Goal: Task Accomplishment & Management: Complete application form

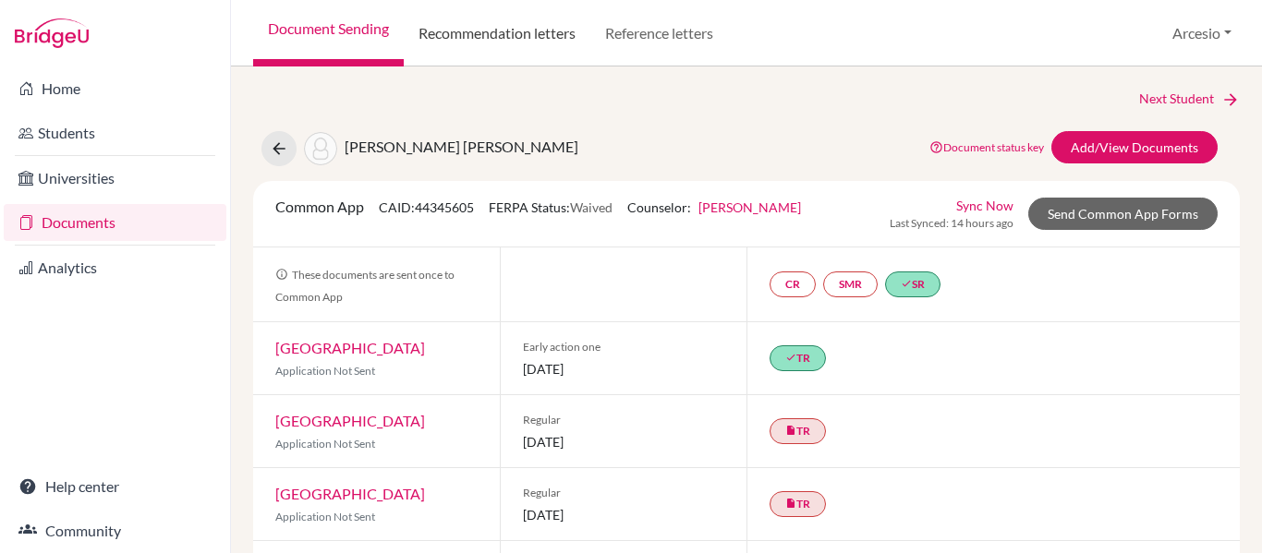
click at [503, 62] on link "Recommendation letters" at bounding box center [497, 33] width 187 height 67
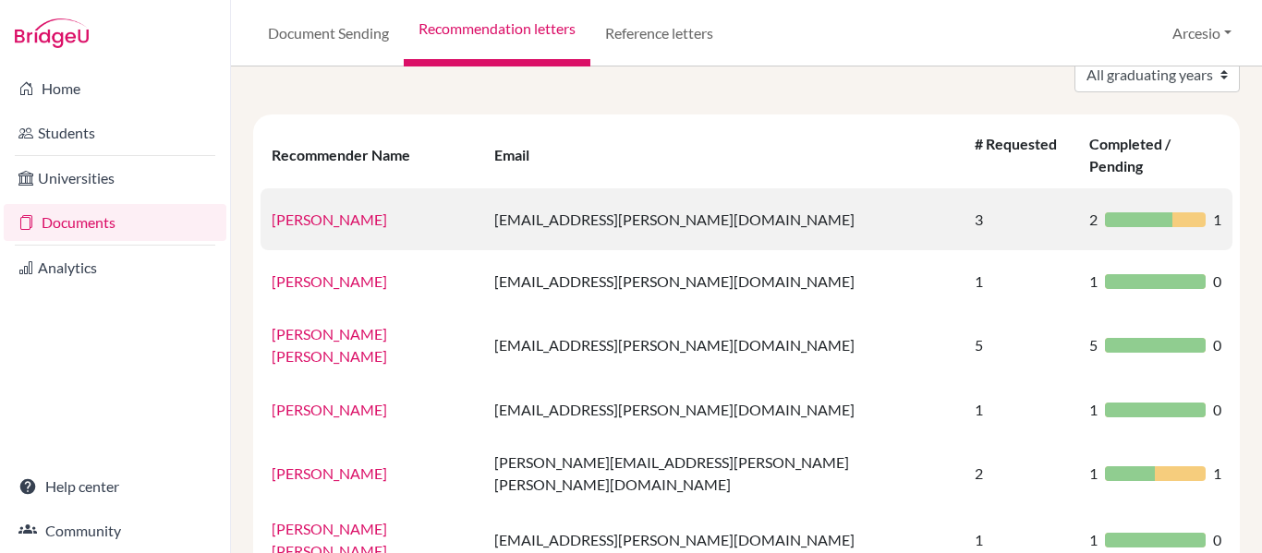
scroll to position [91, 0]
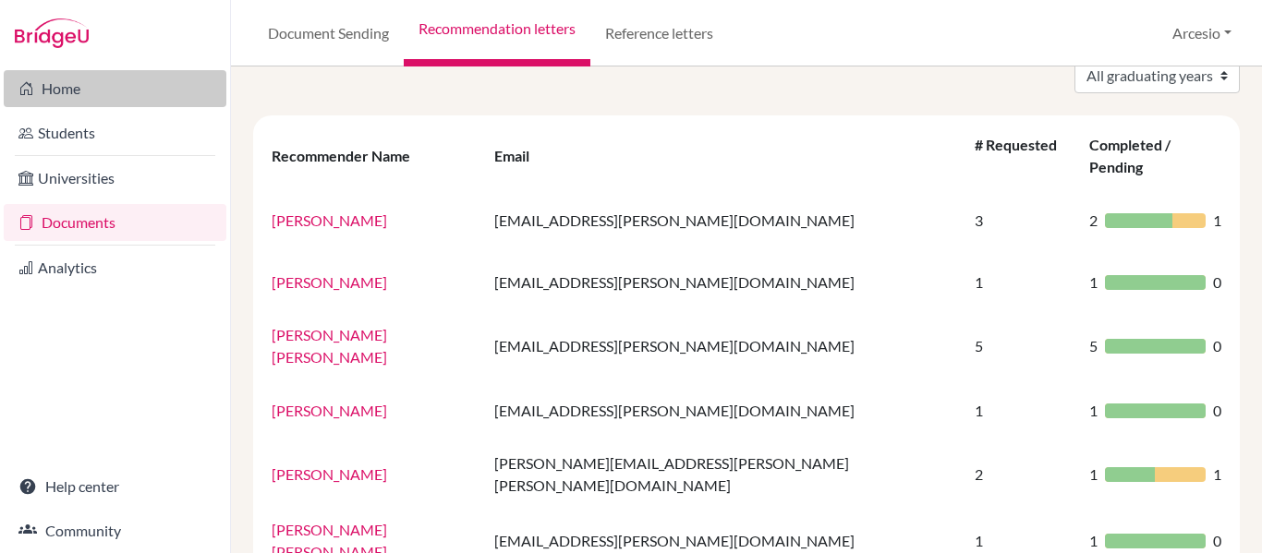
click at [75, 92] on link "Home" at bounding box center [115, 88] width 223 height 37
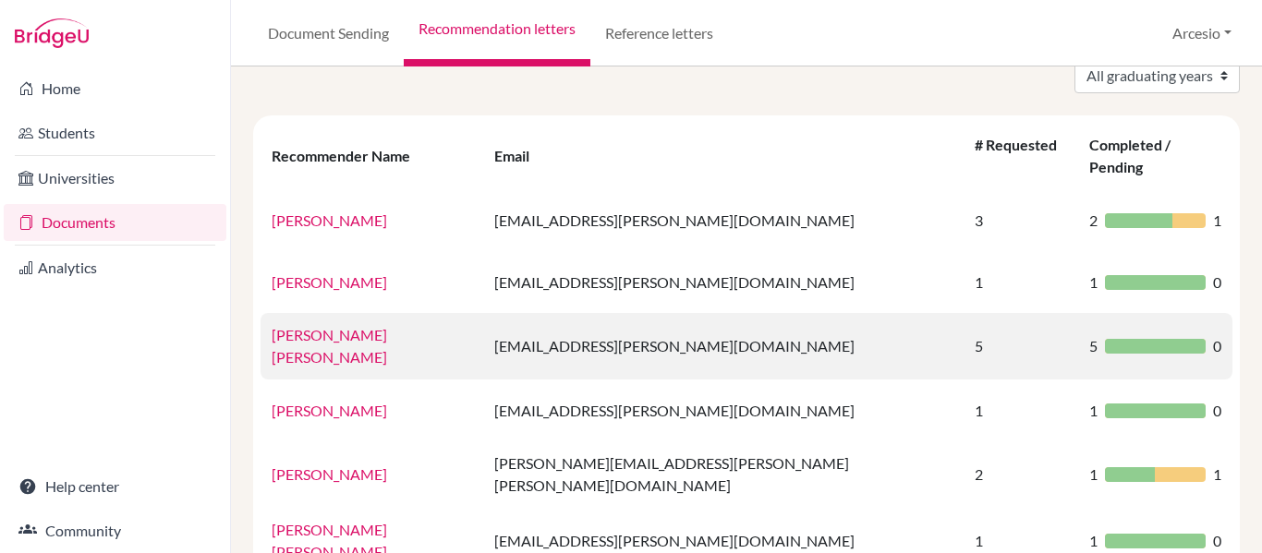
scroll to position [190, 0]
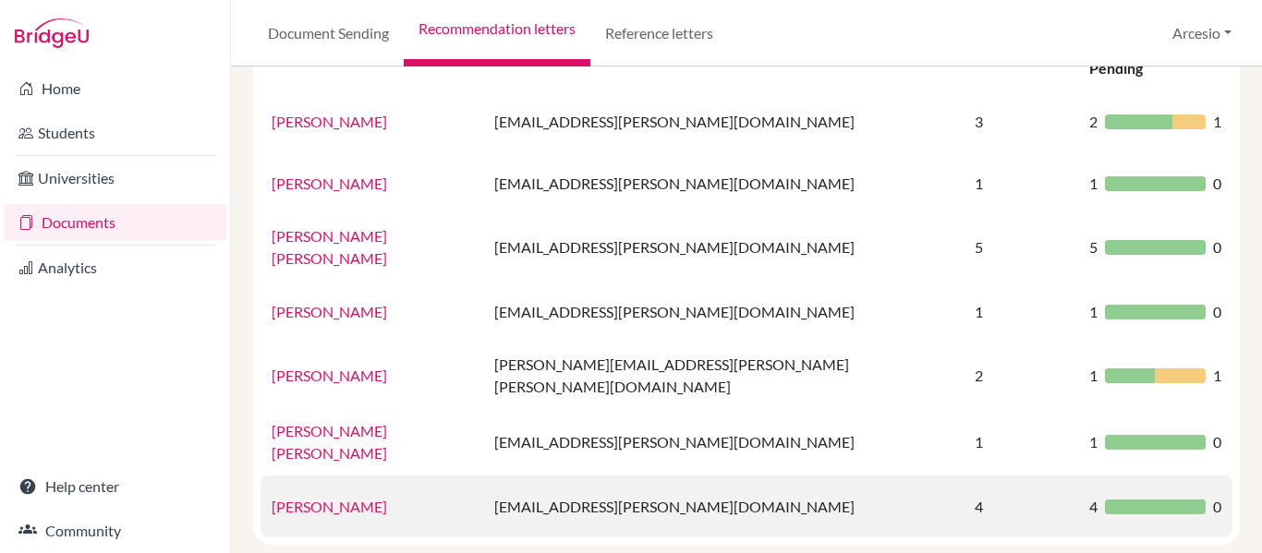
click at [352, 498] on link "[PERSON_NAME]" at bounding box center [329, 507] width 115 height 18
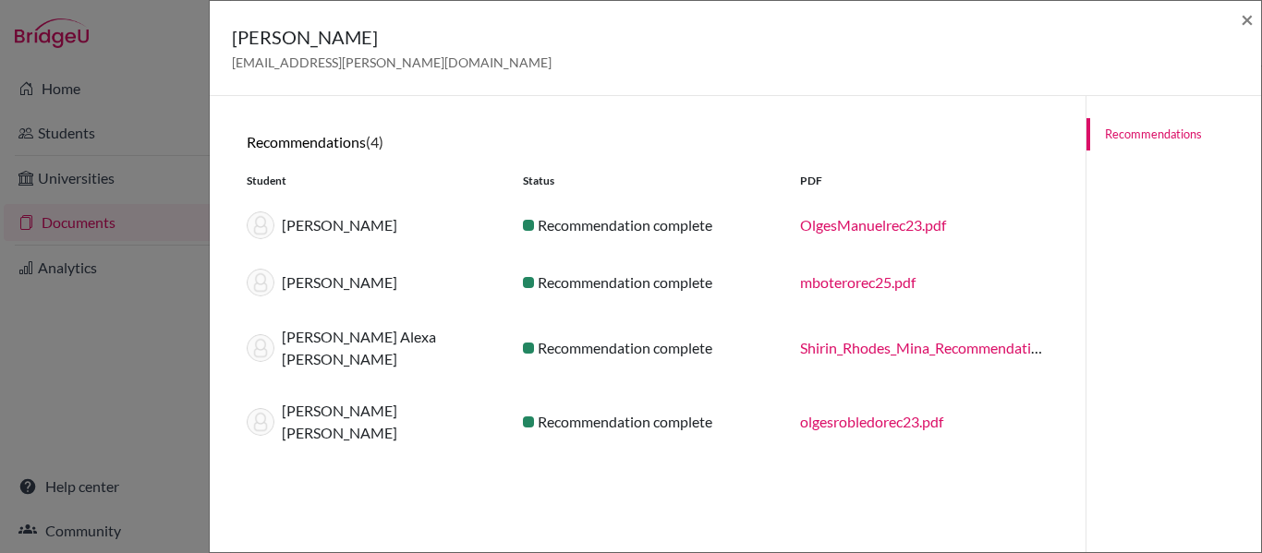
click at [371, 281] on div "Martin Botero Estrada" at bounding box center [371, 283] width 276 height 28
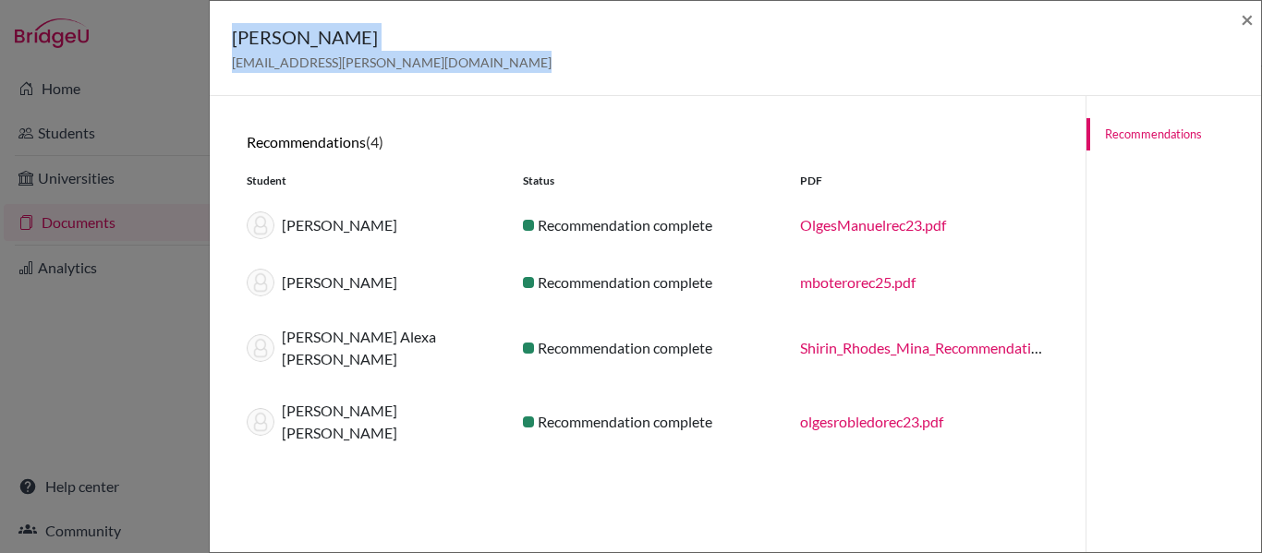
drag, startPoint x: 189, startPoint y: 352, endPoint x: 1244, endPoint y: 11, distance: 1108.5
click at [1244, 11] on div "Thomas Olges tolges@granadino.edu.co × Recommendations (4) Student Status PDF M…" at bounding box center [631, 276] width 1262 height 553
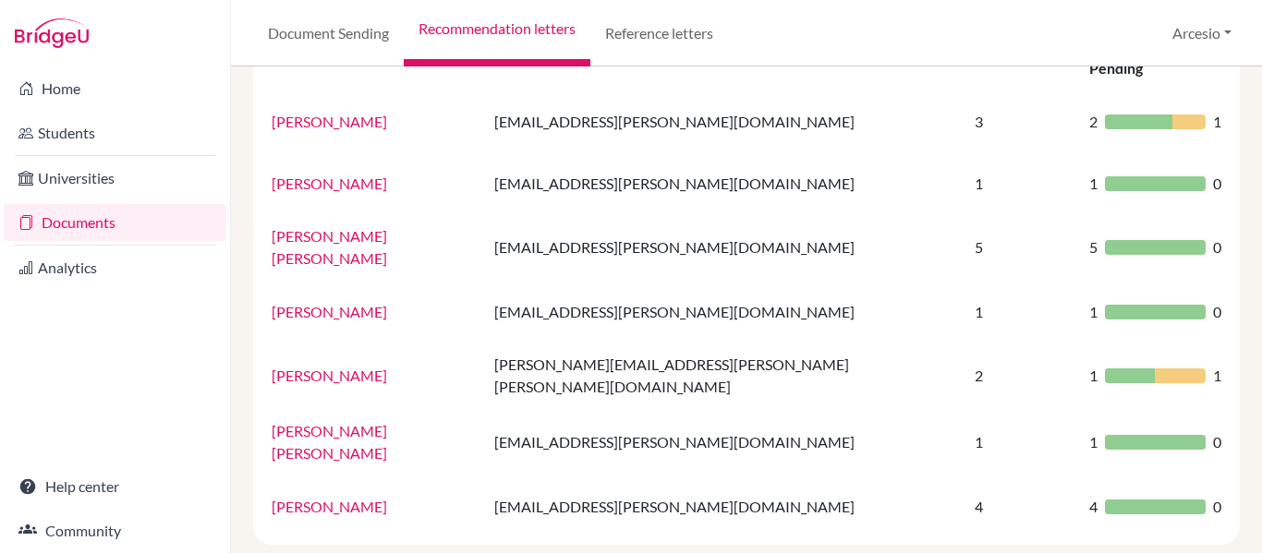
click at [1244, 11] on div "Document Sending Recommendation letters Reference letters Arcesio Profile Schoo…" at bounding box center [746, 33] width 1031 height 67
click at [626, 42] on link "Reference letters" at bounding box center [659, 33] width 138 height 67
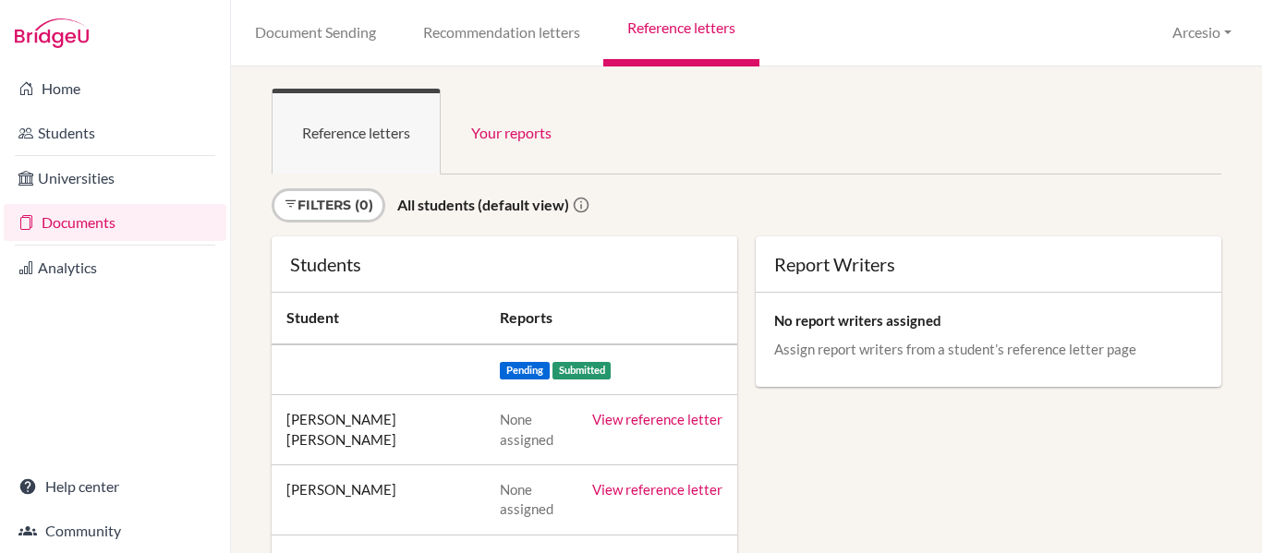
click at [521, 27] on link "Recommendation letters" at bounding box center [501, 33] width 204 height 67
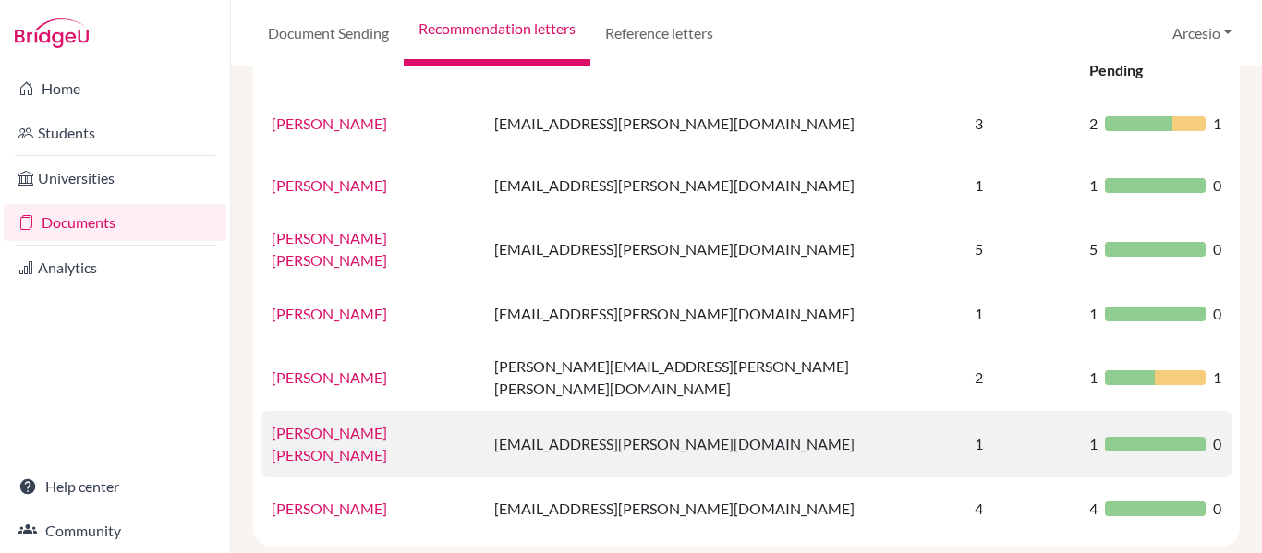
scroll to position [190, 0]
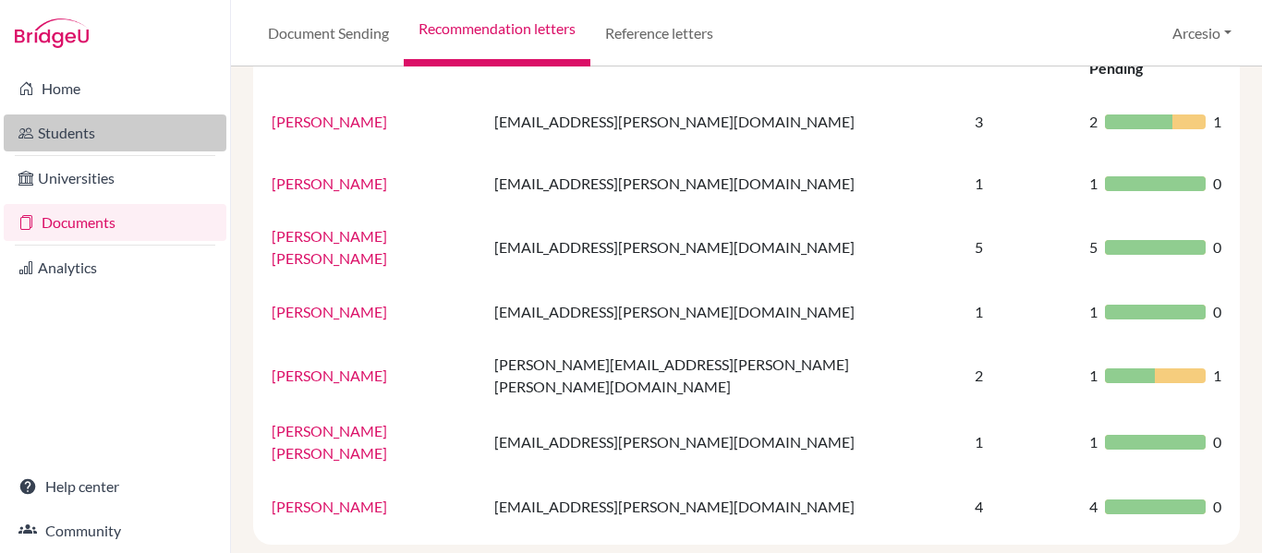
click at [63, 130] on link "Students" at bounding box center [115, 133] width 223 height 37
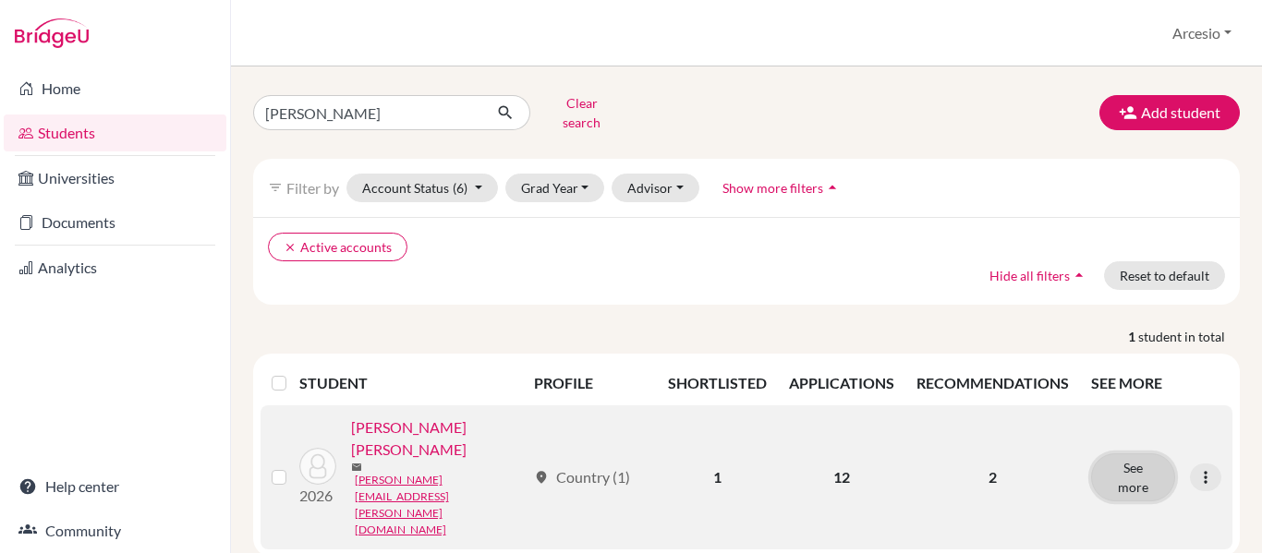
click at [1117, 454] on button "See more" at bounding box center [1133, 478] width 84 height 48
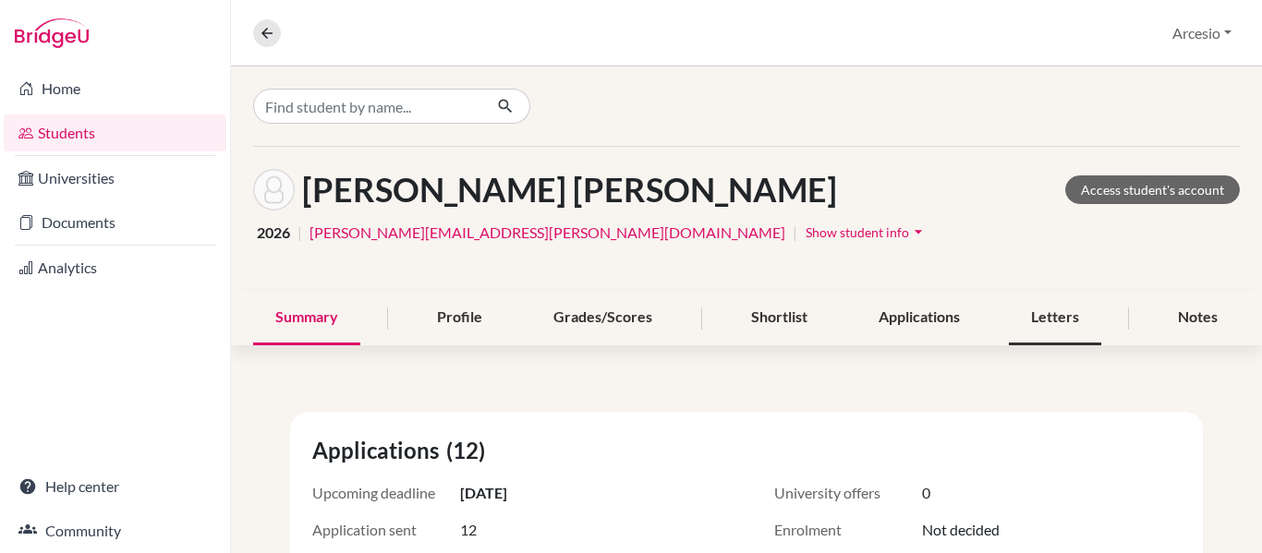
click at [1059, 308] on div "Letters" at bounding box center [1055, 318] width 92 height 54
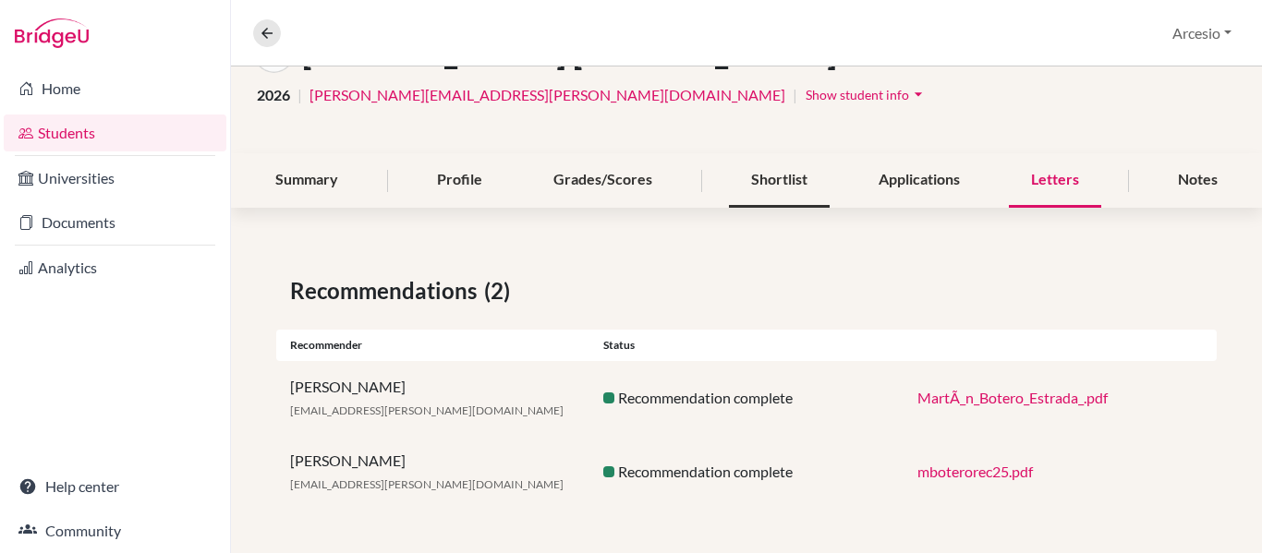
scroll to position [137, 0]
drag, startPoint x: 659, startPoint y: 472, endPoint x: 739, endPoint y: 454, distance: 82.3
click at [739, 454] on div "Thomas Olges tolges@granadino.edu.co Recommendation complete mboterorec25.pdf" at bounding box center [746, 473] width 940 height 74
click at [924, 476] on link "mboterorec25.pdf" at bounding box center [974, 473] width 115 height 18
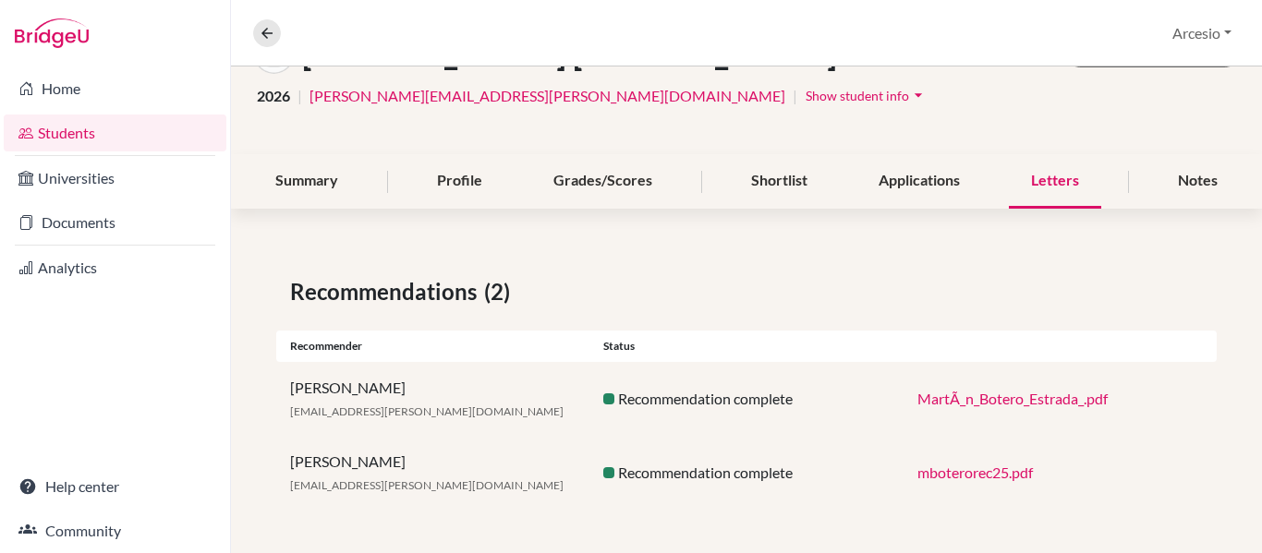
scroll to position [138, 0]
click at [348, 181] on div "Summary" at bounding box center [306, 180] width 107 height 54
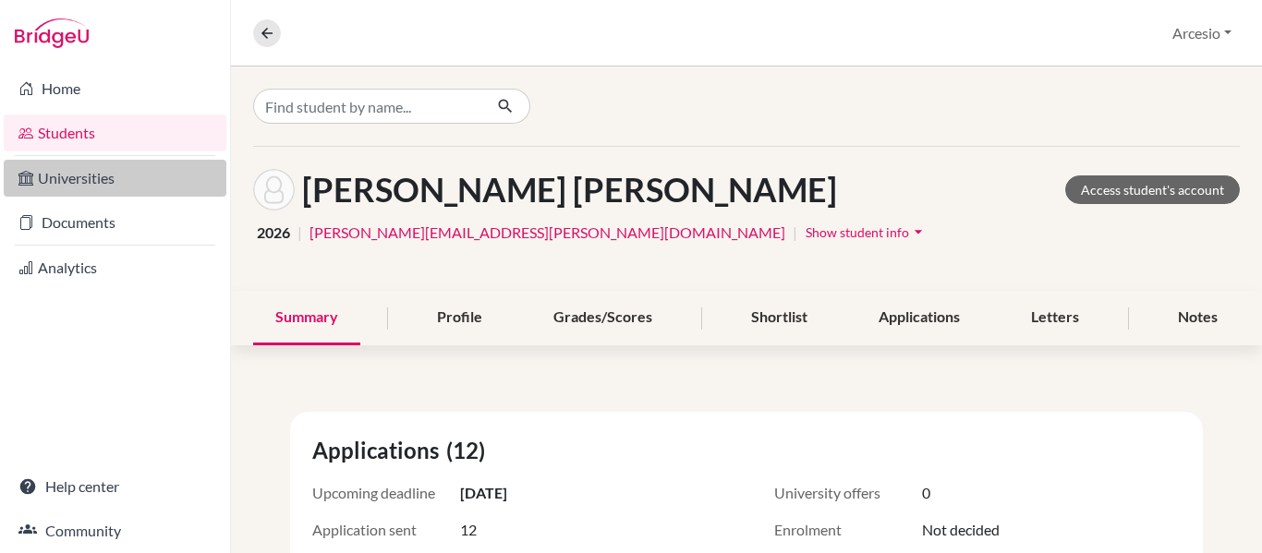
click at [115, 176] on link "Universities" at bounding box center [115, 178] width 223 height 37
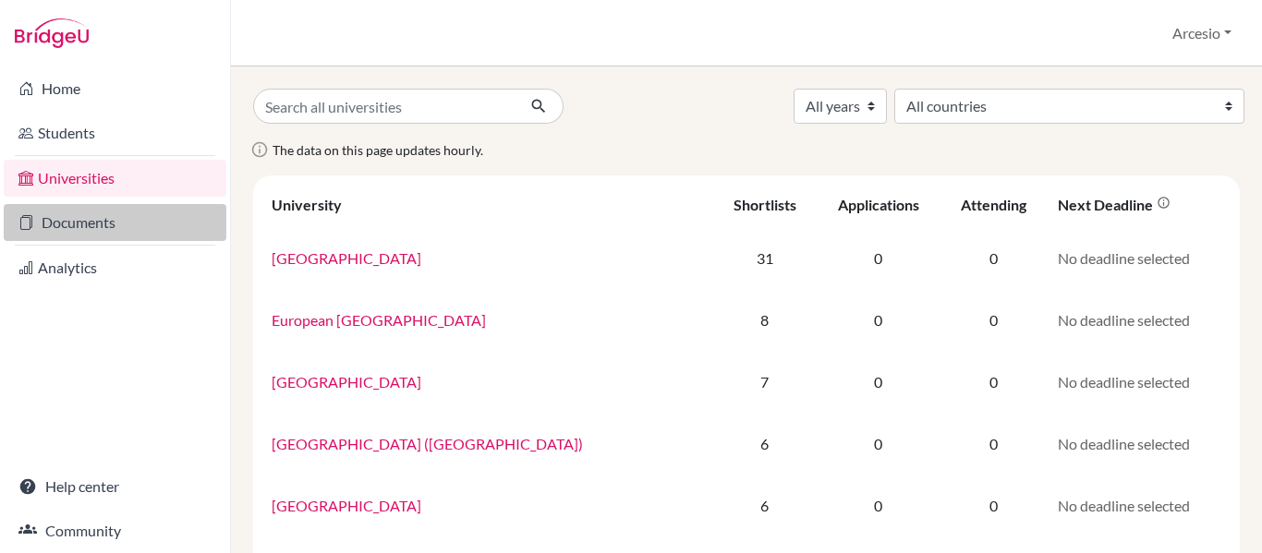
click at [175, 217] on link "Documents" at bounding box center [115, 222] width 223 height 37
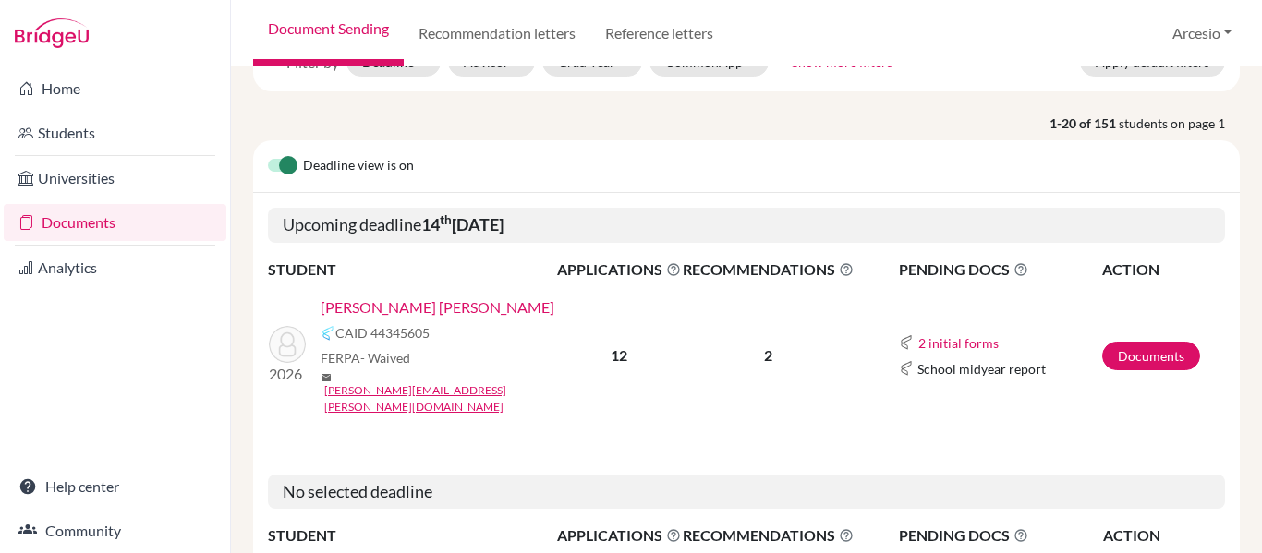
scroll to position [115, 0]
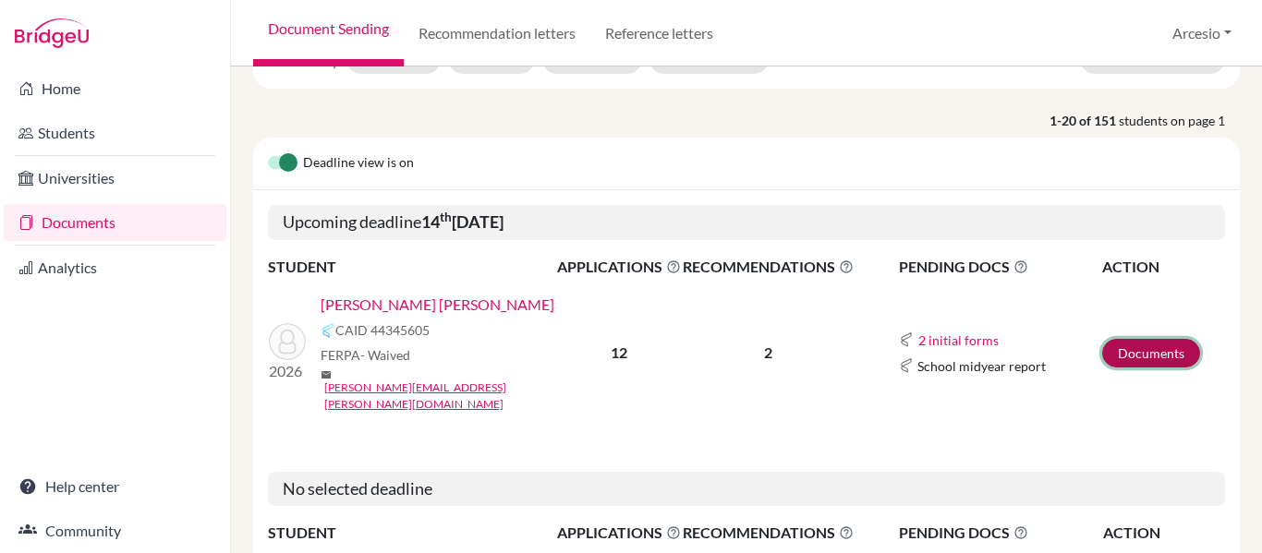
click at [1111, 343] on link "Documents" at bounding box center [1151, 353] width 98 height 29
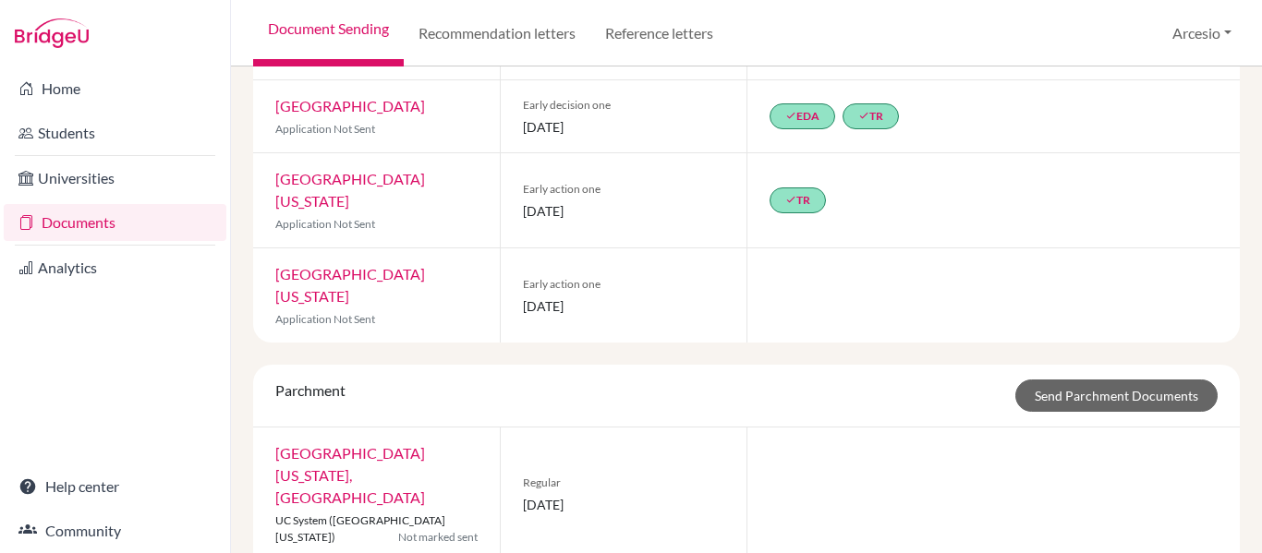
scroll to position [762, 0]
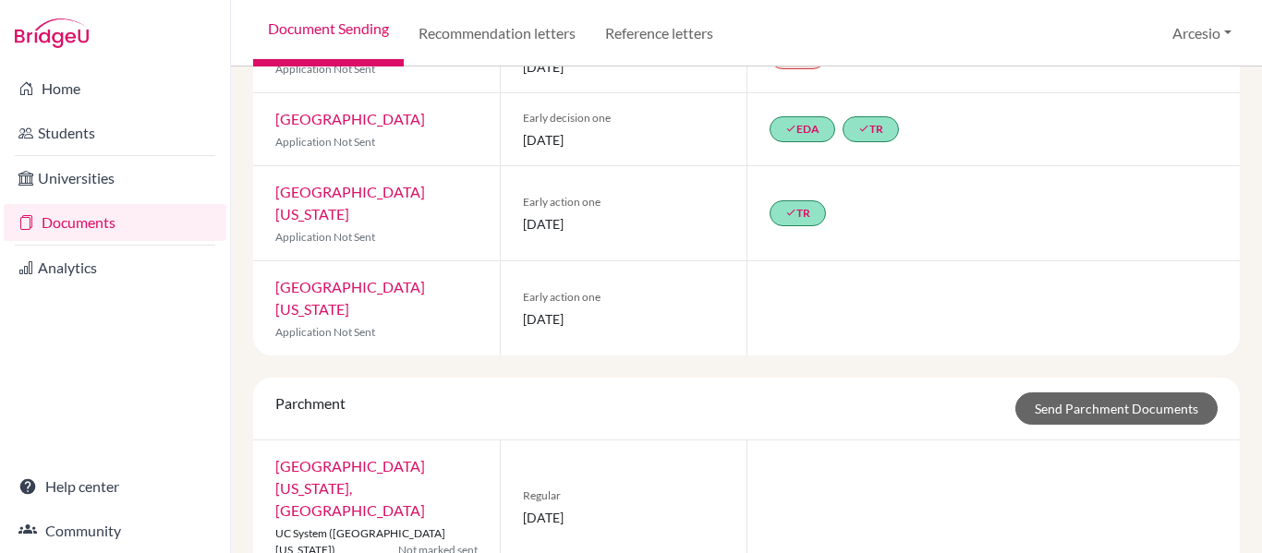
click at [835, 261] on div at bounding box center [992, 308] width 493 height 94
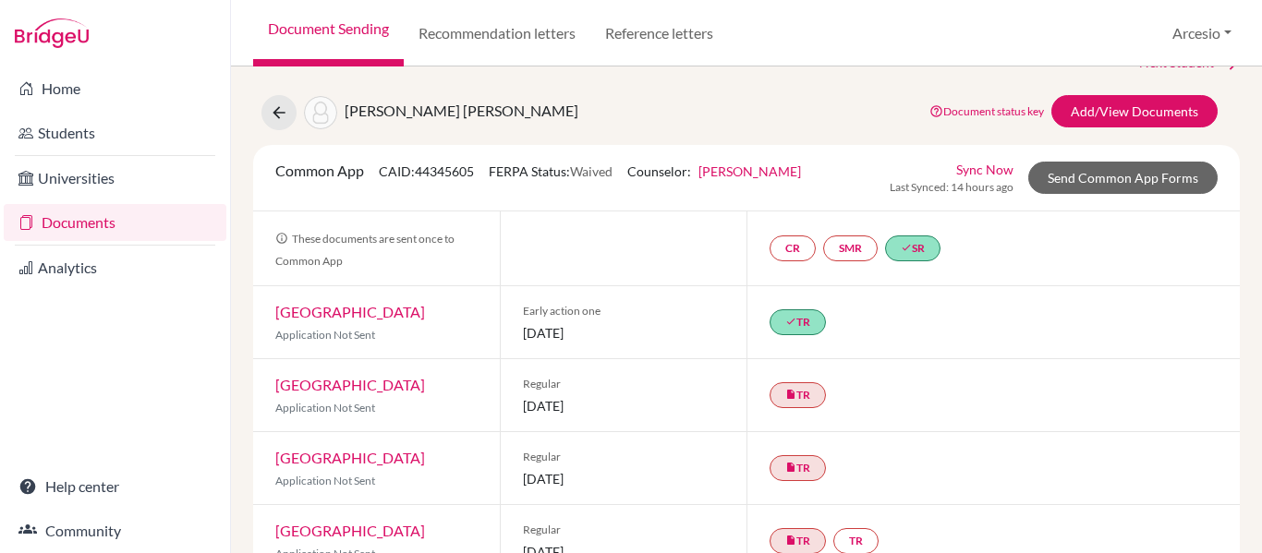
scroll to position [0, 0]
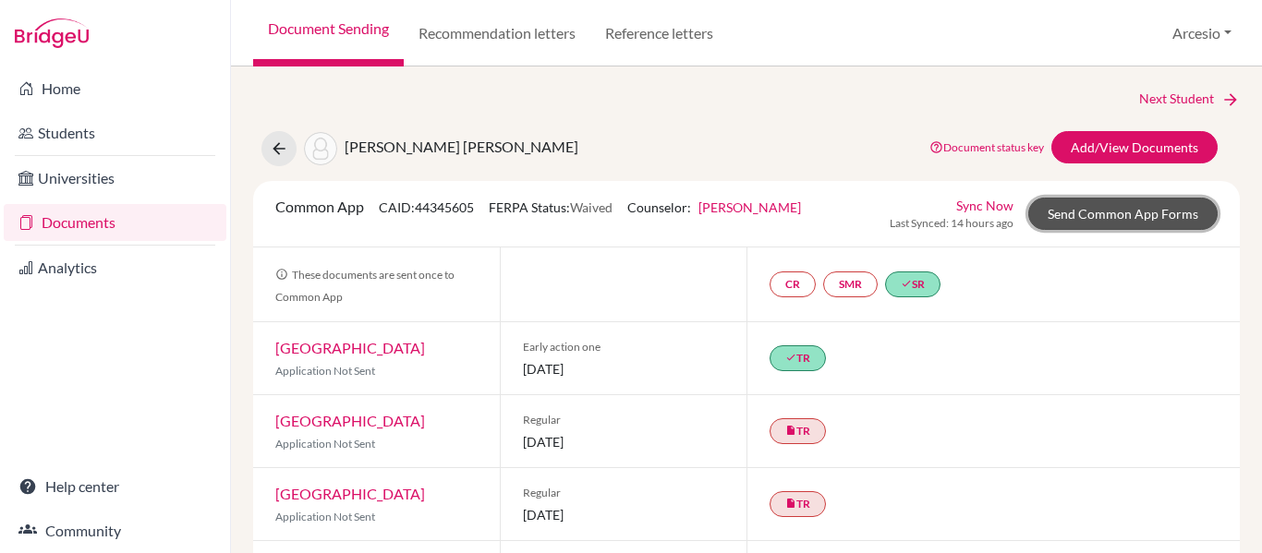
click at [1037, 218] on link "Send Common App Forms" at bounding box center [1122, 214] width 189 height 32
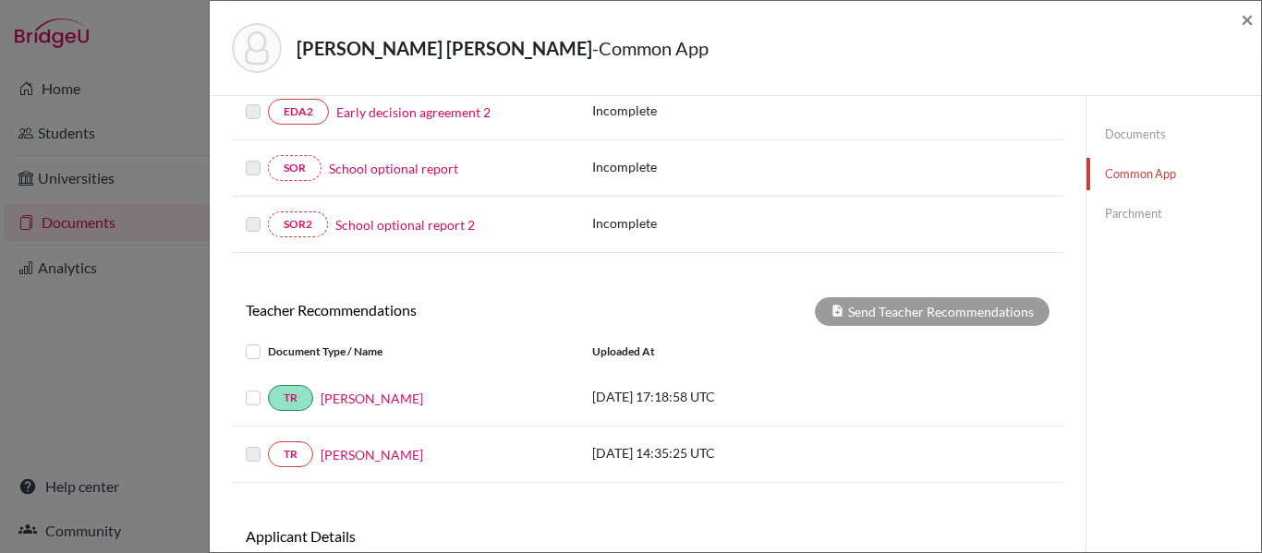
scroll to position [681, 0]
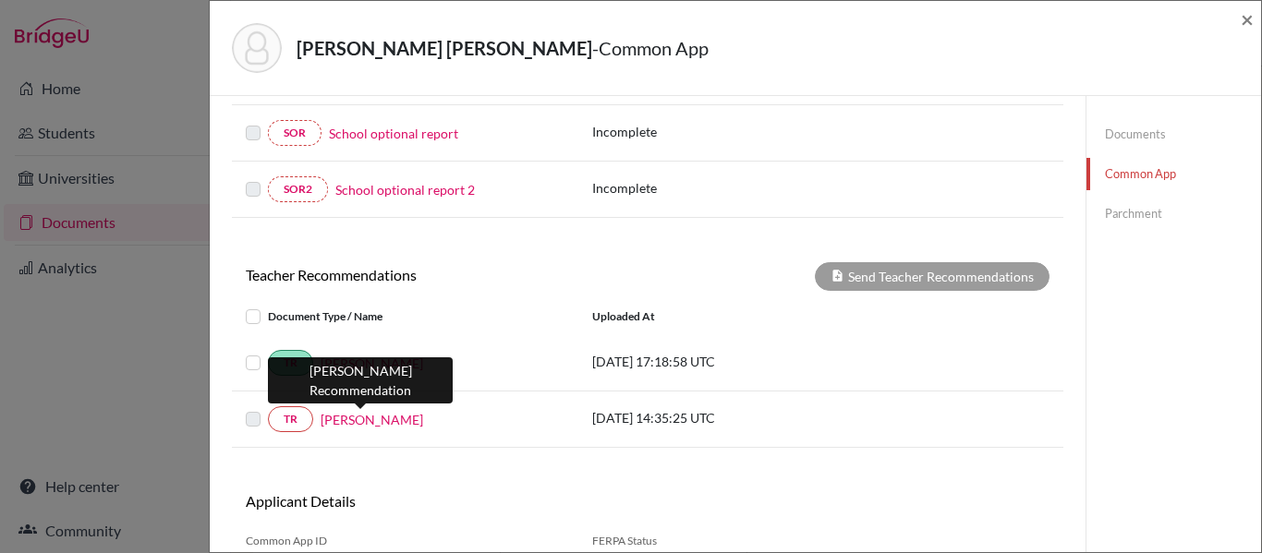
click at [344, 419] on link "[PERSON_NAME]" at bounding box center [372, 419] width 103 height 19
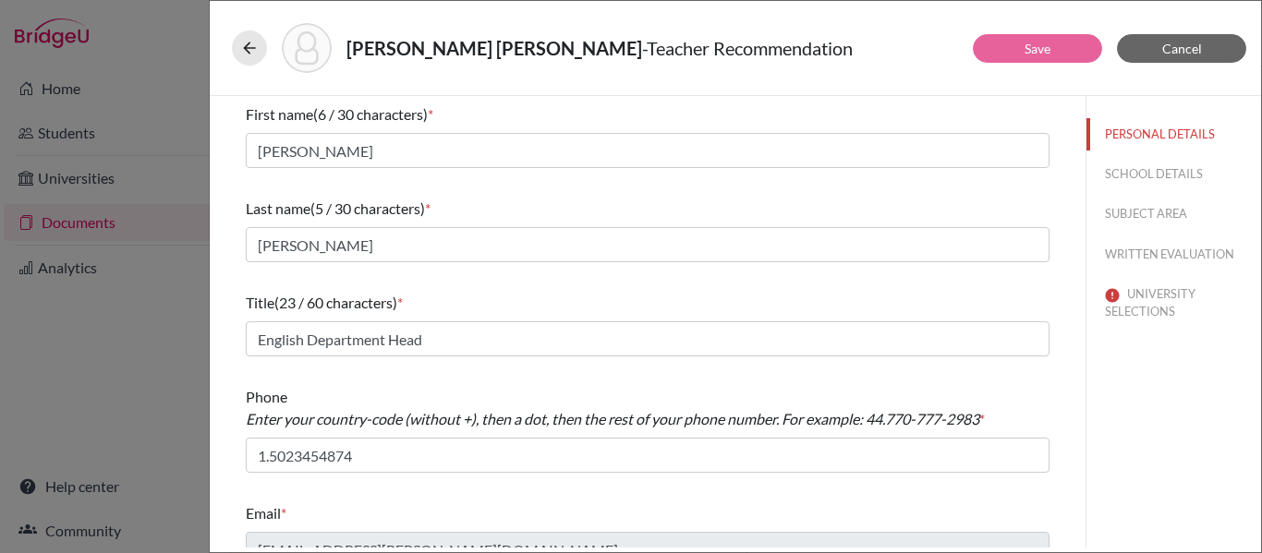
scroll to position [27, 0]
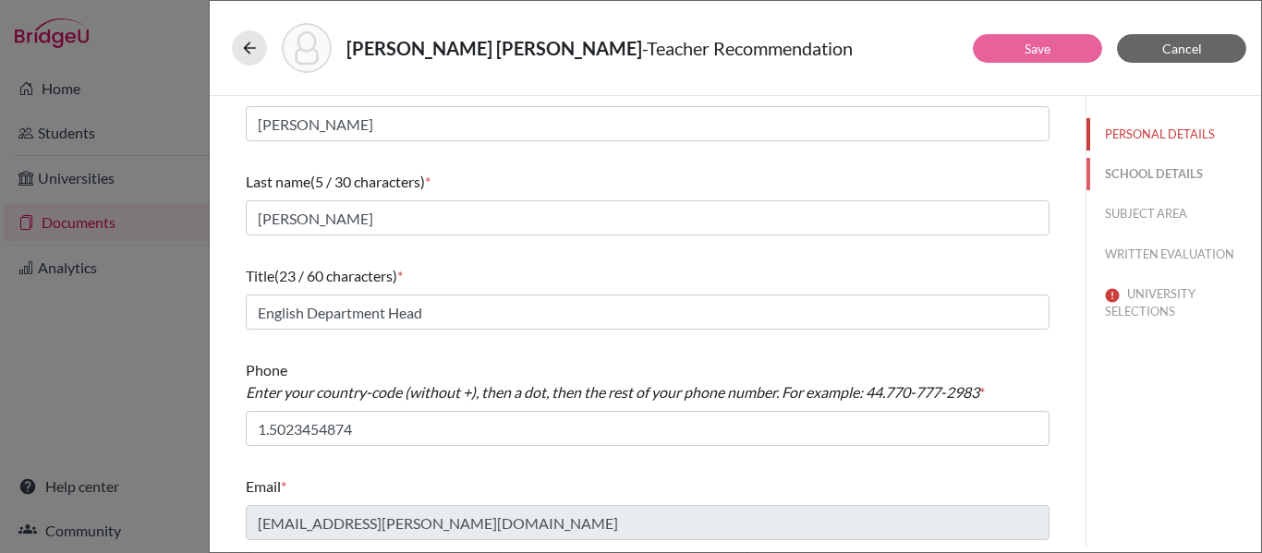
click at [1103, 188] on button "SCHOOL DETAILS" at bounding box center [1173, 174] width 175 height 32
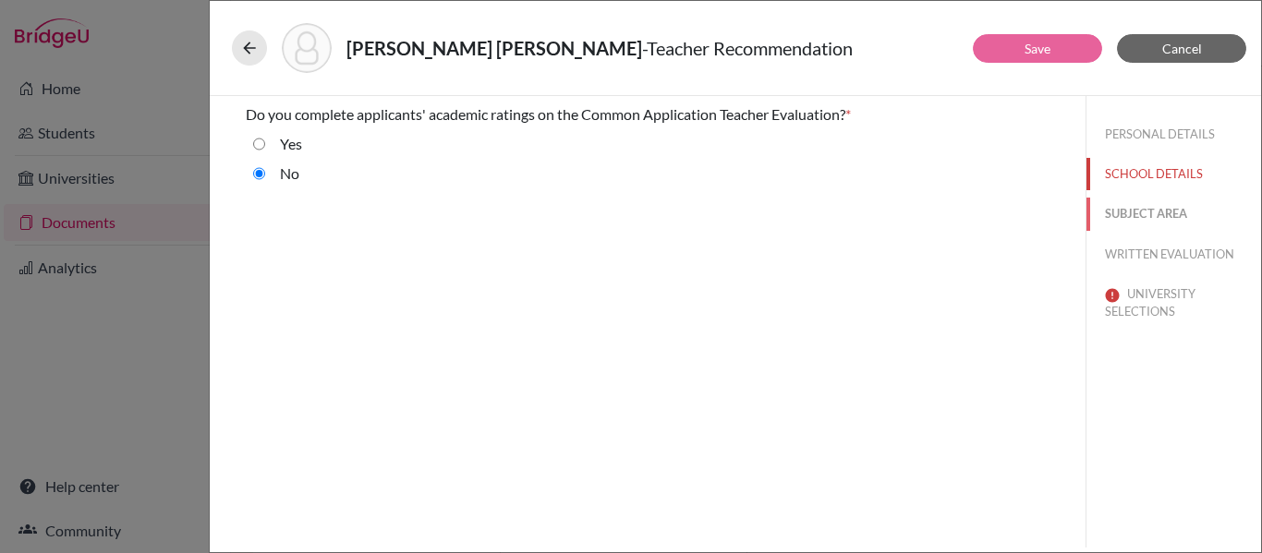
click at [1109, 202] on button "SUBJECT AREA" at bounding box center [1173, 214] width 175 height 32
select select "1"
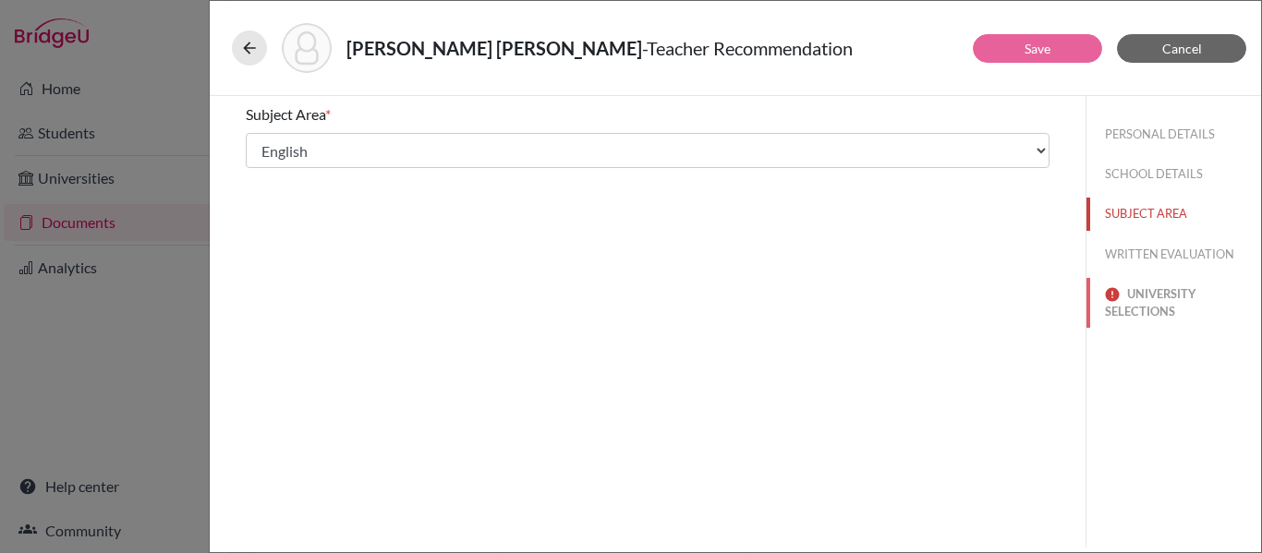
click at [1123, 310] on button "UNIVERSITY SELECTIONS" at bounding box center [1173, 303] width 175 height 50
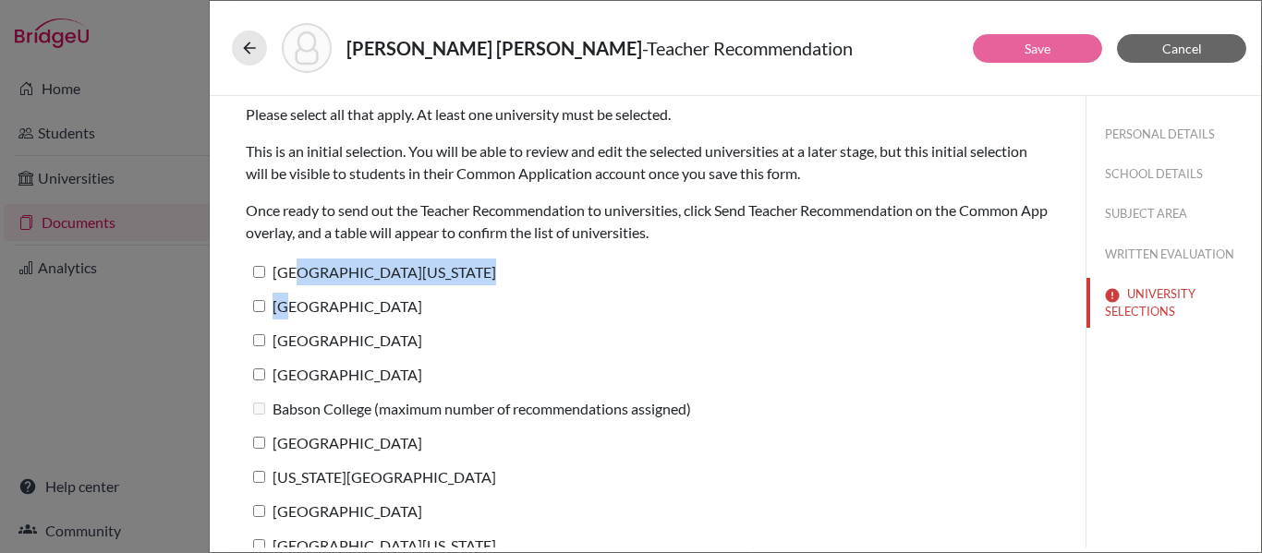
drag, startPoint x: 296, startPoint y: 266, endPoint x: 293, endPoint y: 313, distance: 47.3
click at [293, 313] on div "Please select all that apply. At least one university must be selected. This is…" at bounding box center [648, 352] width 804 height 512
click at [249, 273] on label "[GEOGRAPHIC_DATA][US_STATE]" at bounding box center [371, 272] width 250 height 27
click at [253, 273] on input "[GEOGRAPHIC_DATA][US_STATE]" at bounding box center [259, 272] width 12 height 12
checkbox input "true"
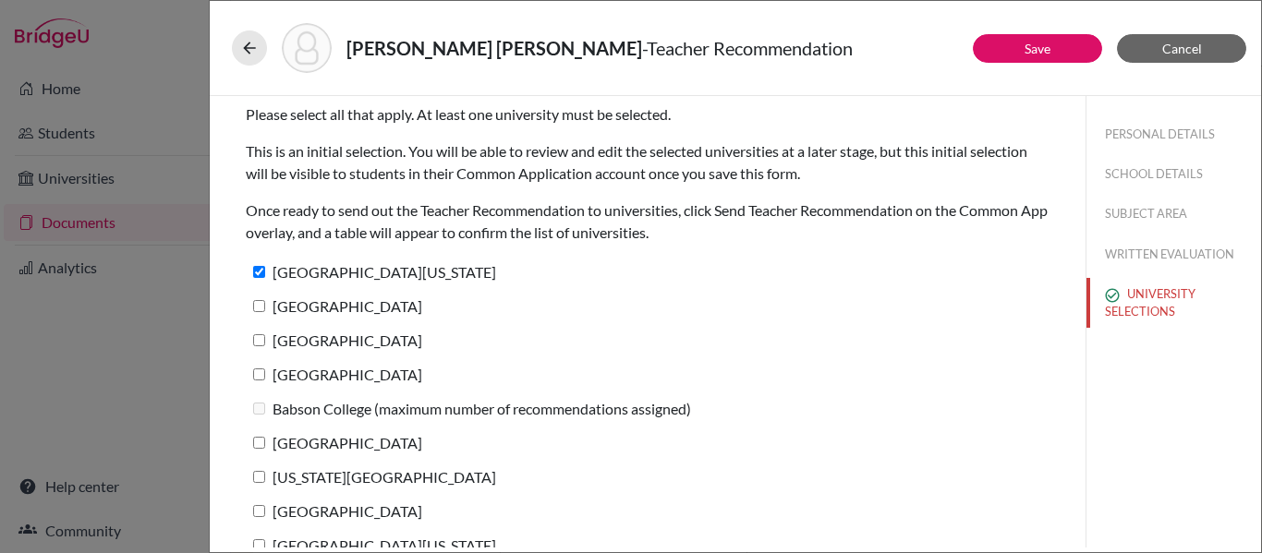
click at [266, 308] on label "[GEOGRAPHIC_DATA]" at bounding box center [334, 306] width 176 height 27
click at [265, 308] on input "[GEOGRAPHIC_DATA]" at bounding box center [259, 306] width 12 height 12
checkbox input "true"
click at [260, 341] on input "[GEOGRAPHIC_DATA]" at bounding box center [259, 340] width 12 height 12
checkbox input "true"
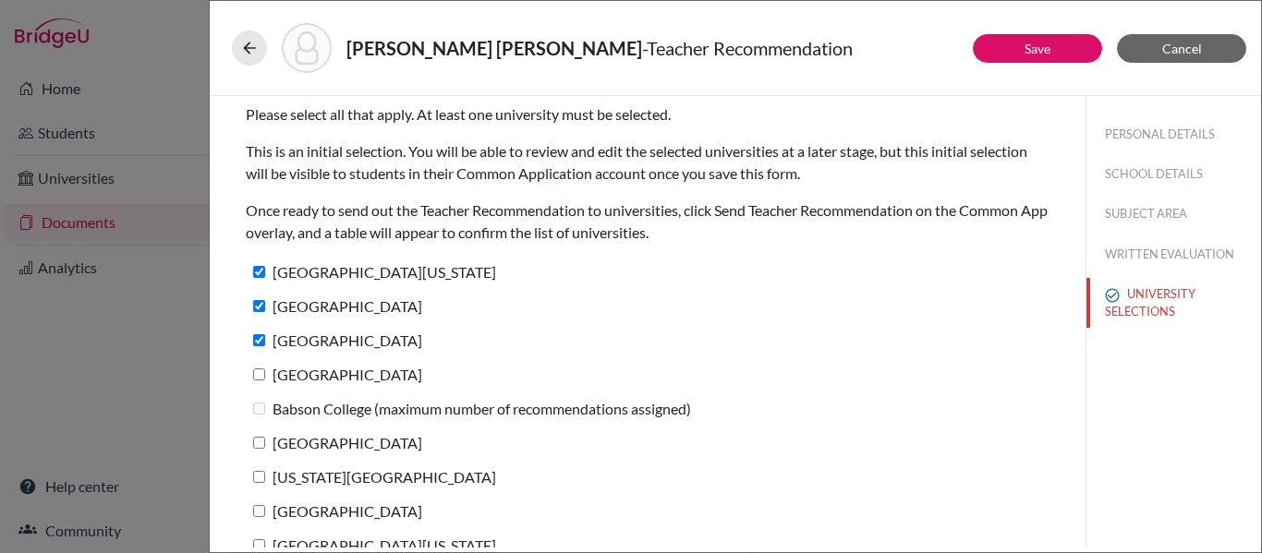
click at [261, 373] on input "[GEOGRAPHIC_DATA]" at bounding box center [259, 375] width 12 height 12
checkbox input "true"
click at [258, 441] on input "[GEOGRAPHIC_DATA]" at bounding box center [259, 443] width 12 height 12
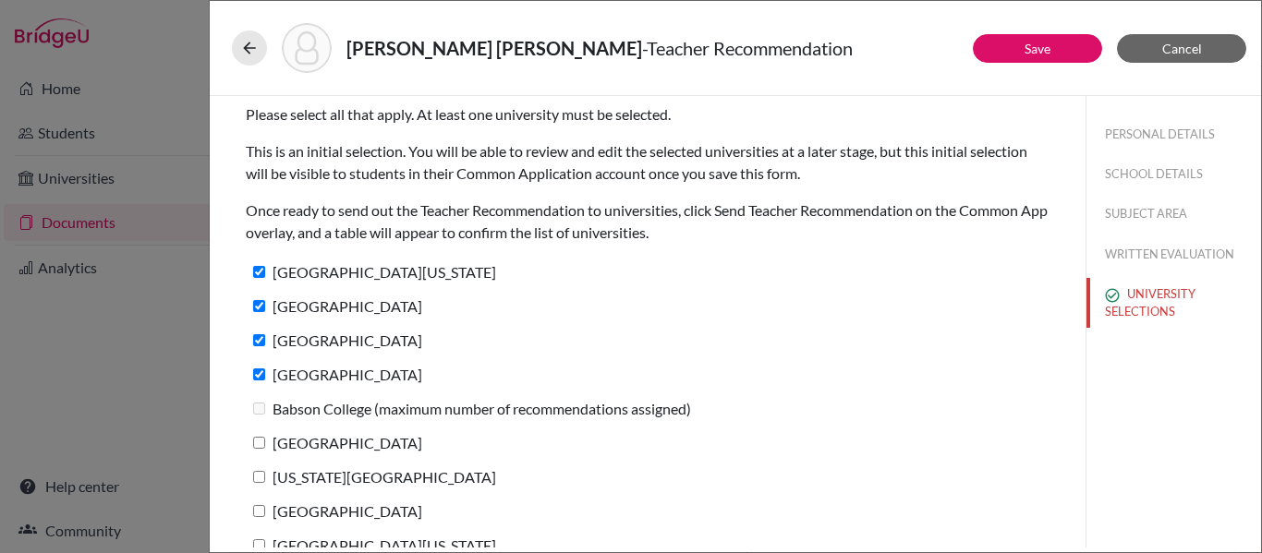
checkbox input "true"
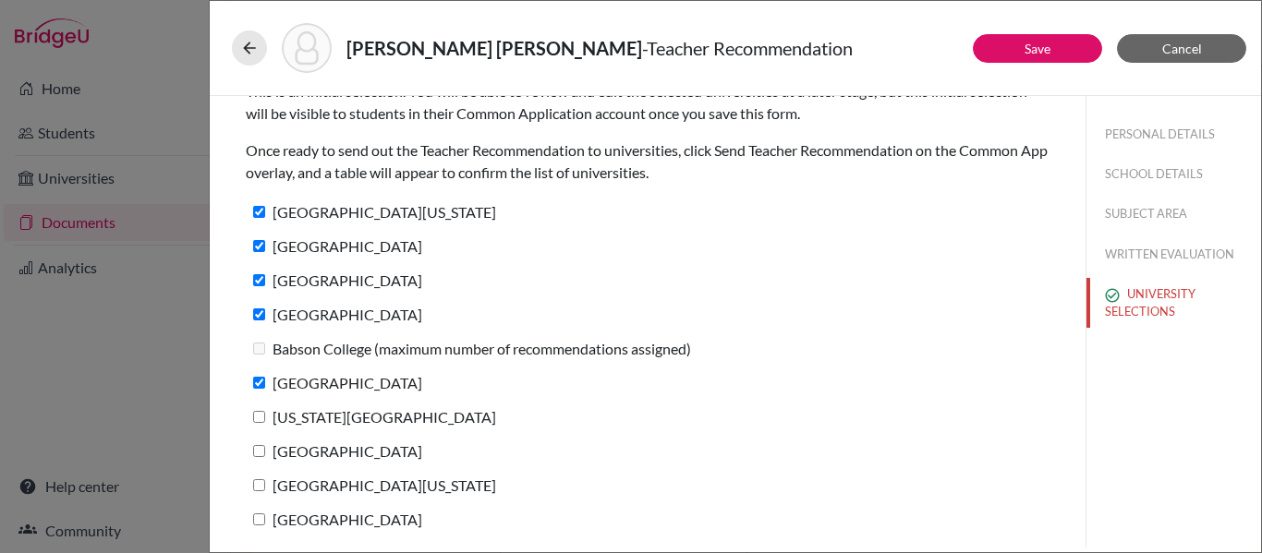
click at [263, 406] on label "[US_STATE][GEOGRAPHIC_DATA]" at bounding box center [371, 417] width 250 height 27
click at [263, 411] on input "[US_STATE][GEOGRAPHIC_DATA]" at bounding box center [259, 417] width 12 height 12
checkbox input "true"
click at [260, 457] on label "[GEOGRAPHIC_DATA]" at bounding box center [334, 451] width 176 height 27
click at [260, 457] on input "[GEOGRAPHIC_DATA]" at bounding box center [259, 451] width 12 height 12
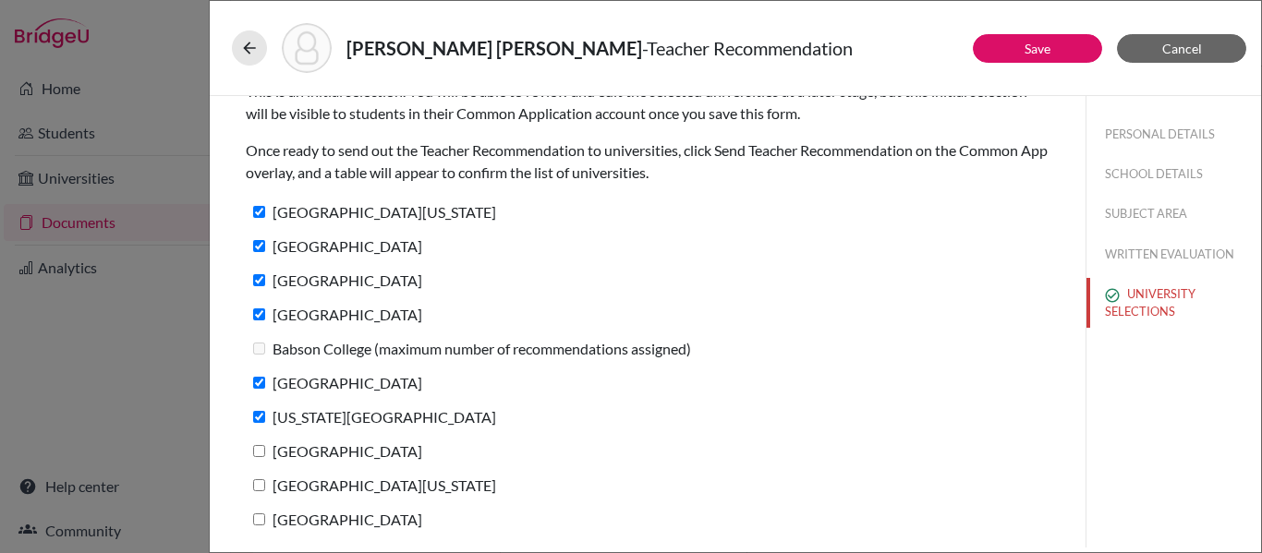
checkbox input "true"
drag, startPoint x: 255, startPoint y: 482, endPoint x: 256, endPoint y: 515, distance: 33.3
click at [256, 515] on div "Please select all that apply. At least one university must be selected. This is…" at bounding box center [648, 292] width 804 height 512
click at [256, 515] on input "[GEOGRAPHIC_DATA]" at bounding box center [259, 520] width 12 height 12
checkbox input "true"
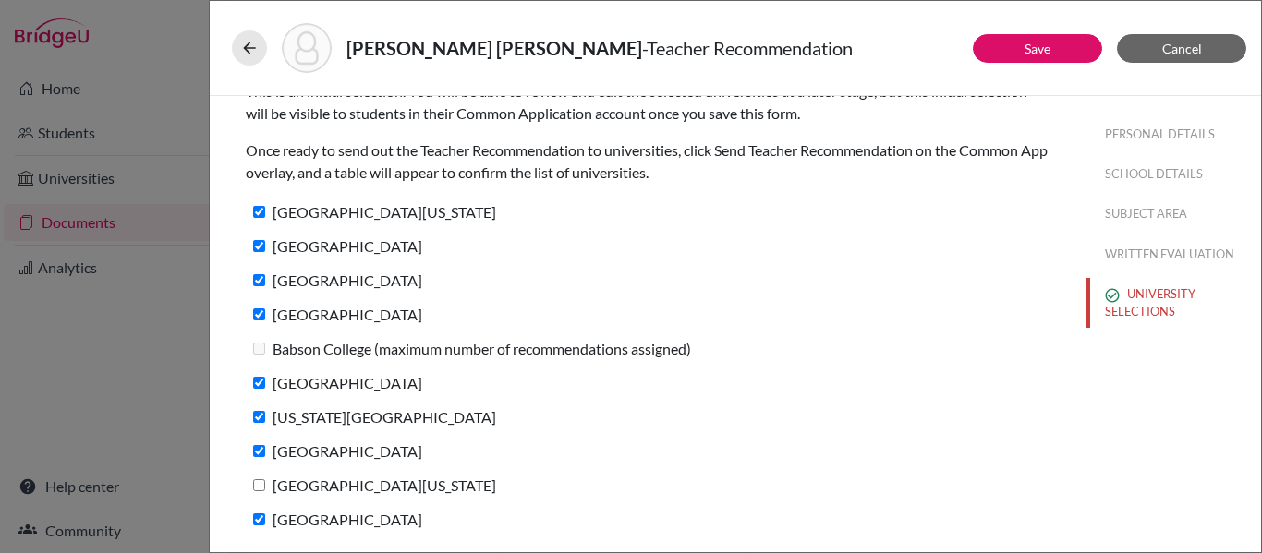
click at [261, 485] on input "[GEOGRAPHIC_DATA][US_STATE]" at bounding box center [259, 485] width 12 height 12
checkbox input "true"
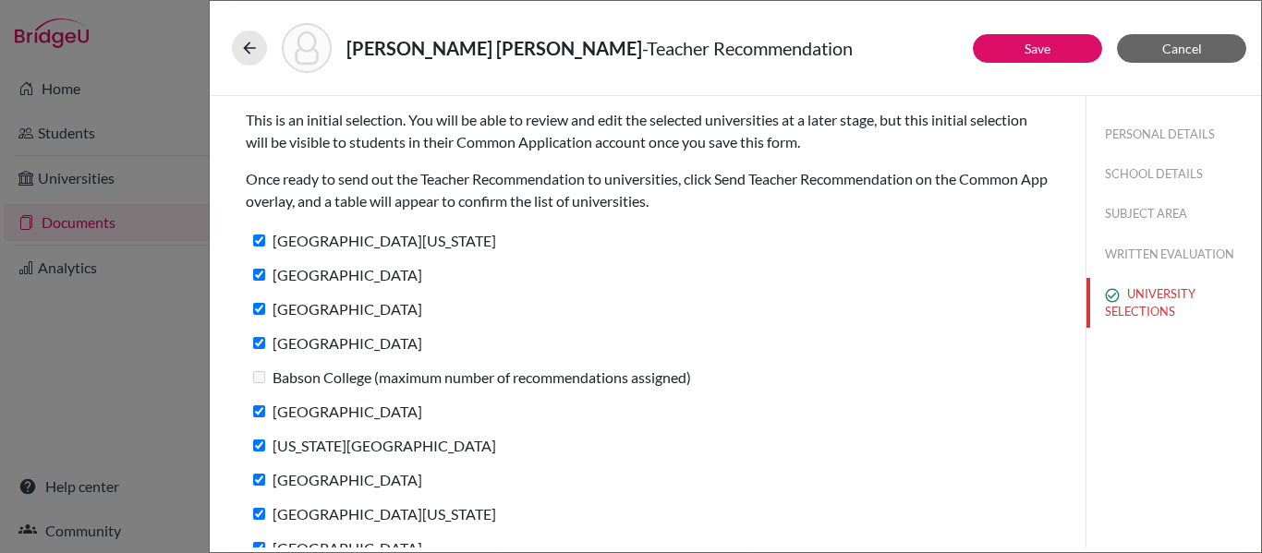
scroll to position [0, 0]
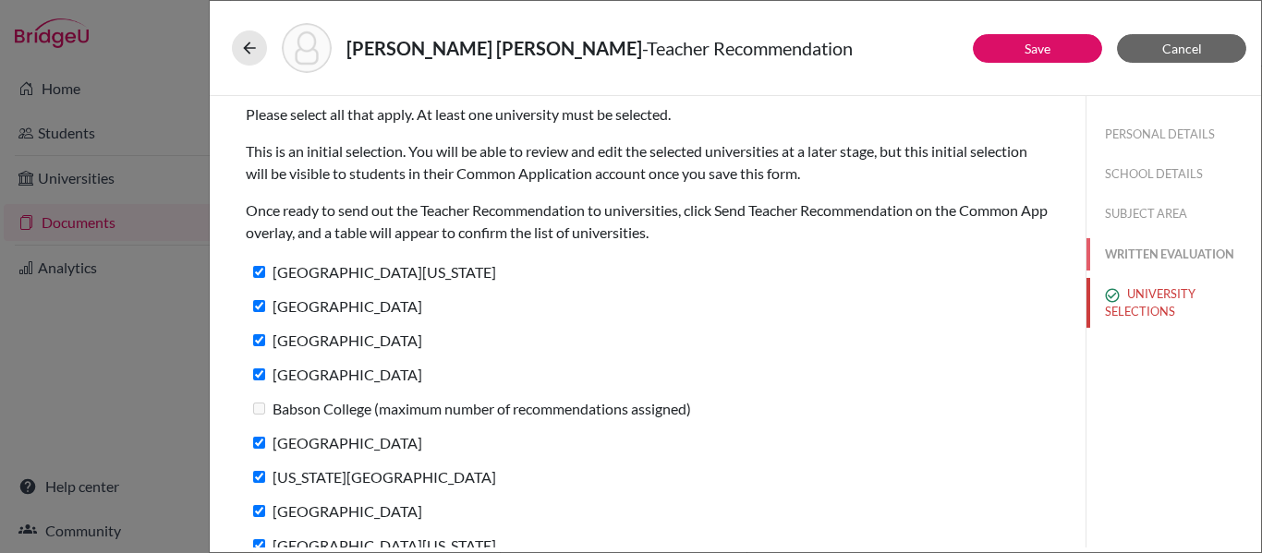
click at [1096, 259] on button "WRITTEN EVALUATION" at bounding box center [1173, 254] width 175 height 32
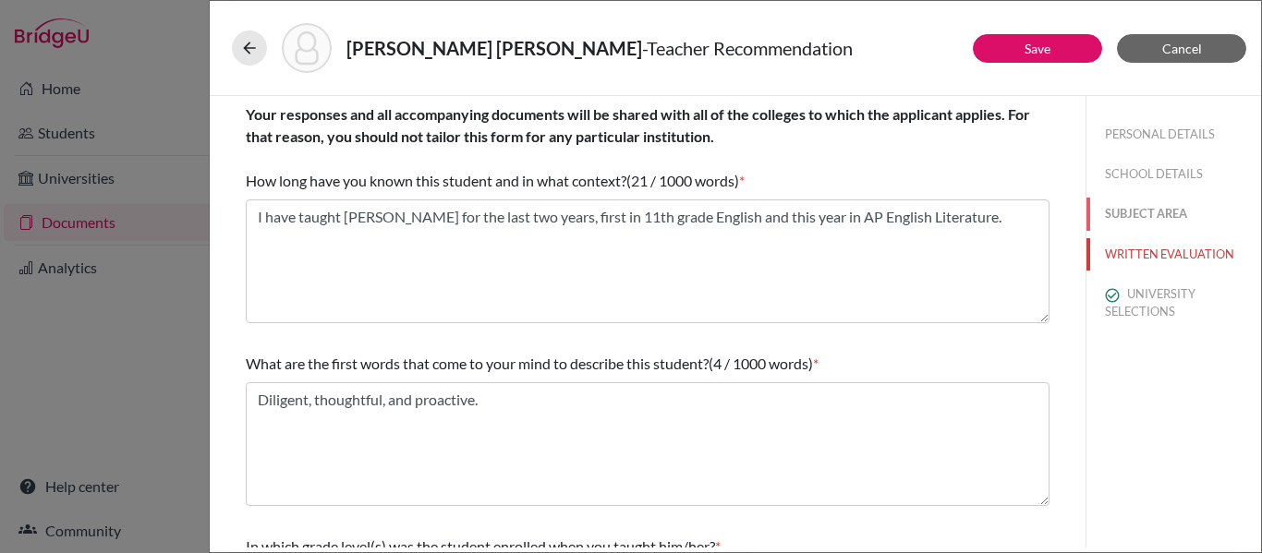
click at [1092, 201] on button "SUBJECT AREA" at bounding box center [1173, 214] width 175 height 32
select select "1"
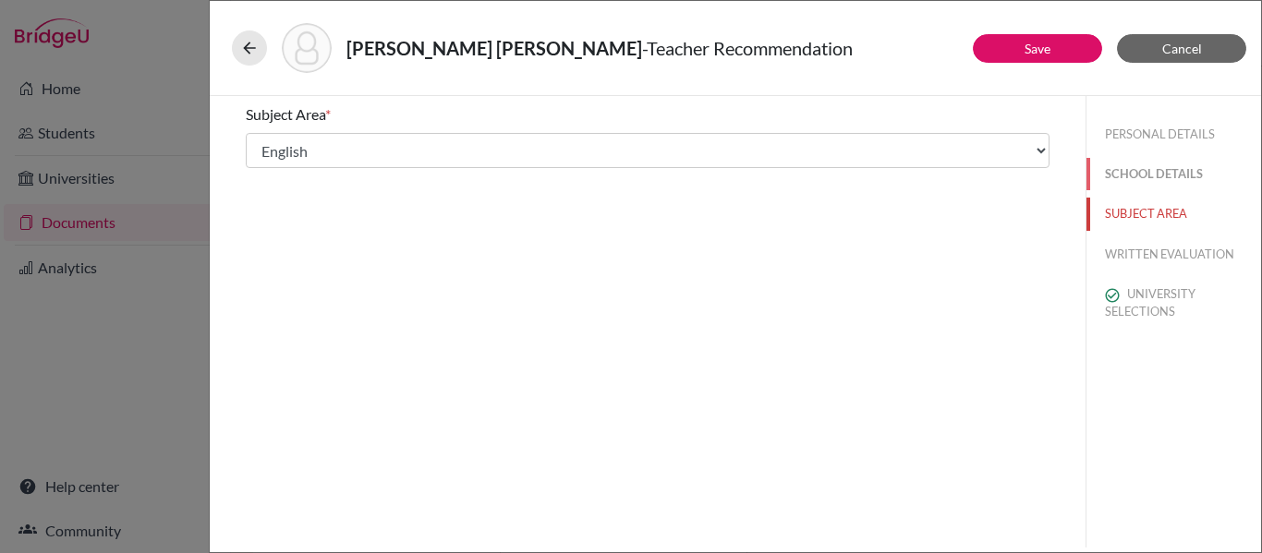
click at [1131, 173] on button "SCHOOL DETAILS" at bounding box center [1173, 174] width 175 height 32
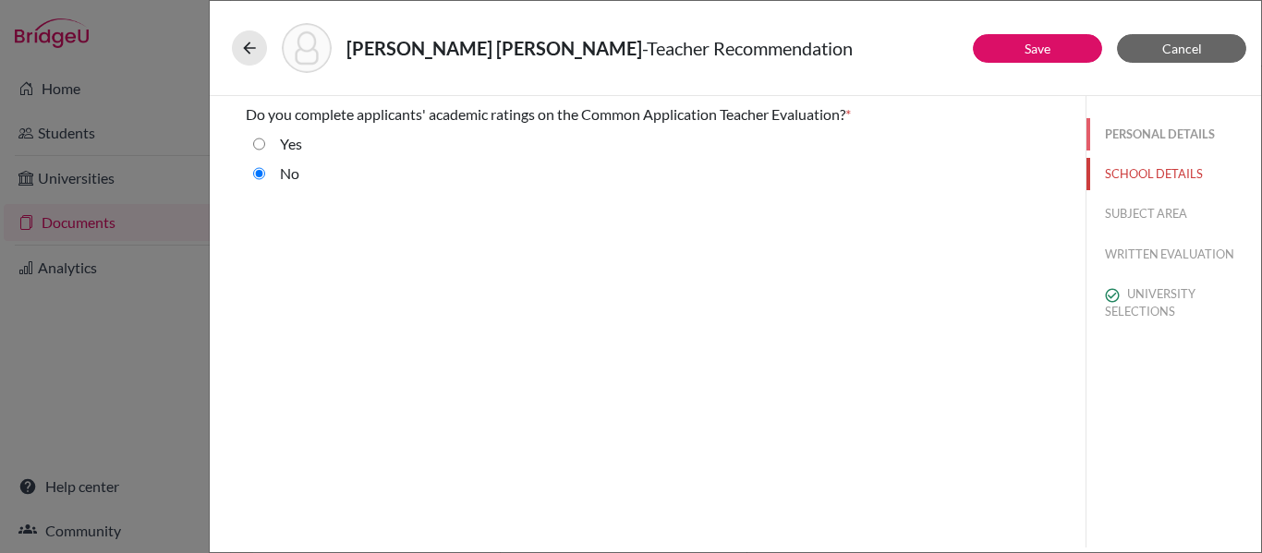
click at [1111, 128] on button "PERSONAL DETAILS" at bounding box center [1173, 134] width 175 height 32
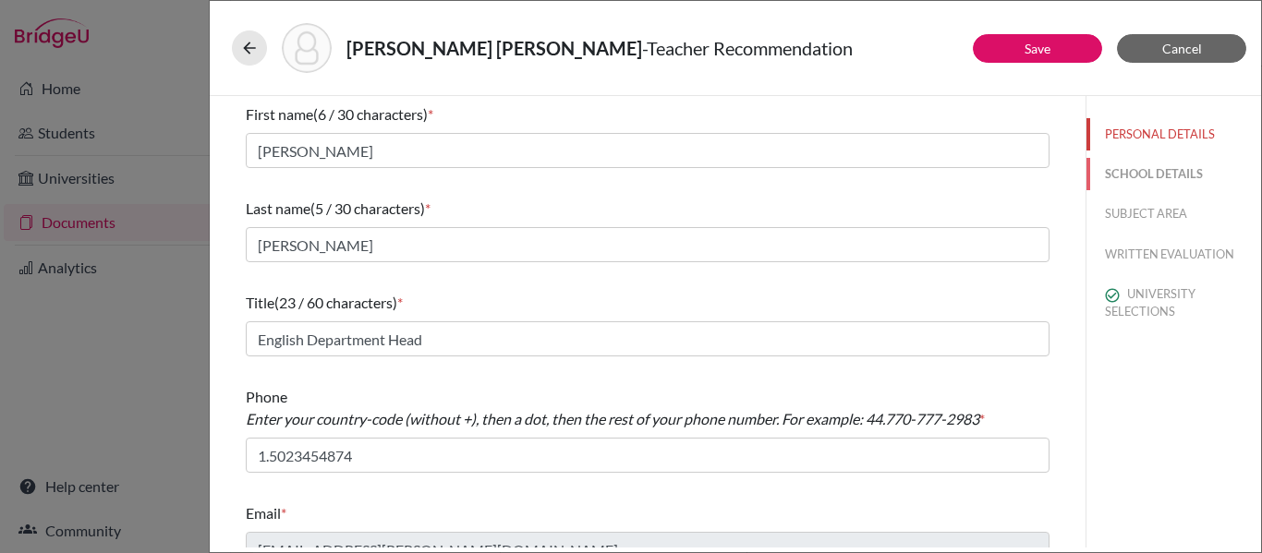
click at [1090, 176] on button "SCHOOL DETAILS" at bounding box center [1173, 174] width 175 height 32
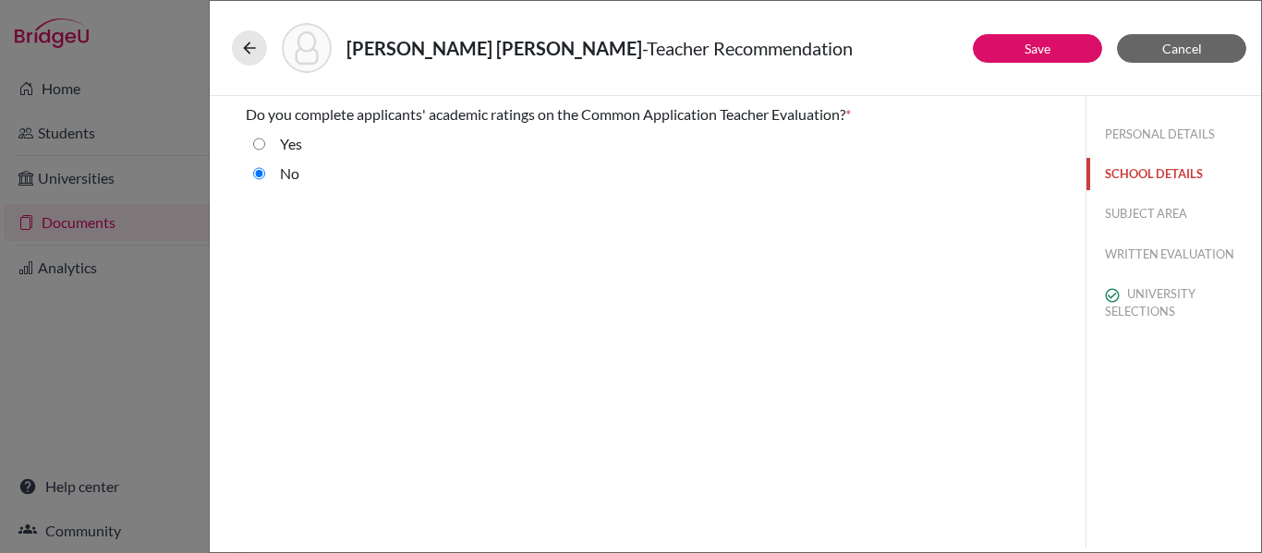
click at [1090, 176] on button "SCHOOL DETAILS" at bounding box center [1173, 174] width 175 height 32
click at [263, 142] on input "Yes" at bounding box center [259, 144] width 12 height 22
radio input "true"
click at [1122, 246] on button "RATINGS" at bounding box center [1173, 254] width 175 height 32
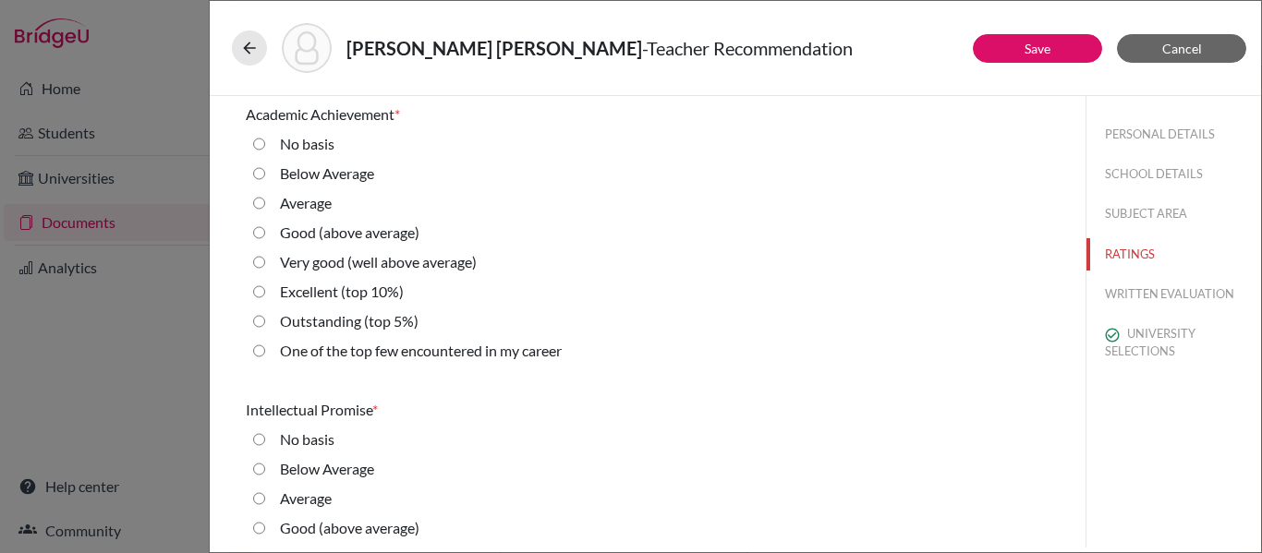
click at [497, 345] on label "One of the top few encountered in my career" at bounding box center [421, 351] width 282 height 22
click at [265, 345] on career "One of the top few encountered in my career" at bounding box center [259, 351] width 12 height 22
radio career "true"
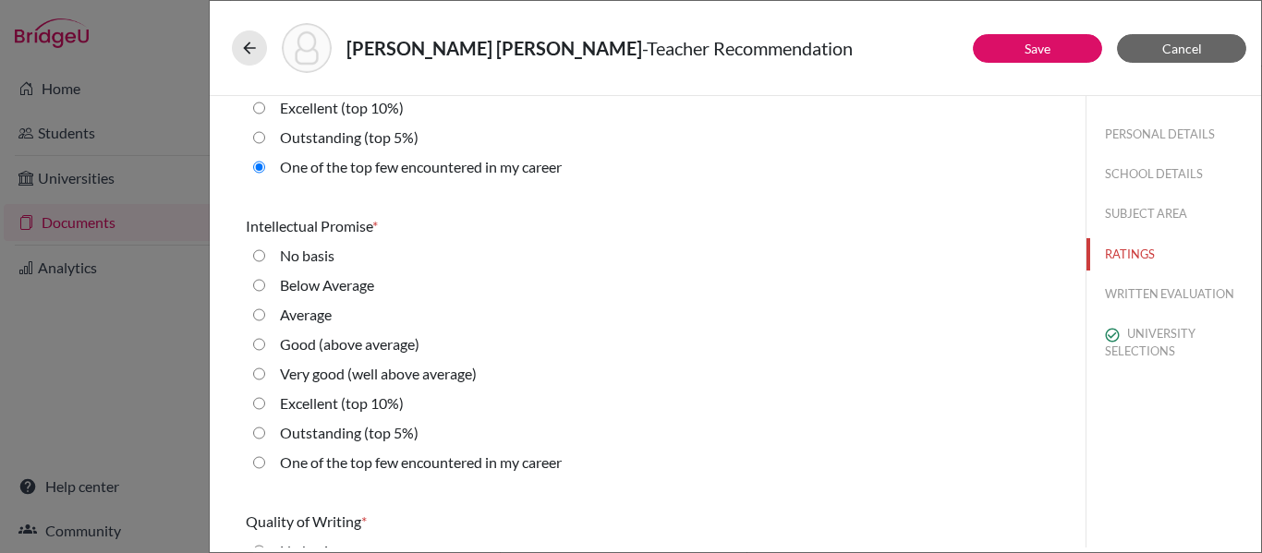
scroll to position [206, 0]
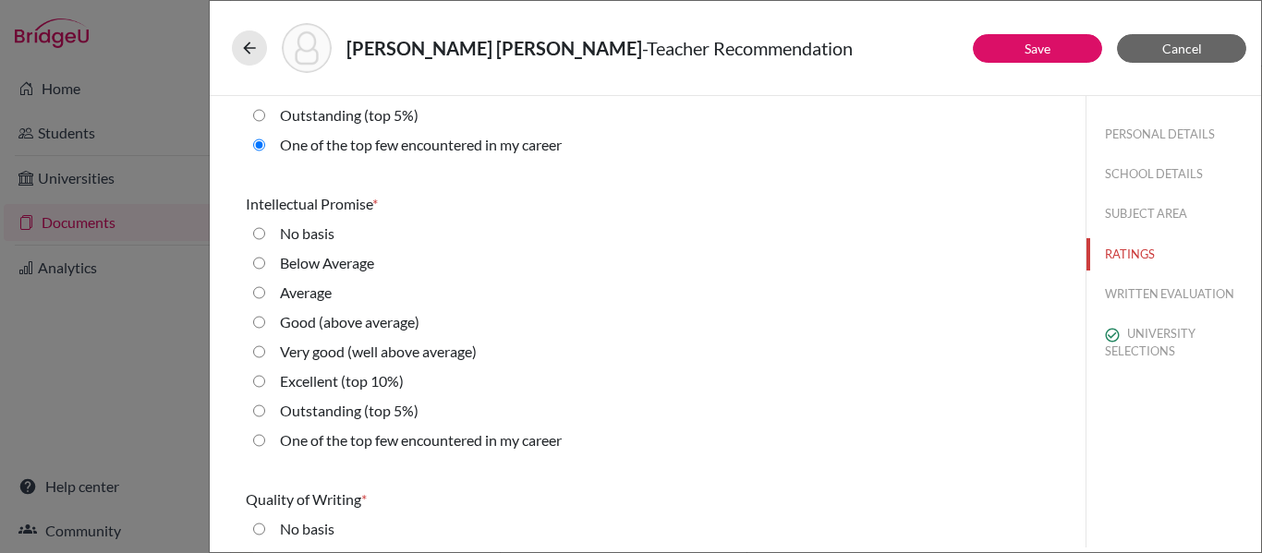
click at [429, 442] on label "One of the top few encountered in my career" at bounding box center [421, 440] width 282 height 22
click at [265, 442] on career "One of the top few encountered in my career" at bounding box center [259, 440] width 12 height 22
radio career "true"
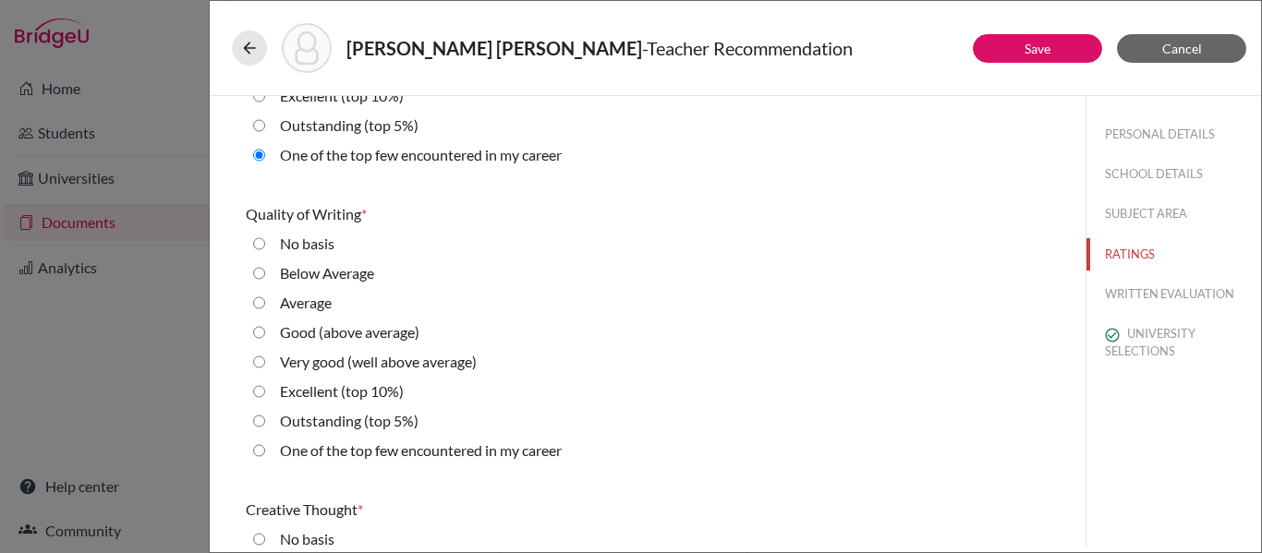
scroll to position [492, 0]
click at [429, 443] on label "One of the top few encountered in my career" at bounding box center [421, 450] width 282 height 22
click at [265, 443] on career "One of the top few encountered in my career" at bounding box center [259, 450] width 12 height 22
radio career "true"
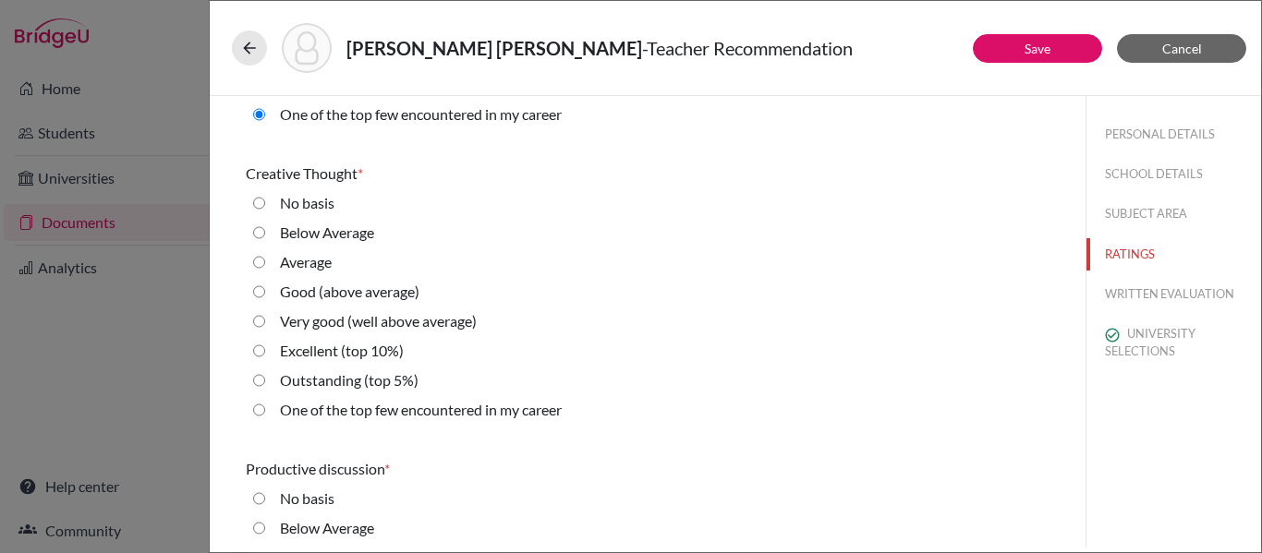
scroll to position [829, 0]
click at [419, 410] on label "One of the top few encountered in my career" at bounding box center [421, 409] width 282 height 22
click at [265, 410] on career "One of the top few encountered in my career" at bounding box center [259, 409] width 12 height 22
radio career "true"
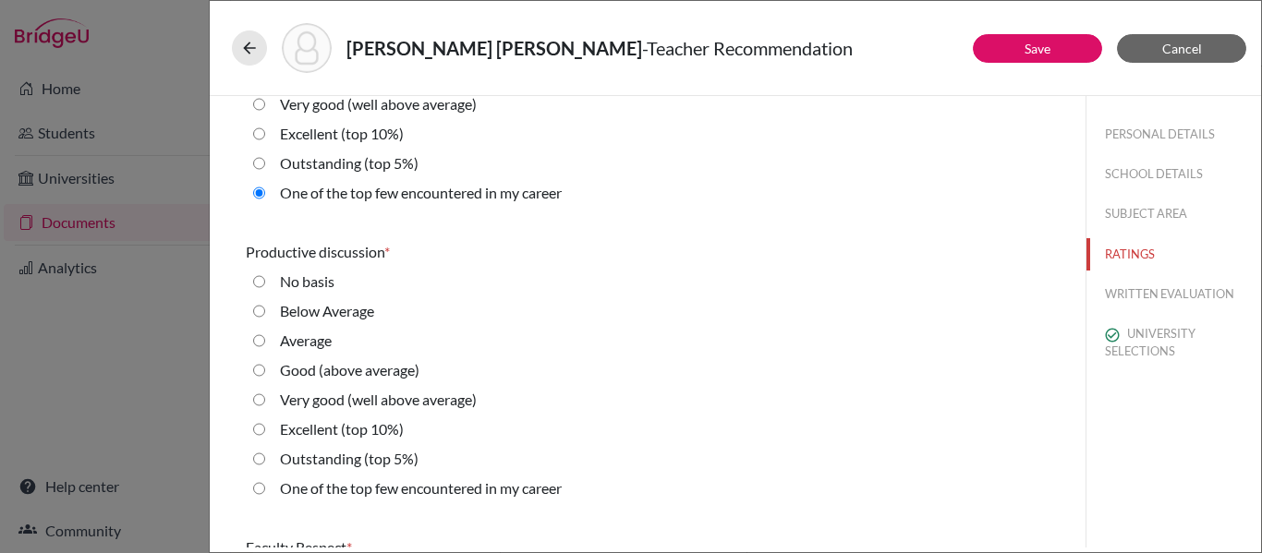
scroll to position [1046, 0]
click at [327, 492] on label "One of the top few encountered in my career" at bounding box center [421, 488] width 282 height 22
click at [265, 492] on career "One of the top few encountered in my career" at bounding box center [259, 488] width 12 height 22
radio career "true"
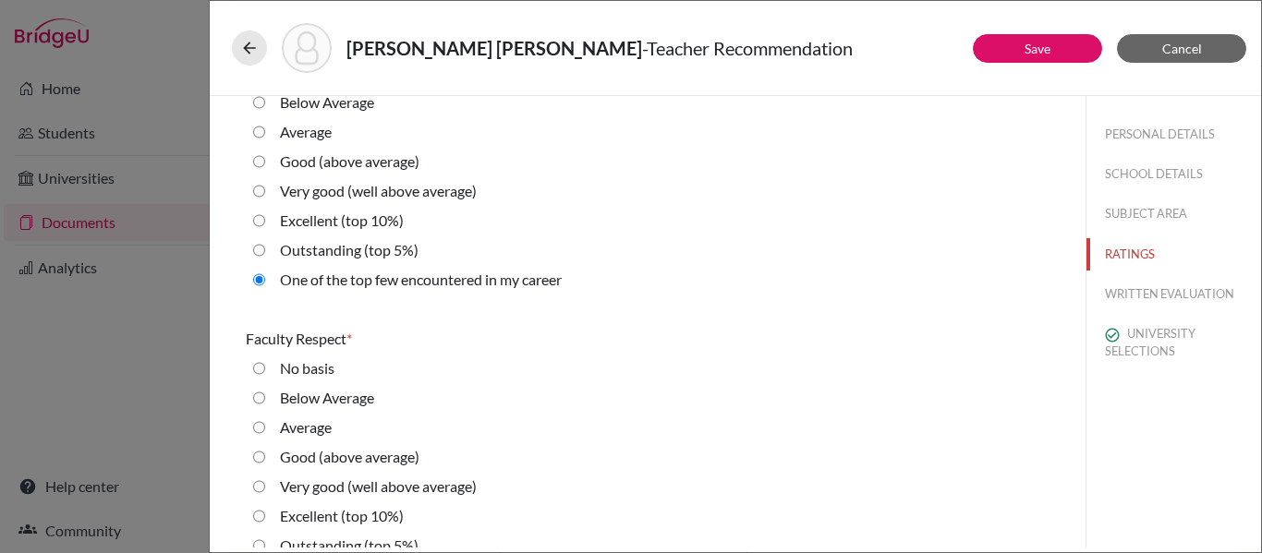
scroll to position [1441, 0]
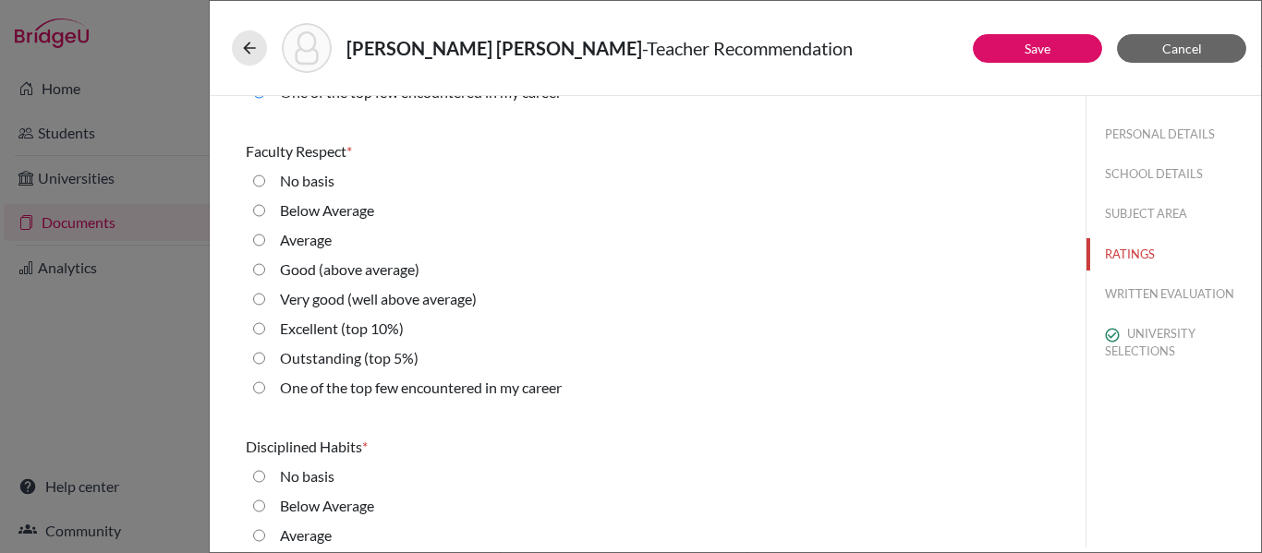
click at [334, 392] on label "One of the top few encountered in my career" at bounding box center [421, 388] width 282 height 22
click at [265, 392] on career "One of the top few encountered in my career" at bounding box center [259, 388] width 12 height 22
radio career "true"
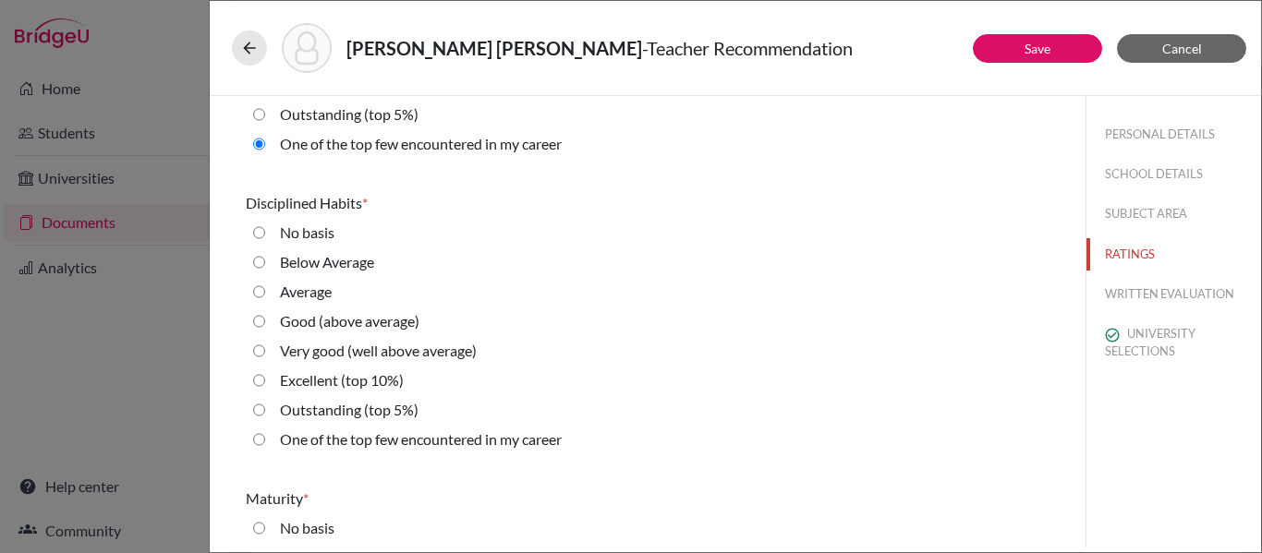
scroll to position [1686, 0]
click at [333, 442] on label "One of the top few encountered in my career" at bounding box center [421, 439] width 282 height 22
click at [265, 442] on career "One of the top few encountered in my career" at bounding box center [259, 439] width 12 height 22
radio career "true"
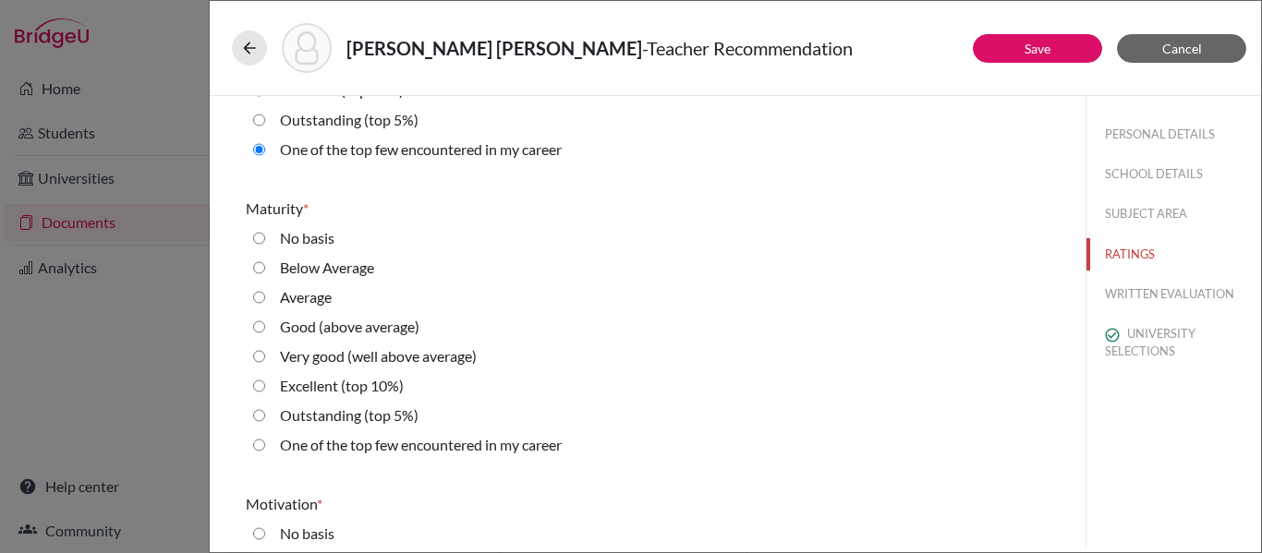
click at [333, 442] on label "One of the top few encountered in my career" at bounding box center [421, 445] width 282 height 22
click at [265, 442] on career "One of the top few encountered in my career" at bounding box center [259, 445] width 12 height 22
radio career "true"
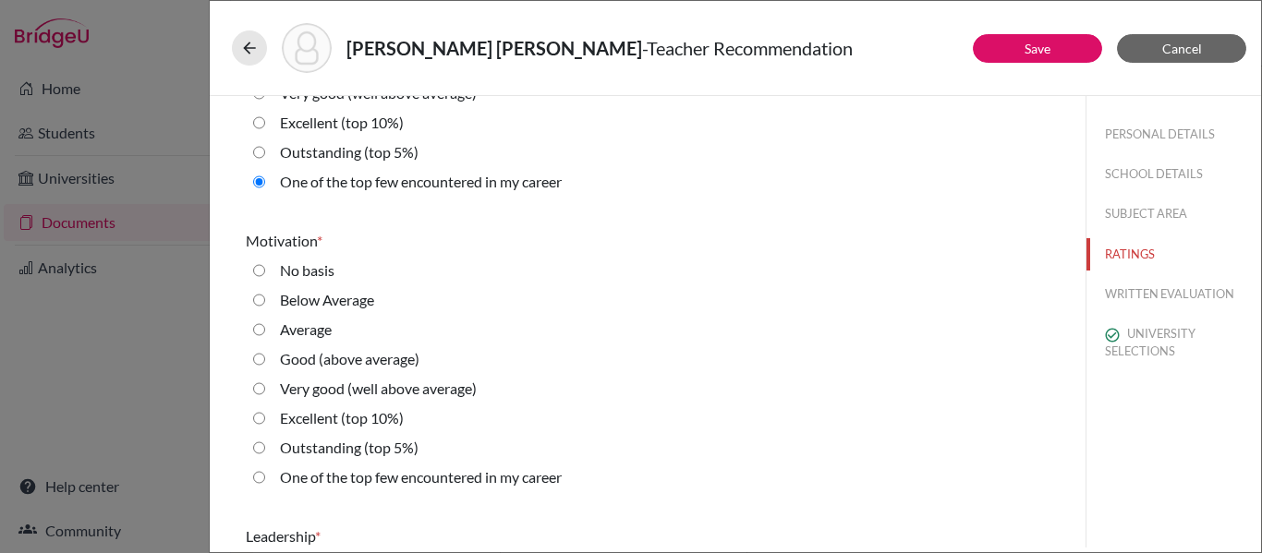
scroll to position [2242, 0]
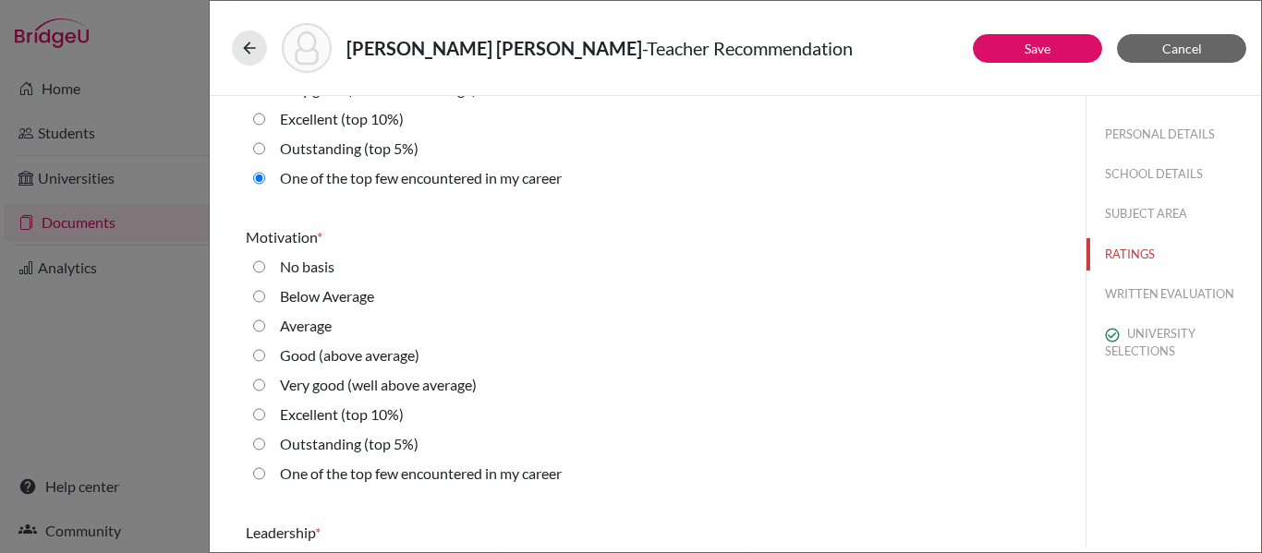
click at [322, 474] on label "One of the top few encountered in my career" at bounding box center [421, 474] width 282 height 22
click at [265, 474] on career "One of the top few encountered in my career" at bounding box center [259, 474] width 12 height 22
radio career "true"
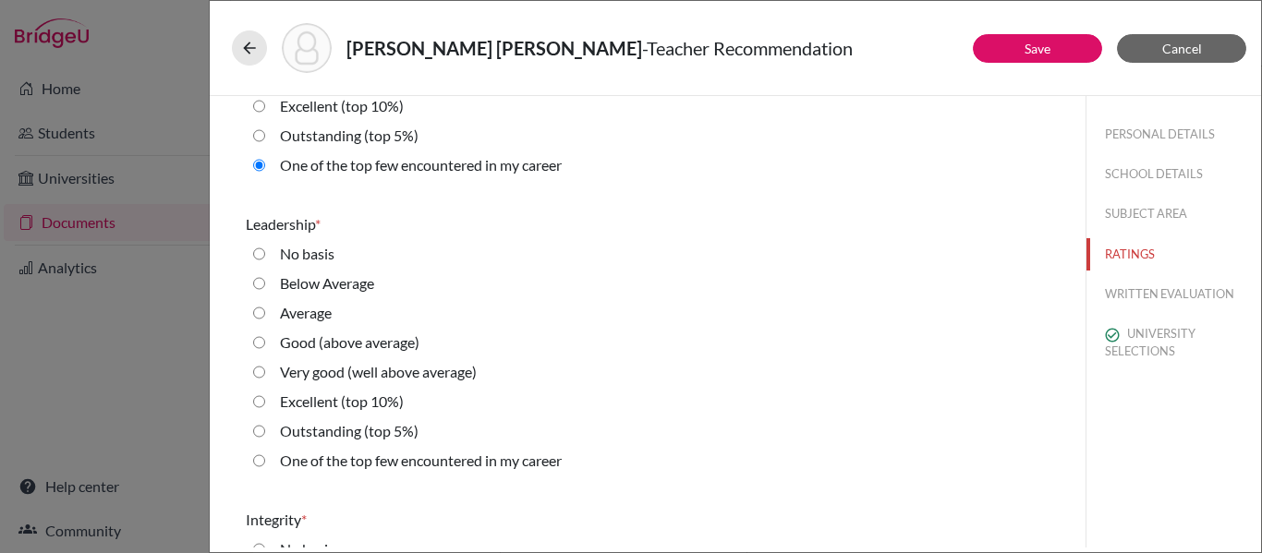
scroll to position [2551, 0]
click at [322, 468] on label "One of the top few encountered in my career" at bounding box center [421, 460] width 282 height 22
click at [265, 468] on career "One of the top few encountered in my career" at bounding box center [259, 460] width 12 height 22
radio career "true"
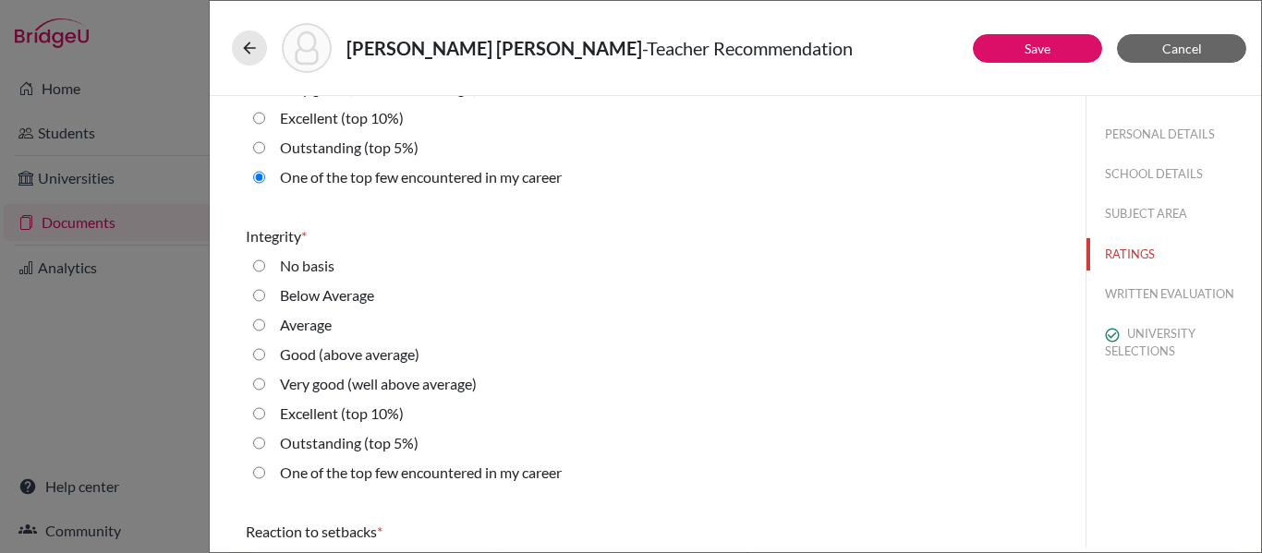
scroll to position [2835, 0]
click at [322, 474] on label "One of the top few encountered in my career" at bounding box center [421, 472] width 282 height 22
click at [265, 474] on career "One of the top few encountered in my career" at bounding box center [259, 472] width 12 height 22
radio career "true"
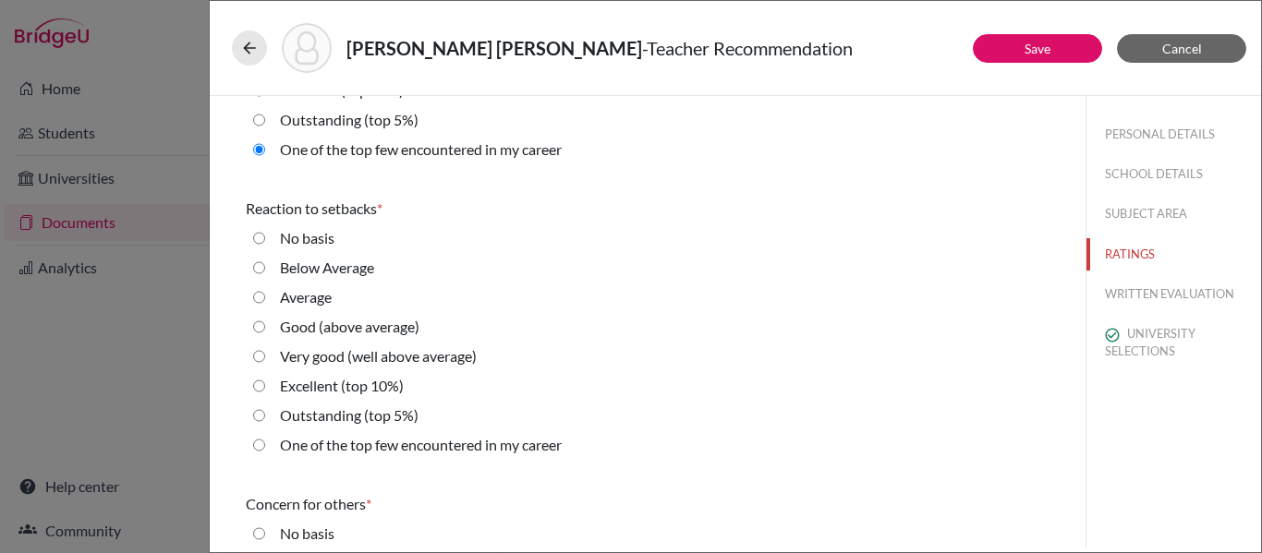
scroll to position [3176, 0]
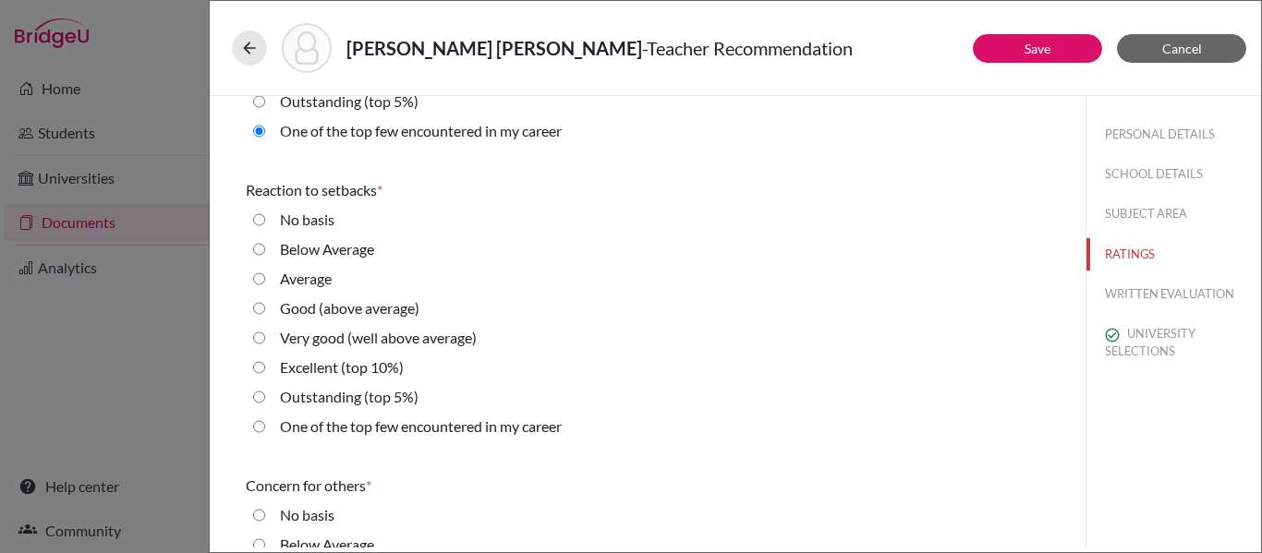
click at [325, 422] on label "One of the top few encountered in my career" at bounding box center [421, 427] width 282 height 22
click at [265, 422] on career "One of the top few encountered in my career" at bounding box center [259, 427] width 12 height 22
radio career "true"
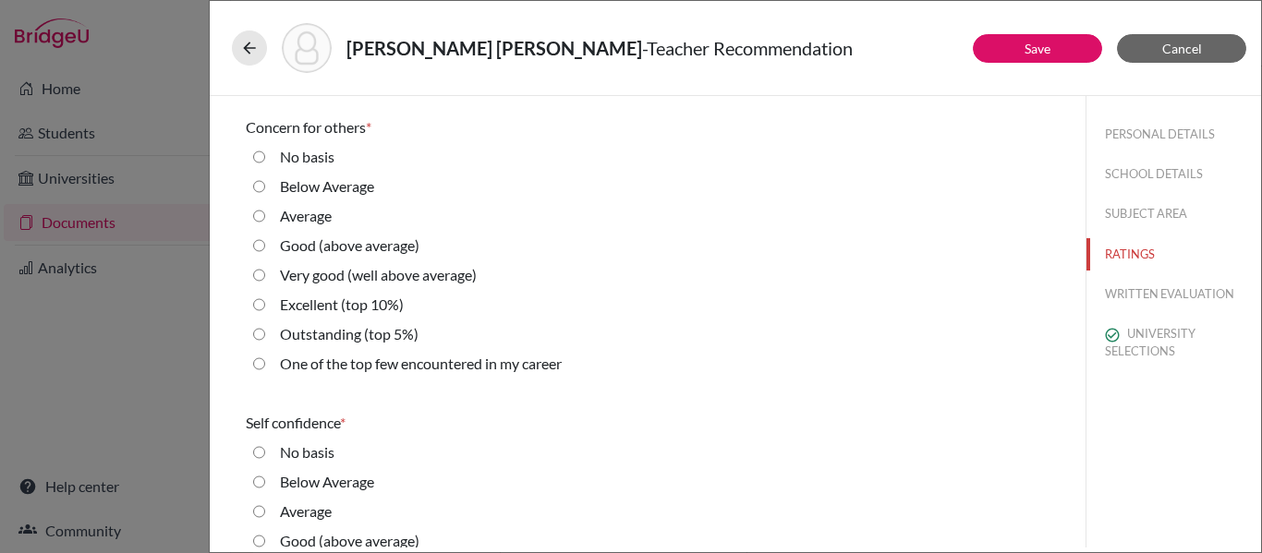
scroll to position [3535, 0]
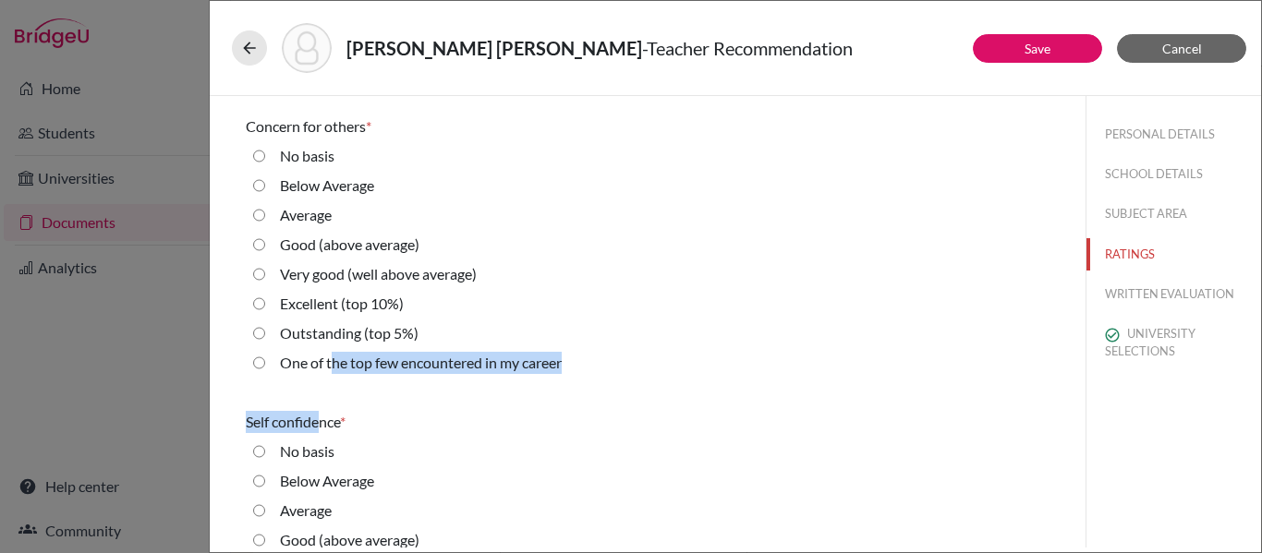
drag, startPoint x: 330, startPoint y: 369, endPoint x: 317, endPoint y: 428, distance: 60.5
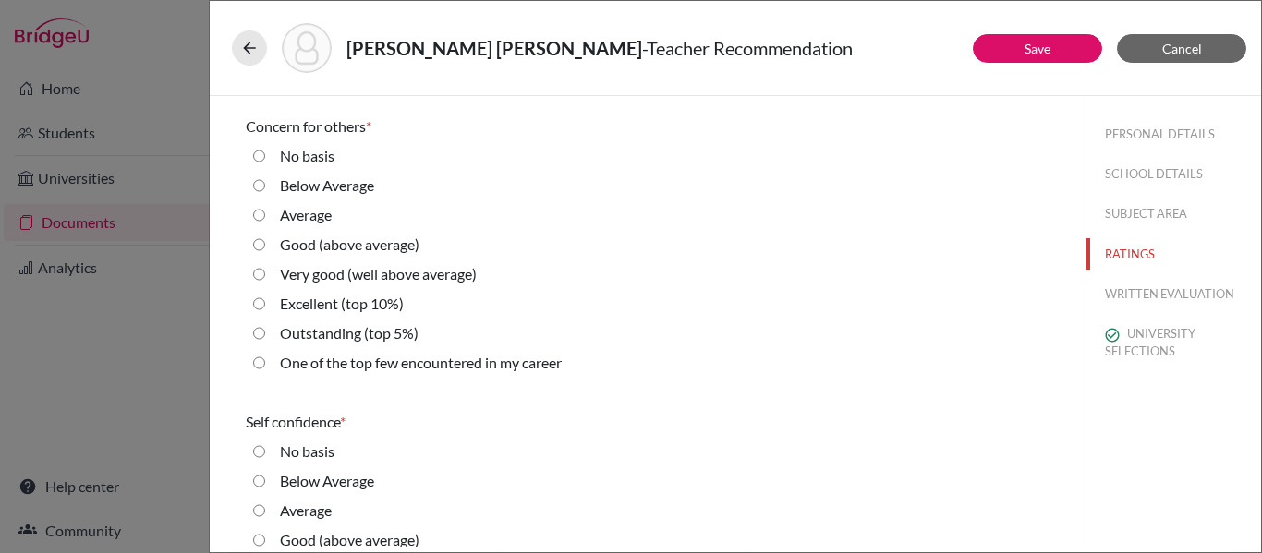
click at [291, 368] on label "One of the top few encountered in my career" at bounding box center [421, 363] width 282 height 22
click at [265, 368] on career "One of the top few encountered in my career" at bounding box center [259, 363] width 12 height 22
radio career "true"
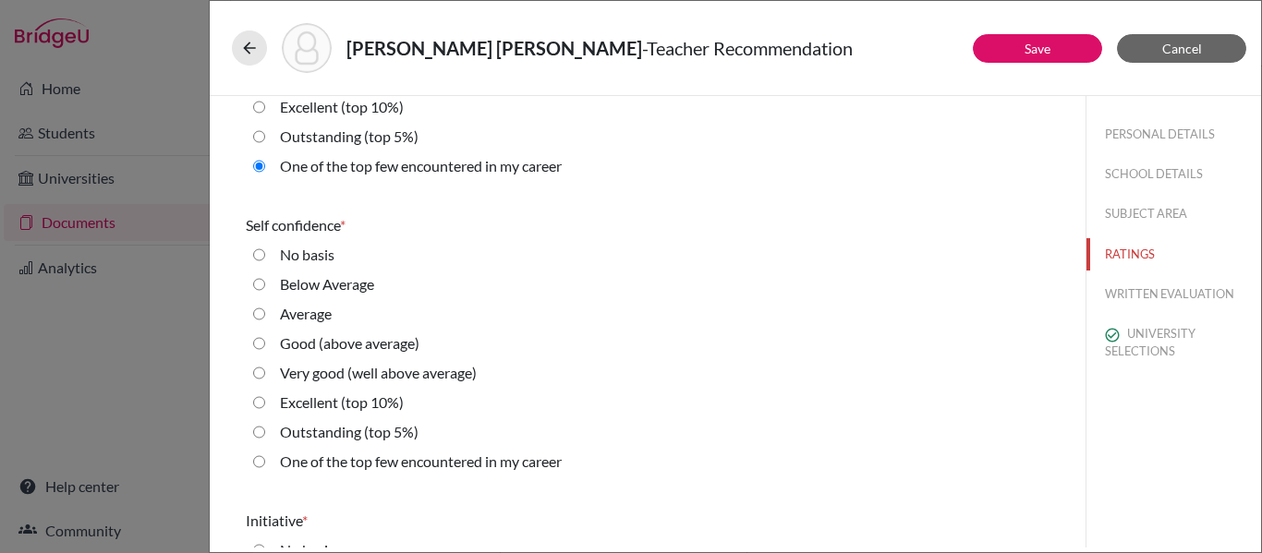
scroll to position [3738, 0]
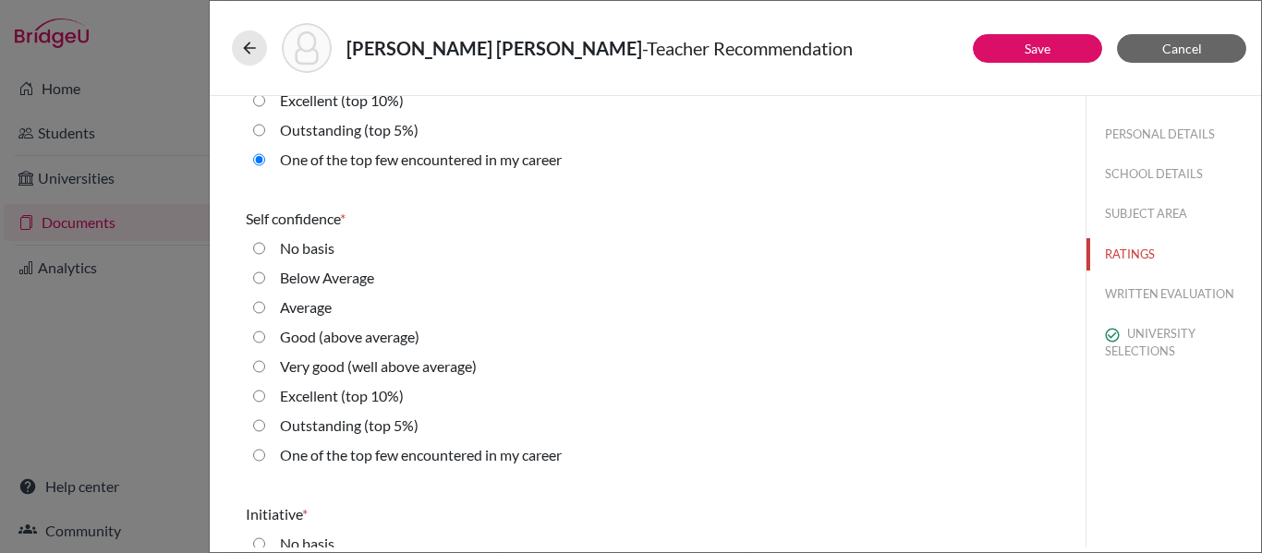
click at [302, 457] on label "One of the top few encountered in my career" at bounding box center [421, 455] width 282 height 22
click at [265, 457] on career "One of the top few encountered in my career" at bounding box center [259, 455] width 12 height 22
radio career "true"
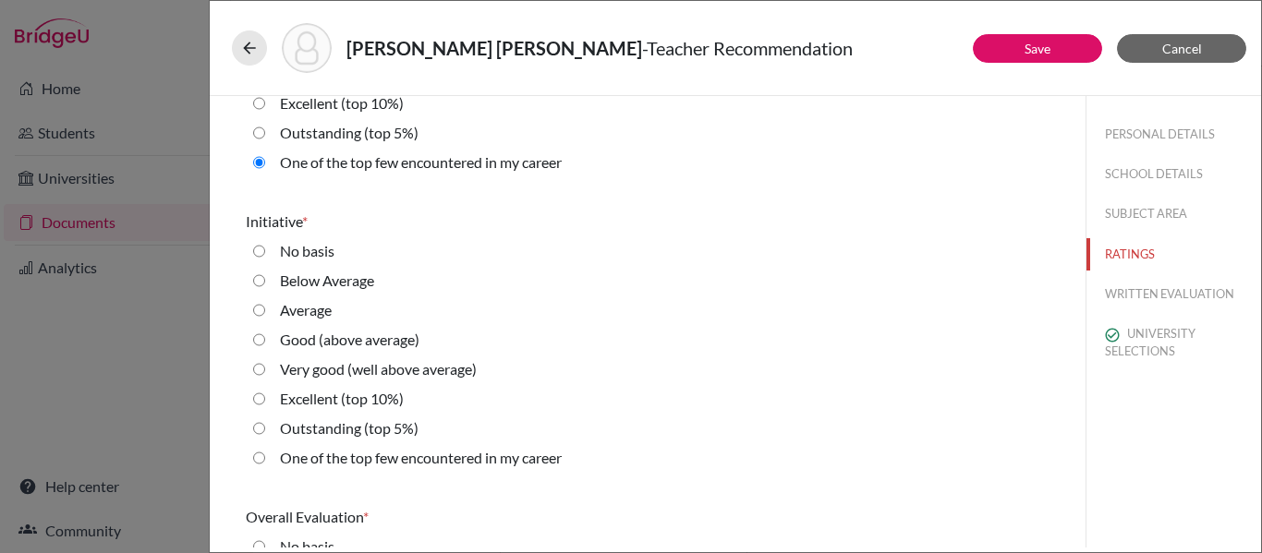
scroll to position [4048, 0]
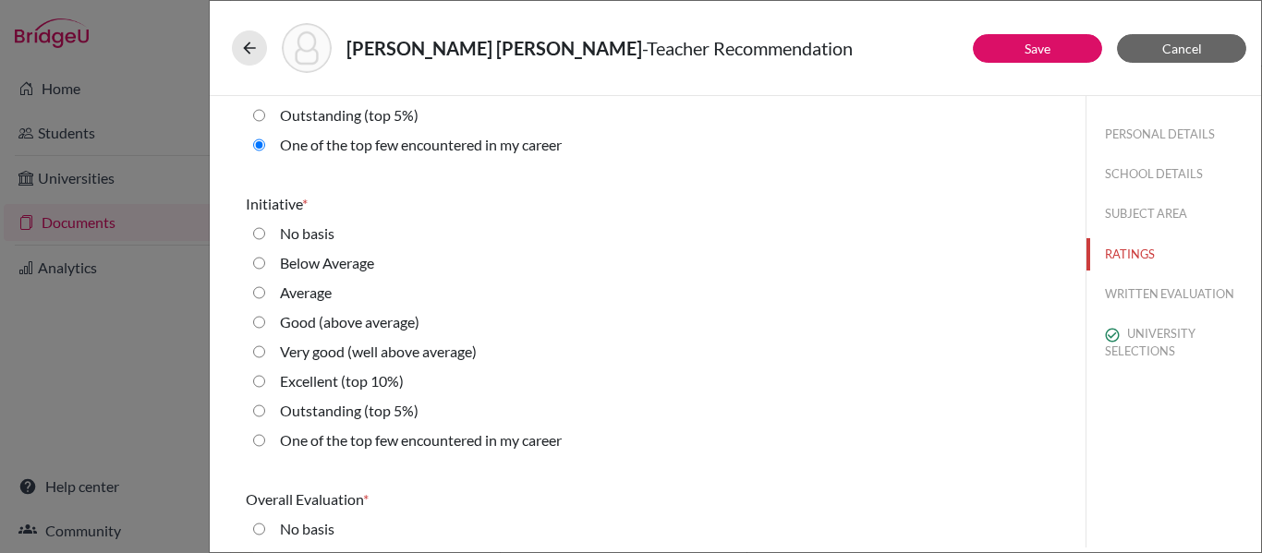
click at [300, 443] on label "One of the top few encountered in my career" at bounding box center [421, 440] width 282 height 22
click at [265, 443] on career "One of the top few encountered in my career" at bounding box center [259, 440] width 12 height 22
radio career "true"
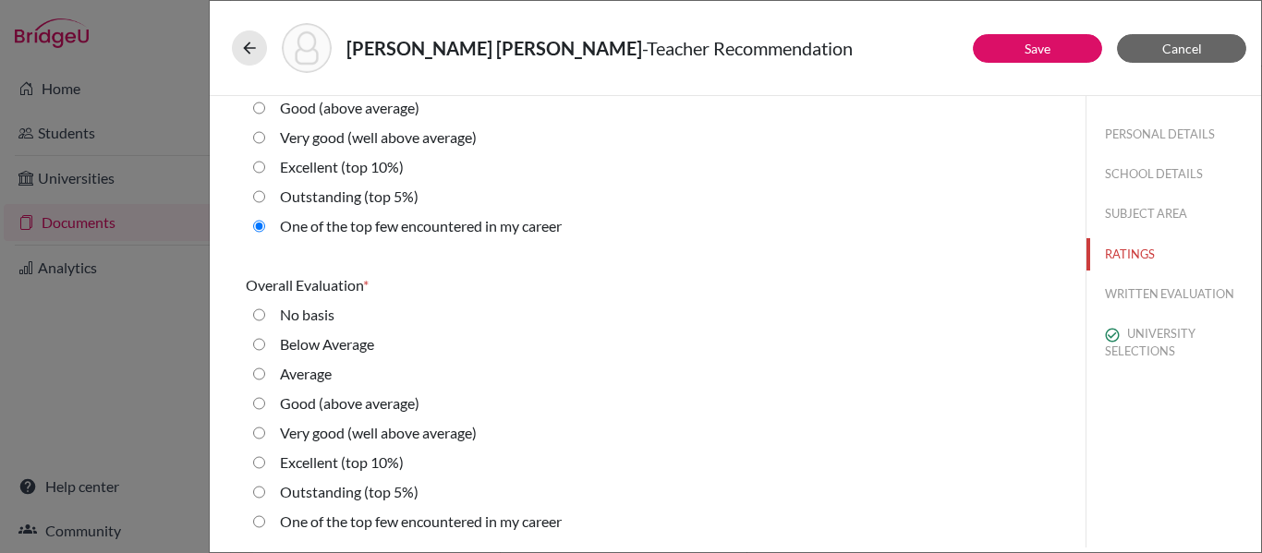
click at [310, 514] on label "One of the top few encountered in my career" at bounding box center [421, 522] width 282 height 22
click at [265, 514] on career "One of the top few encountered in my career" at bounding box center [259, 522] width 12 height 22
radio career "true"
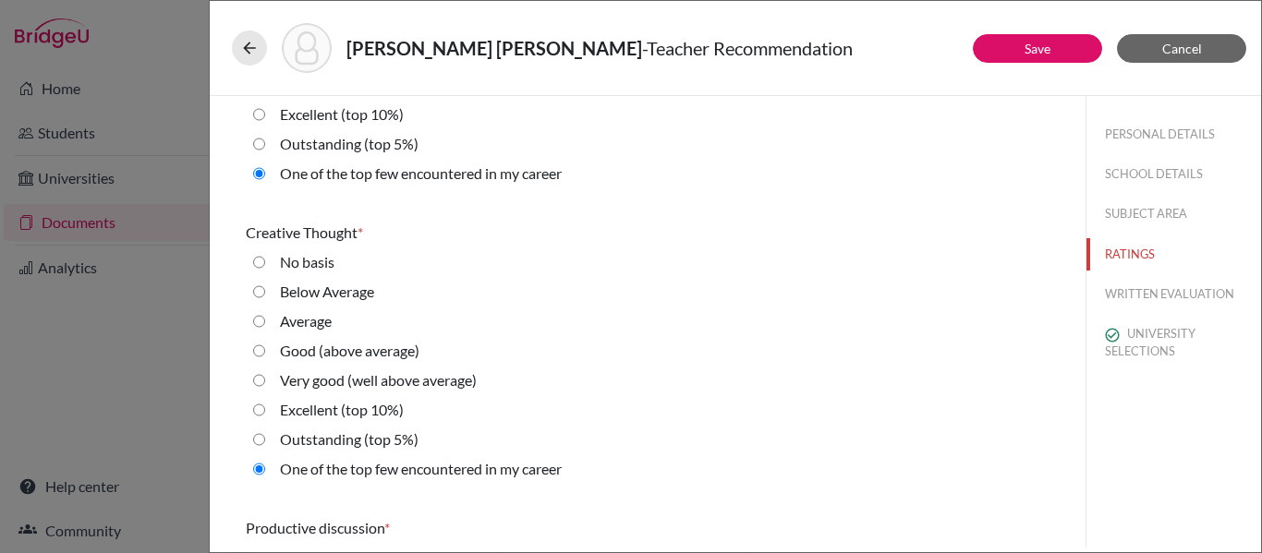
scroll to position [769, 0]
click at [313, 432] on label "Outstanding (top 5%)" at bounding box center [349, 439] width 139 height 22
click at [265, 432] on 5\%\) "Outstanding (top 5%)" at bounding box center [259, 439] width 12 height 22
radio 5\%\) "true"
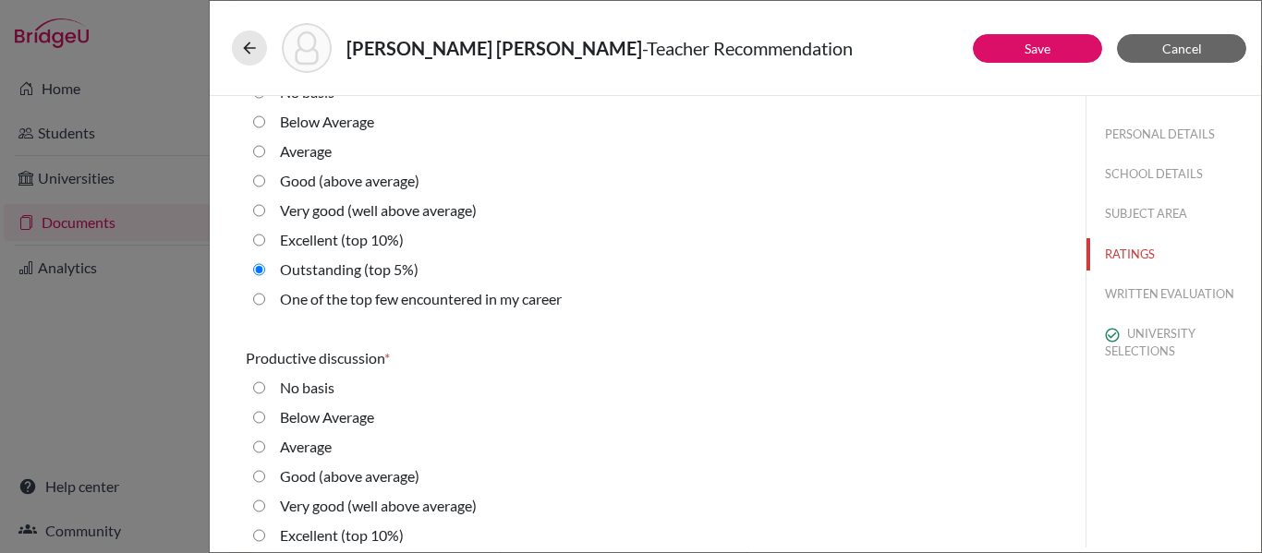
scroll to position [929, 0]
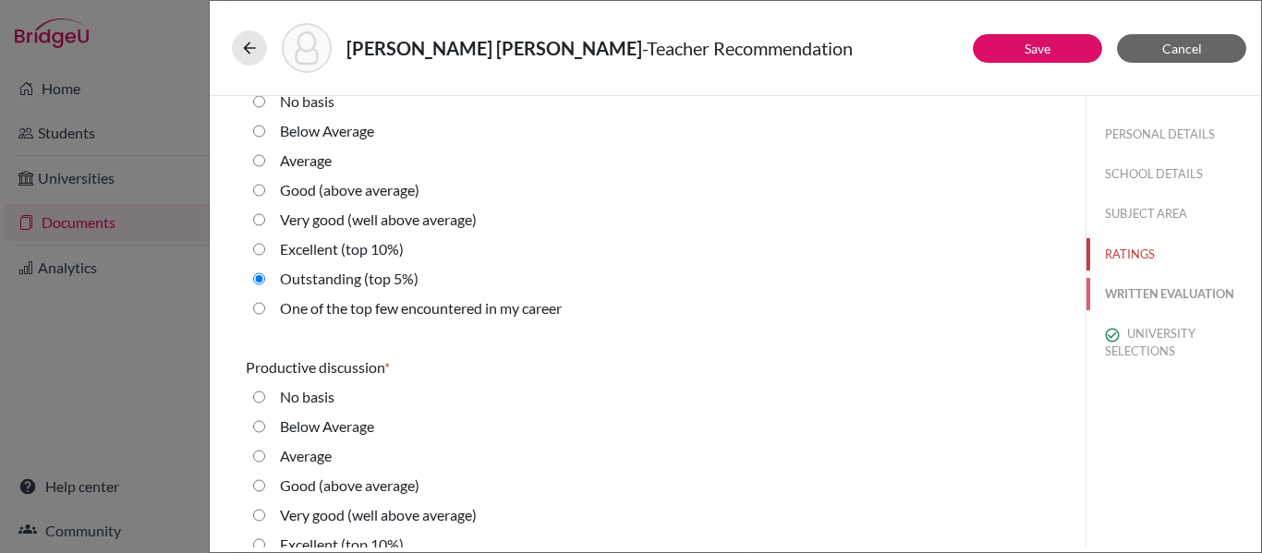
click at [1136, 302] on button "WRITTEN EVALUATION" at bounding box center [1173, 294] width 175 height 32
radio input "true"
radio average\) "true"
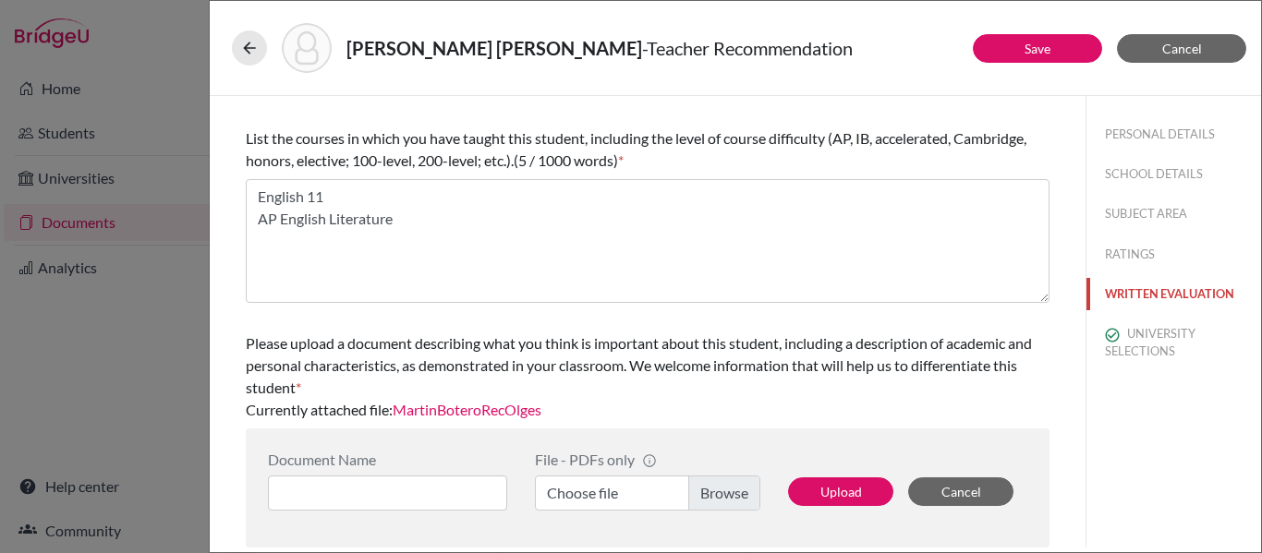
scroll to position [0, 0]
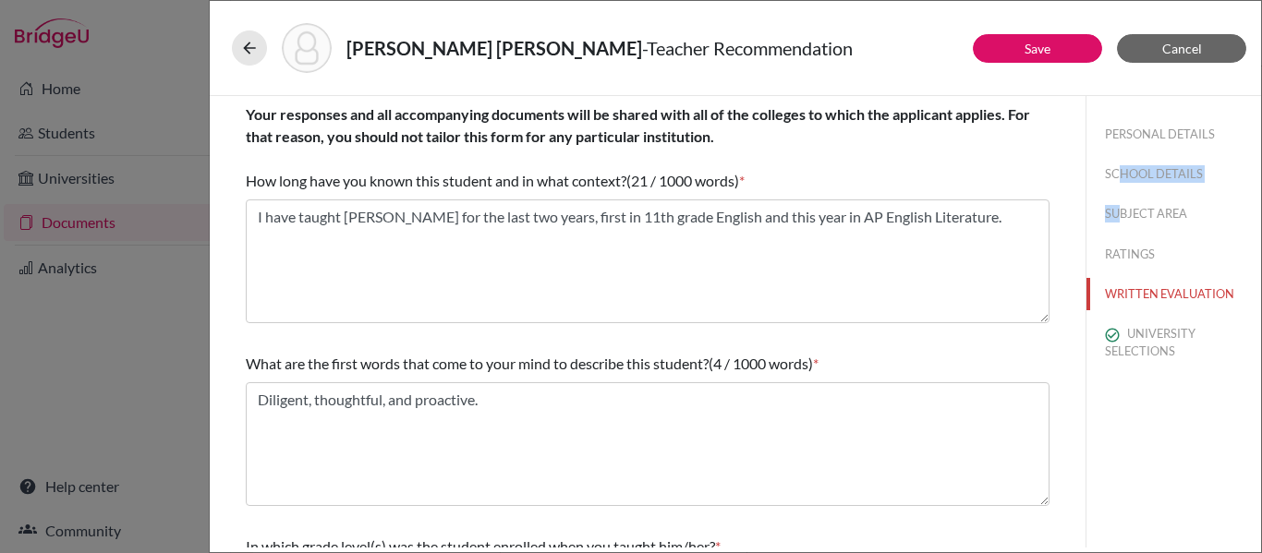
drag, startPoint x: 1107, startPoint y: 192, endPoint x: 1107, endPoint y: 207, distance: 14.8
click at [1107, 207] on div "PERSONAL DETAILS SCHOOL DETAILS SUBJECT AREA RATINGS WRITTEN EVALUATION UNIVERS…" at bounding box center [1173, 239] width 175 height 286
click at [1107, 207] on button "SUBJECT AREA" at bounding box center [1173, 214] width 175 height 32
select select "1"
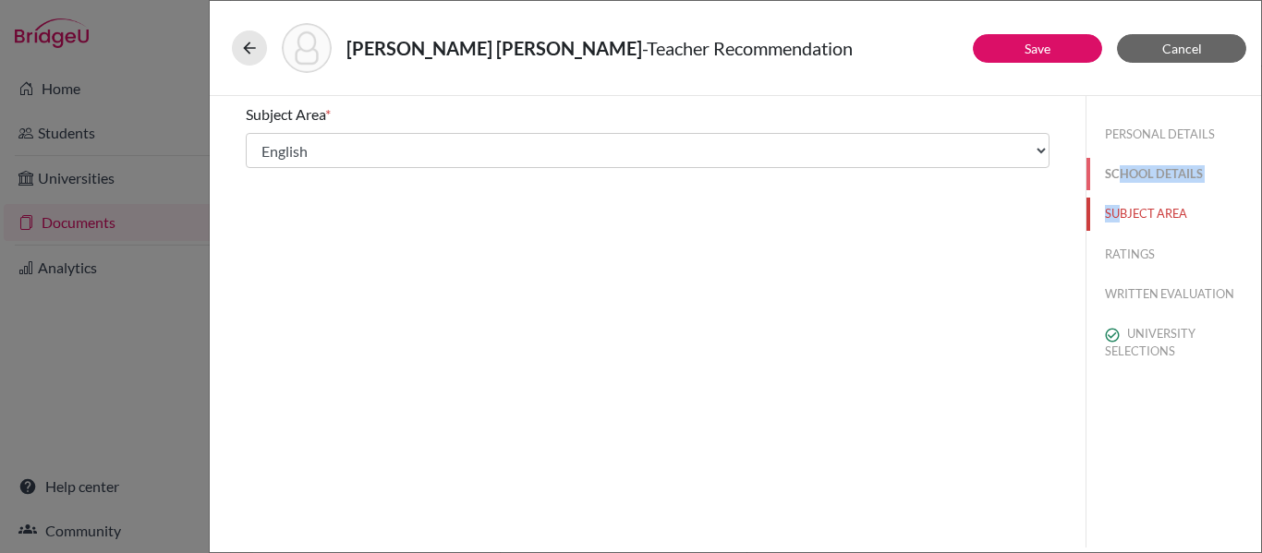
click at [1108, 186] on button "SCHOOL DETAILS" at bounding box center [1173, 174] width 175 height 32
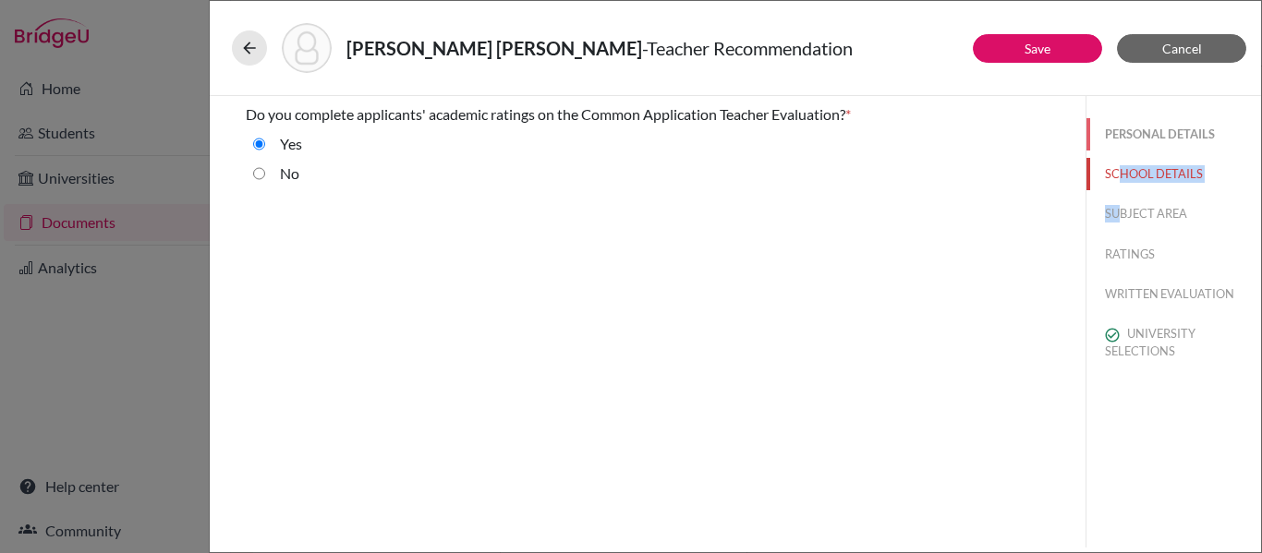
click at [1116, 130] on button "PERSONAL DETAILS" at bounding box center [1173, 134] width 175 height 32
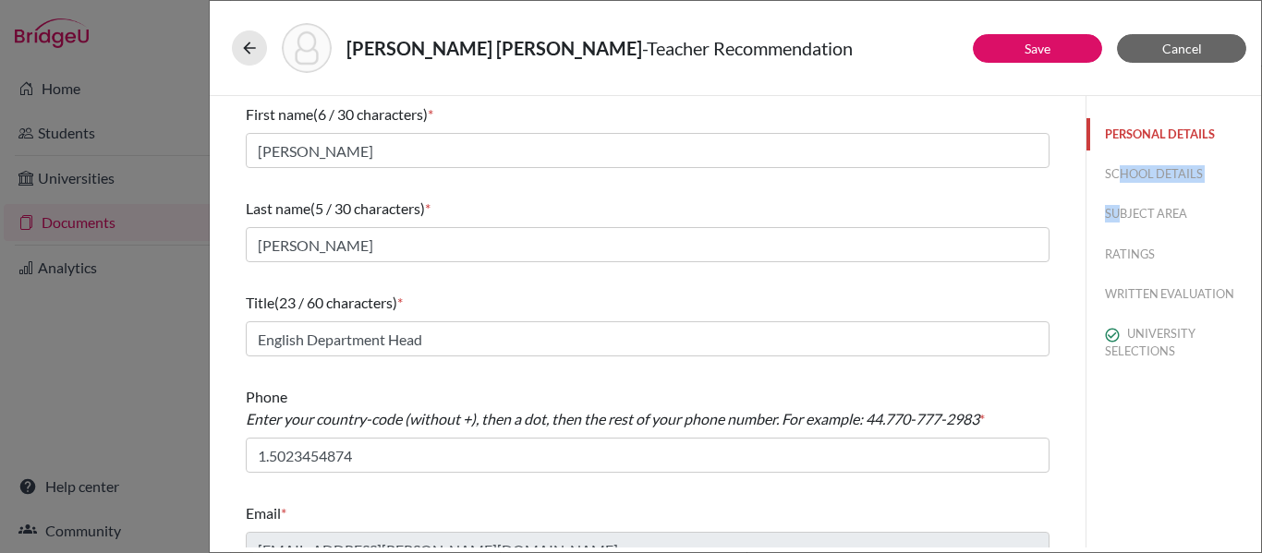
click at [1116, 130] on button "PERSONAL DETAILS" at bounding box center [1173, 134] width 175 height 32
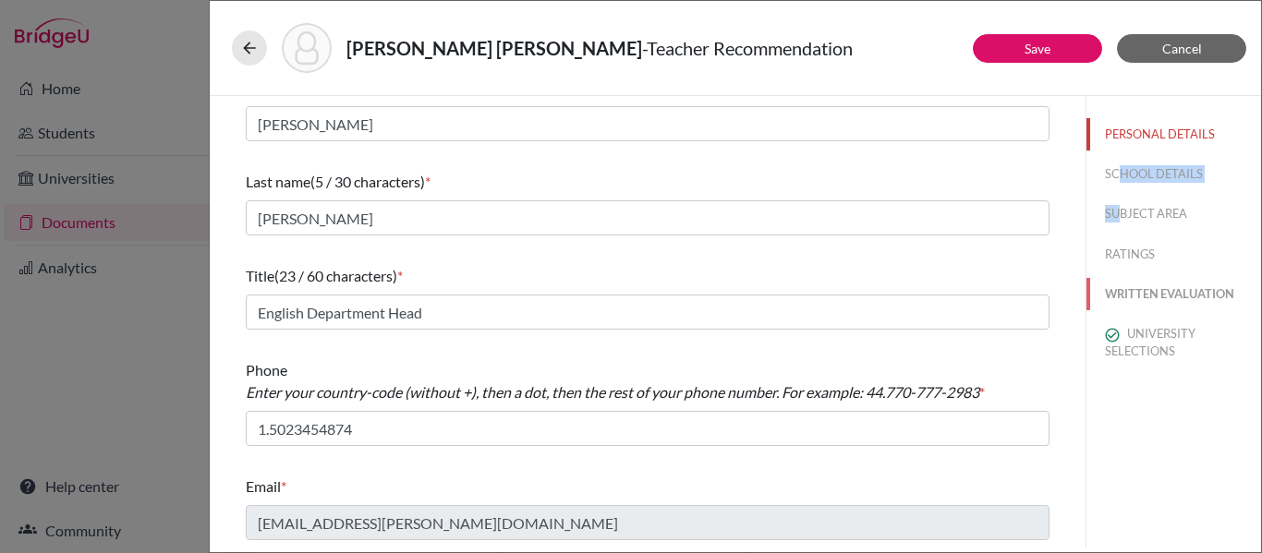
click at [1130, 302] on button "WRITTEN EVALUATION" at bounding box center [1173, 294] width 175 height 32
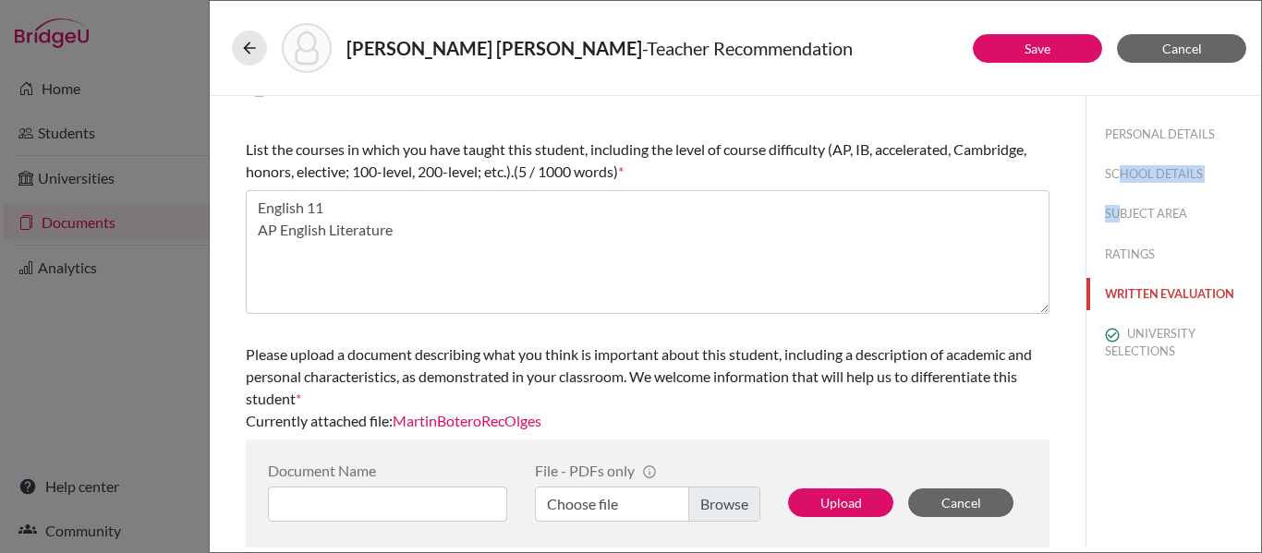
scroll to position [615, 0]
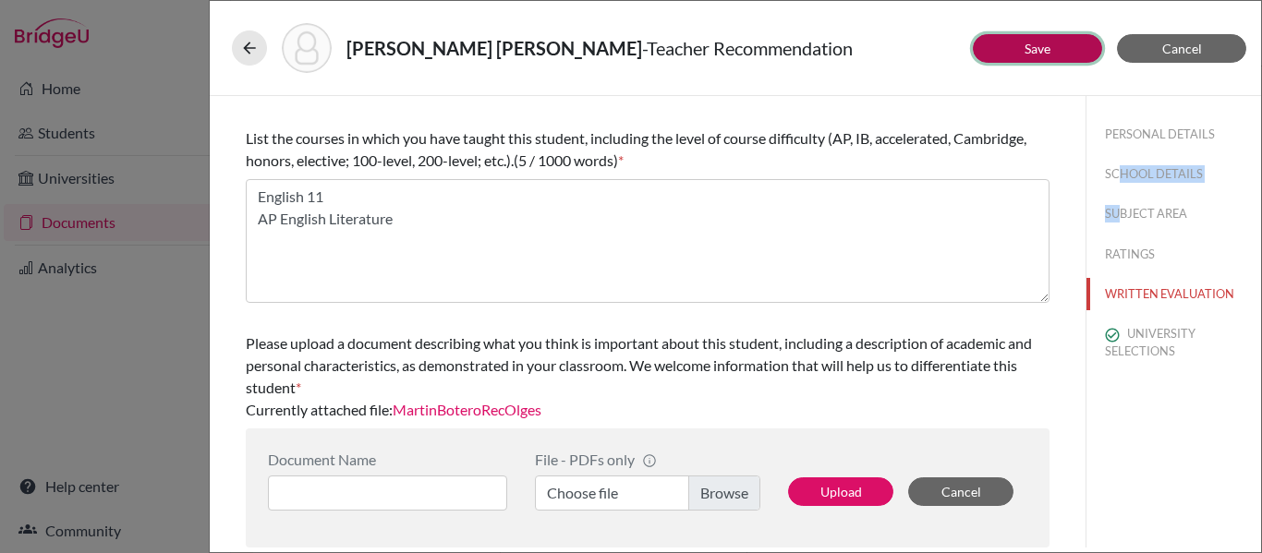
click at [997, 55] on button "Save" at bounding box center [1037, 48] width 129 height 29
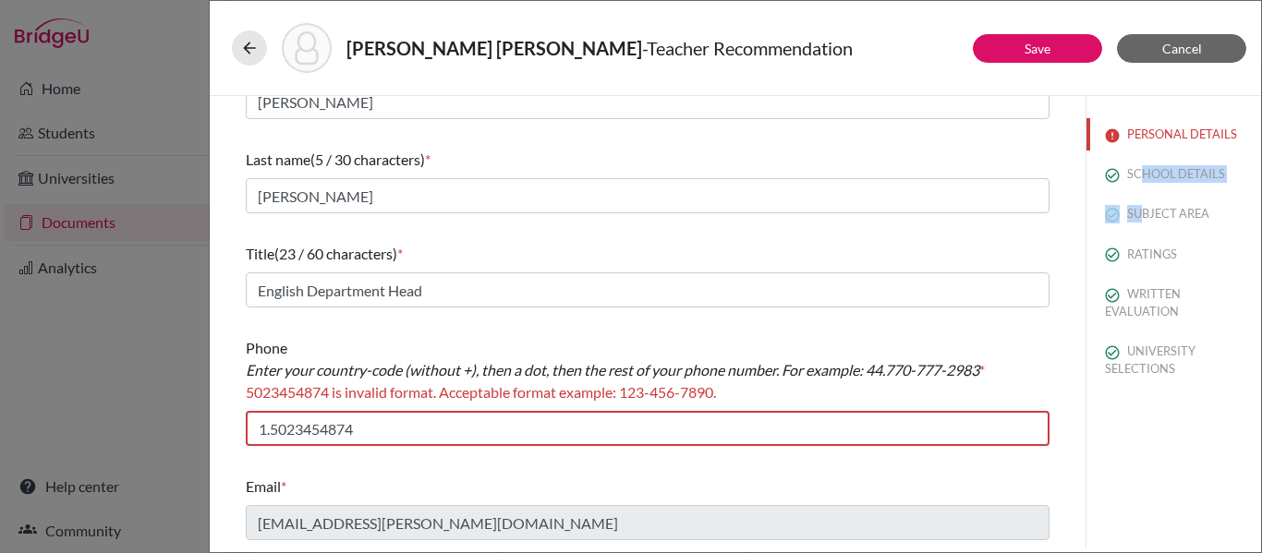
scroll to position [49, 0]
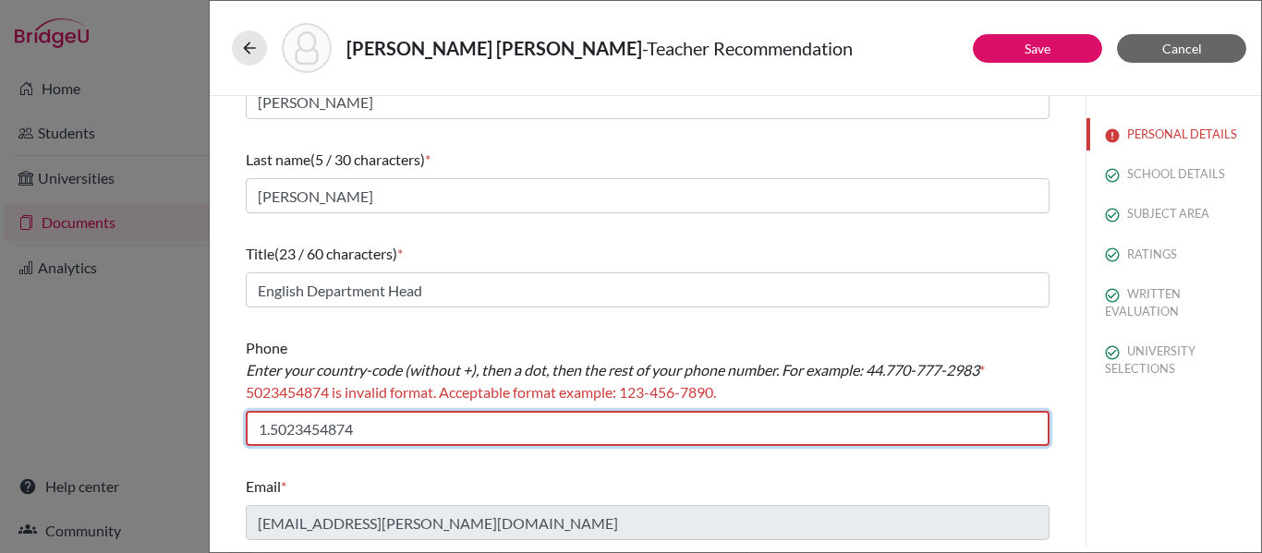
click at [294, 427] on input "1.5023454874" at bounding box center [648, 428] width 804 height 35
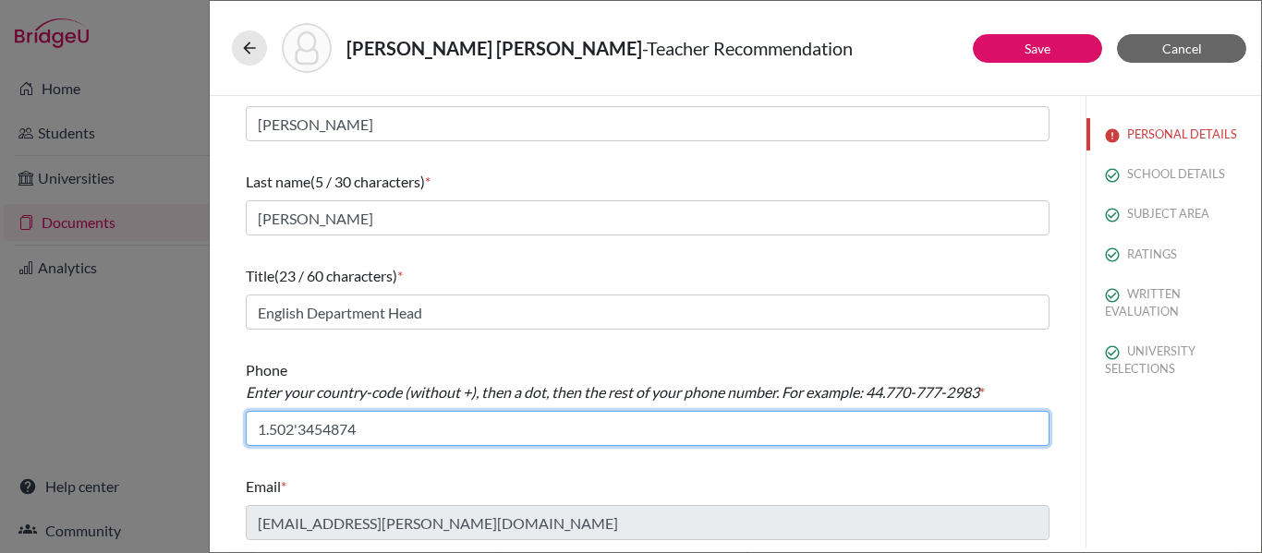
scroll to position [27, 0]
type input "1.502-345-4874"
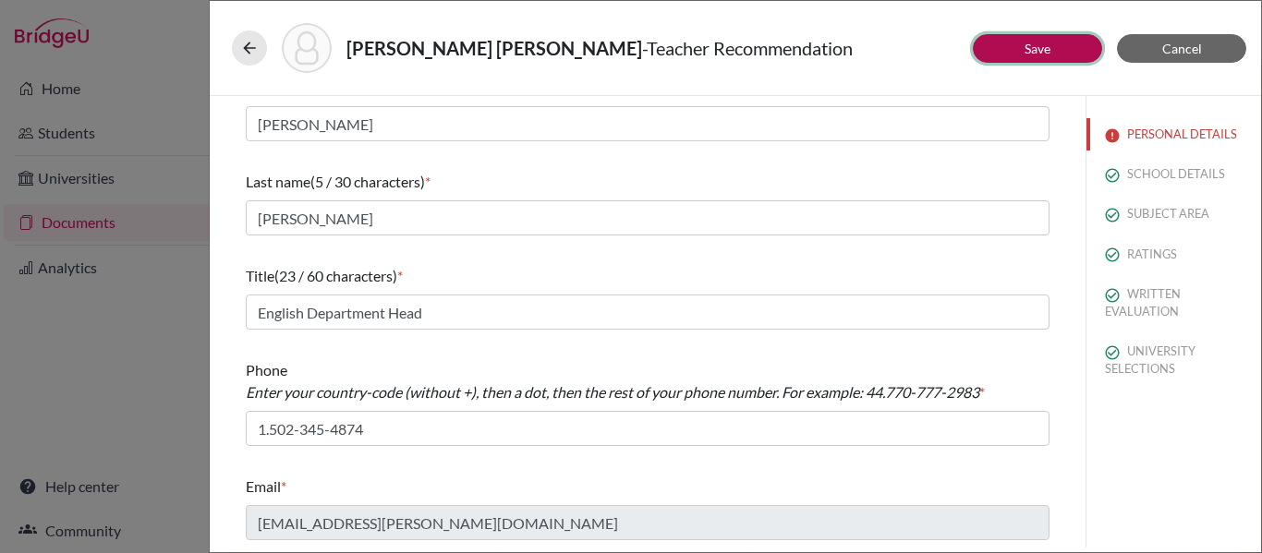
click at [1027, 41] on link "Save" at bounding box center [1037, 49] width 26 height 16
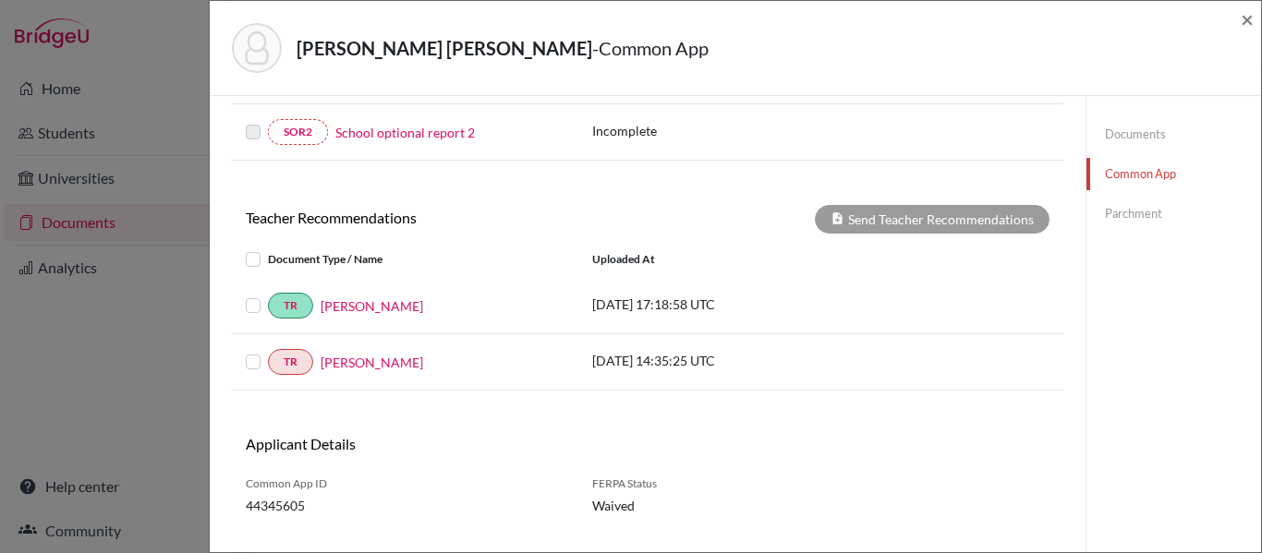
scroll to position [739, 0]
click at [268, 350] on label at bounding box center [268, 350] width 0 height 0
click at [0, 0] on input "checkbox" at bounding box center [0, 0] width 0 height 0
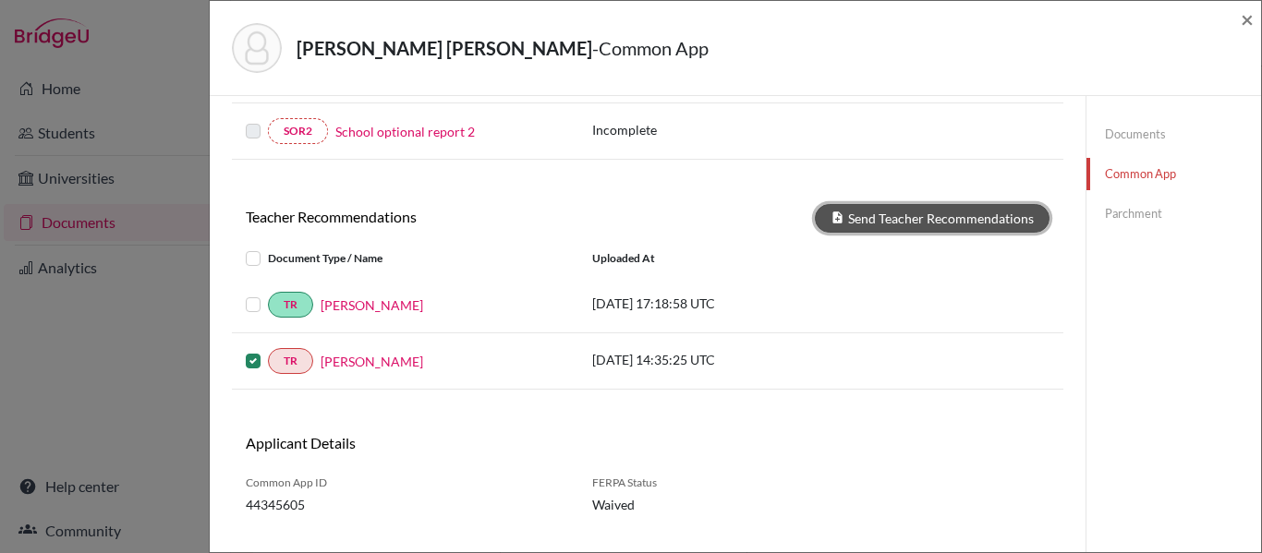
click at [883, 215] on button "Send Teacher Recommendations" at bounding box center [932, 218] width 235 height 29
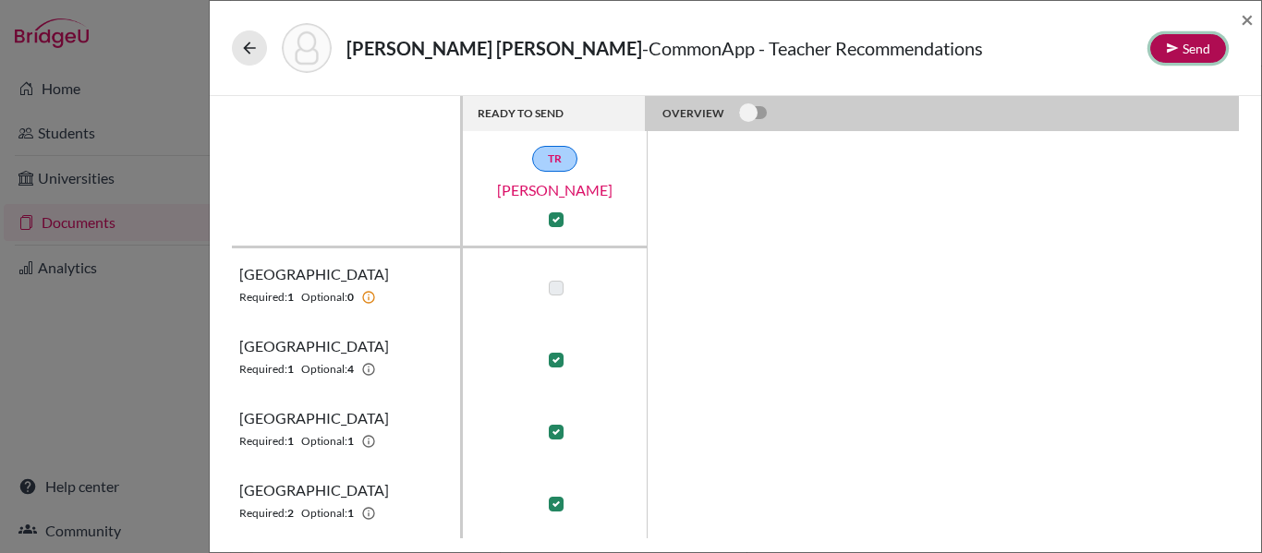
click at [1171, 54] on button "Send" at bounding box center [1188, 48] width 76 height 29
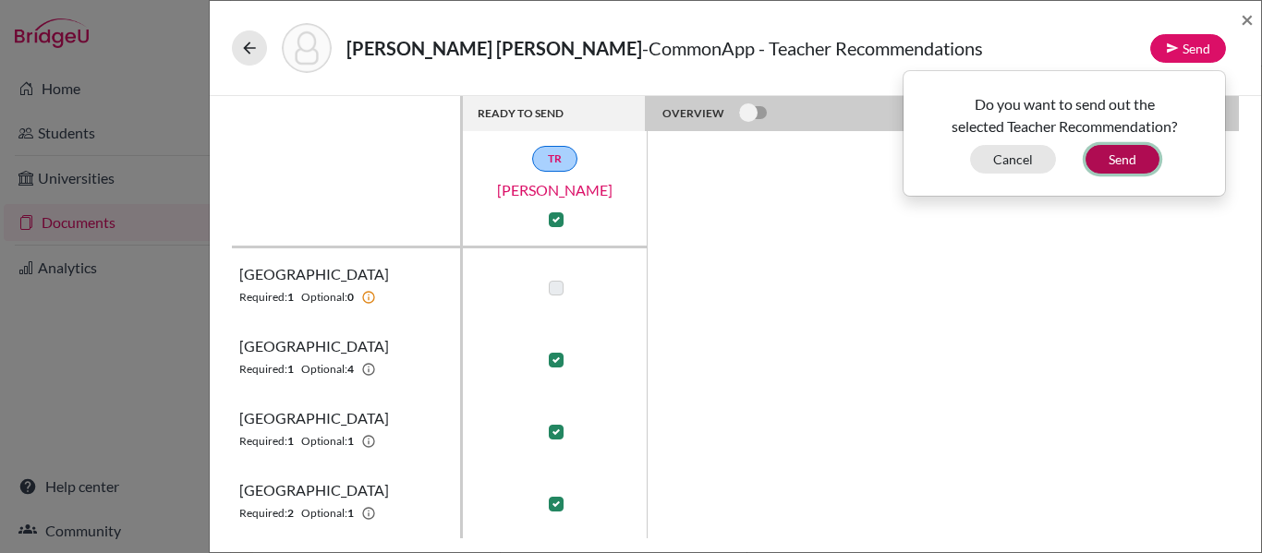
click at [1119, 161] on button "Send" at bounding box center [1122, 159] width 74 height 29
checkbox input "false"
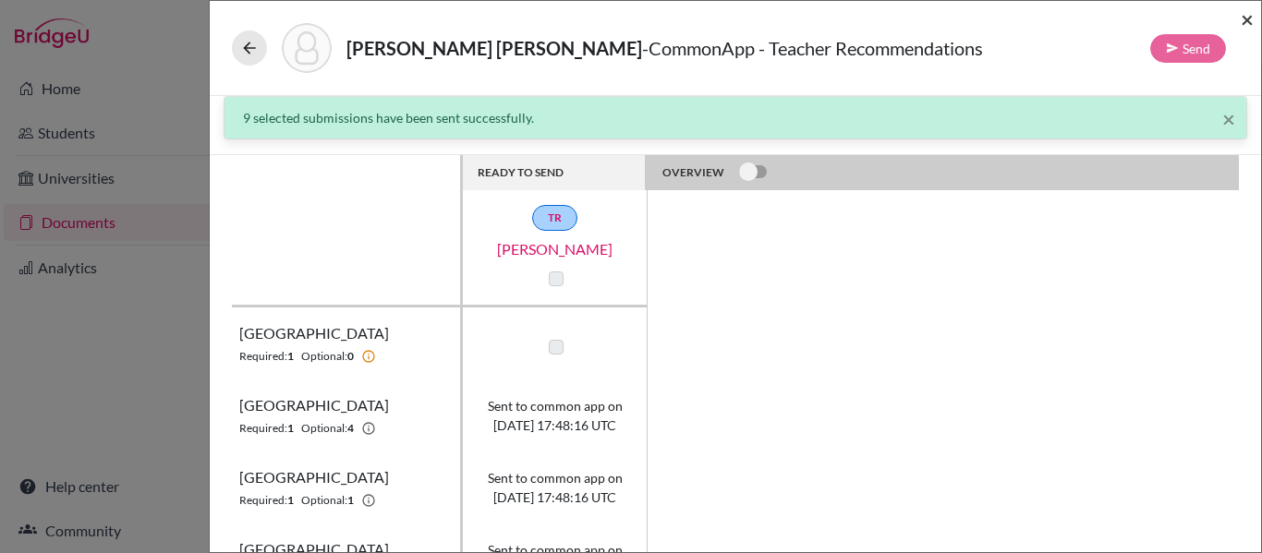
click at [1243, 15] on span "×" at bounding box center [1246, 19] width 13 height 27
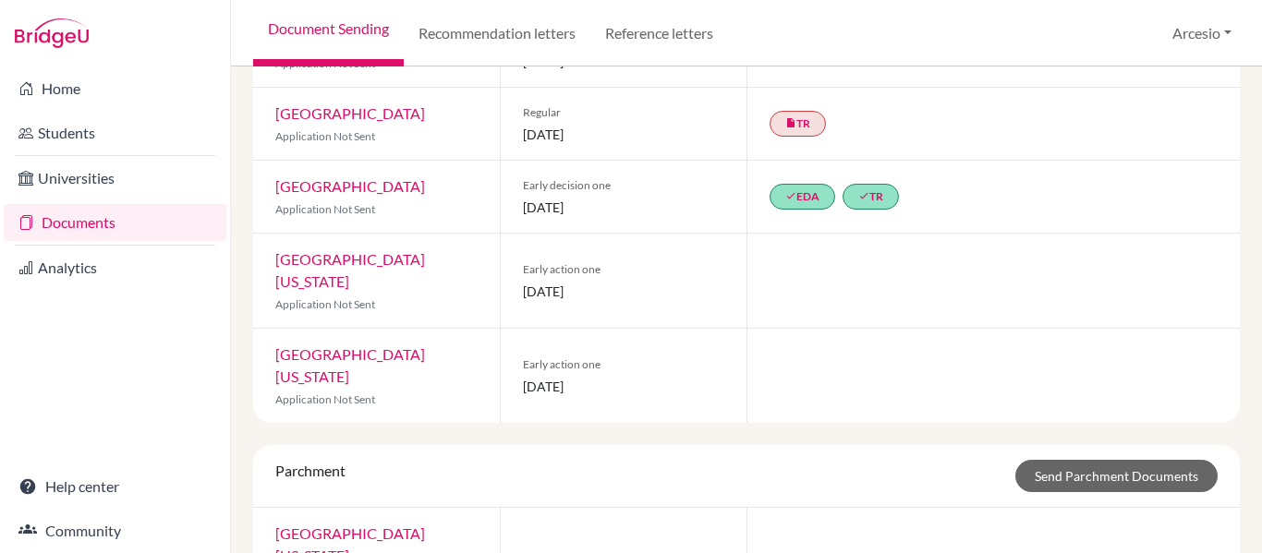
scroll to position [694, 0]
click at [425, 346] on link "[GEOGRAPHIC_DATA][US_STATE]" at bounding box center [350, 366] width 150 height 40
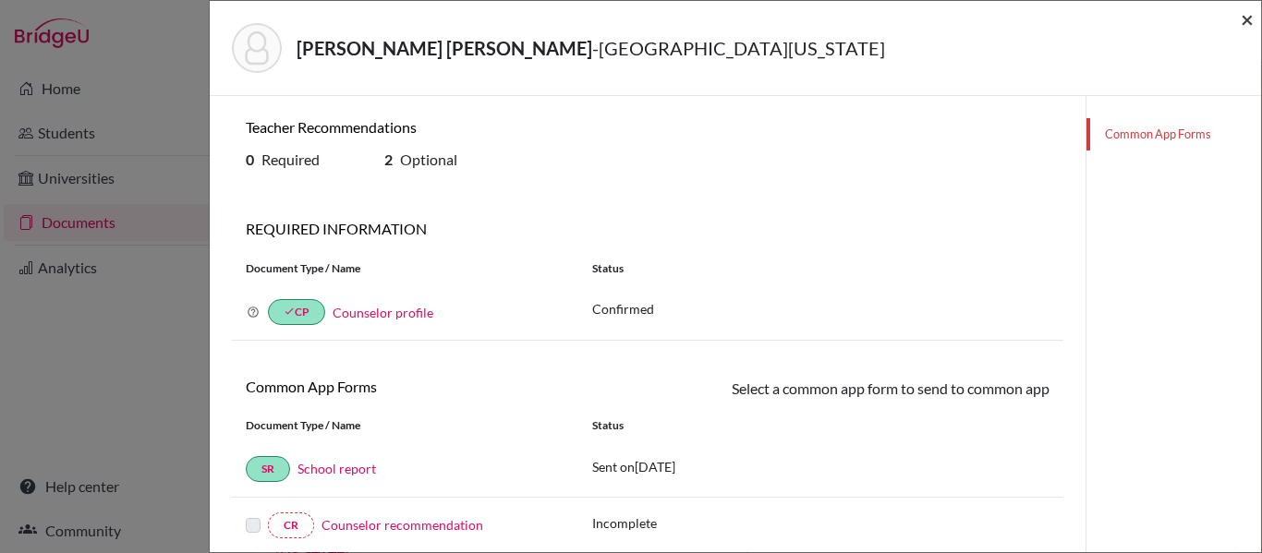
click at [1240, 10] on span "×" at bounding box center [1246, 19] width 13 height 27
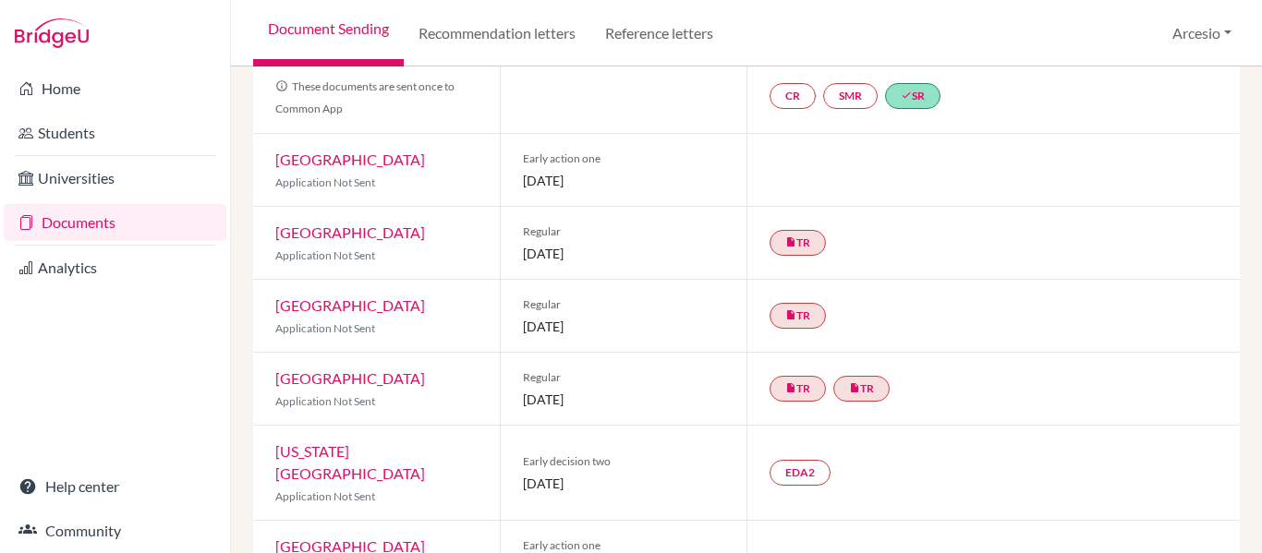
scroll to position [394, 0]
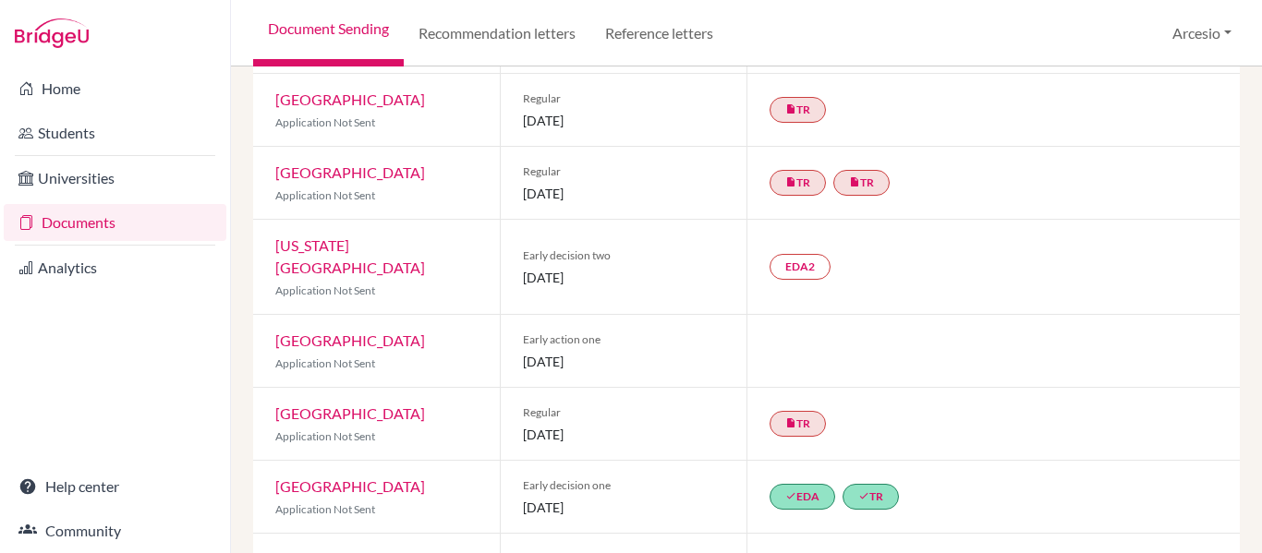
click at [350, 478] on link "[GEOGRAPHIC_DATA]" at bounding box center [350, 487] width 150 height 18
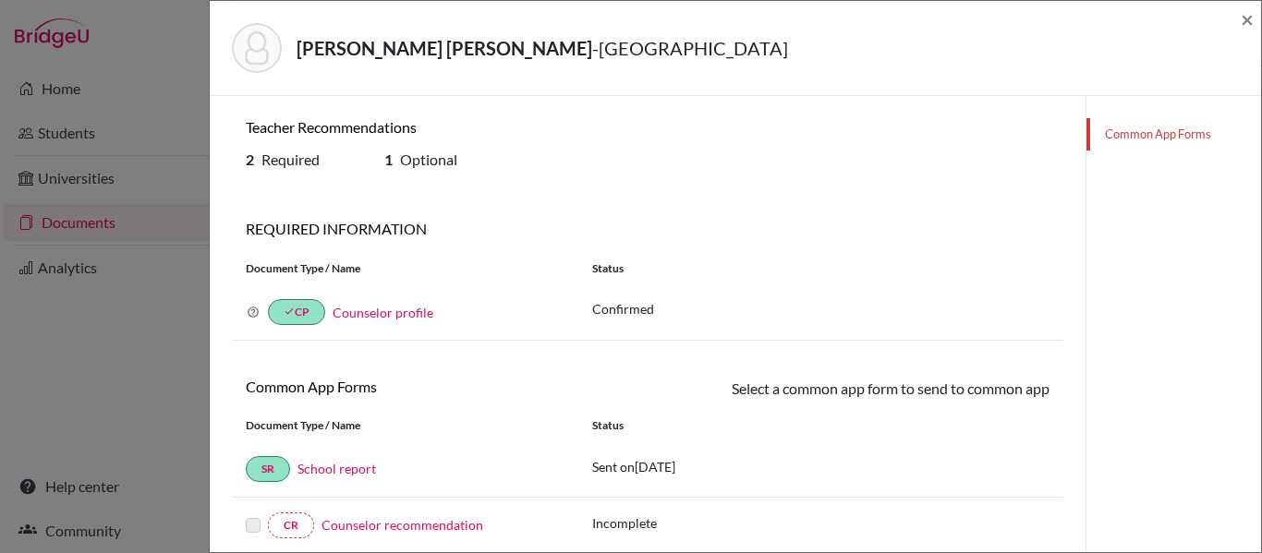
click at [1240, 12] on div "[PERSON_NAME] [PERSON_NAME] - [GEOGRAPHIC_DATA] ×" at bounding box center [735, 47] width 1036 height 79
click at [1242, 13] on span "×" at bounding box center [1246, 19] width 13 height 27
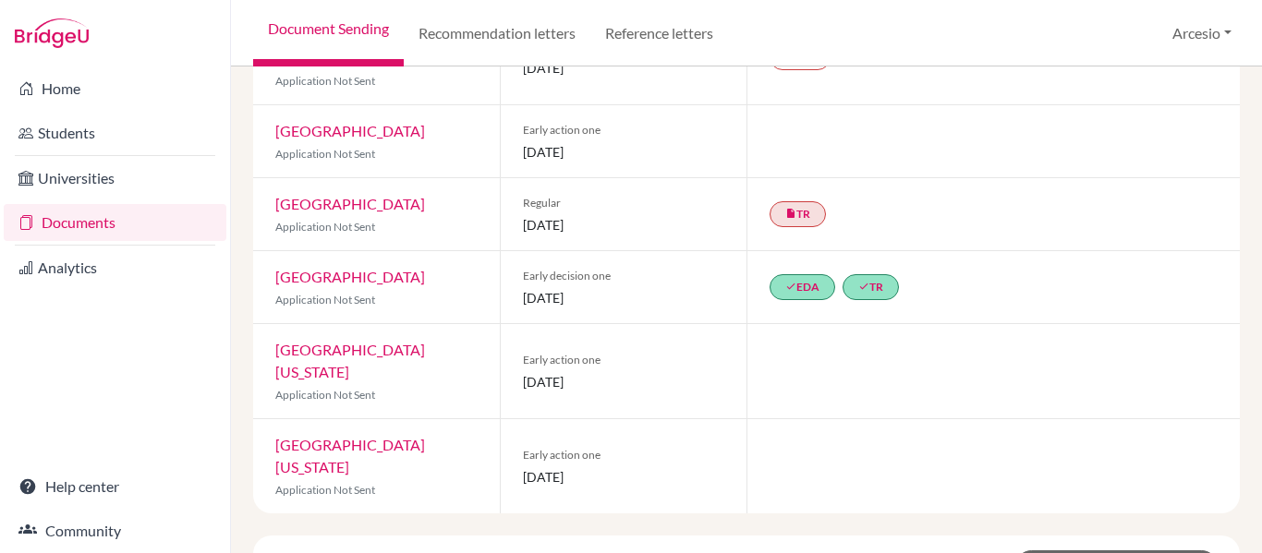
scroll to position [605, 0]
click at [391, 340] on link "[GEOGRAPHIC_DATA][US_STATE]" at bounding box center [350, 360] width 150 height 40
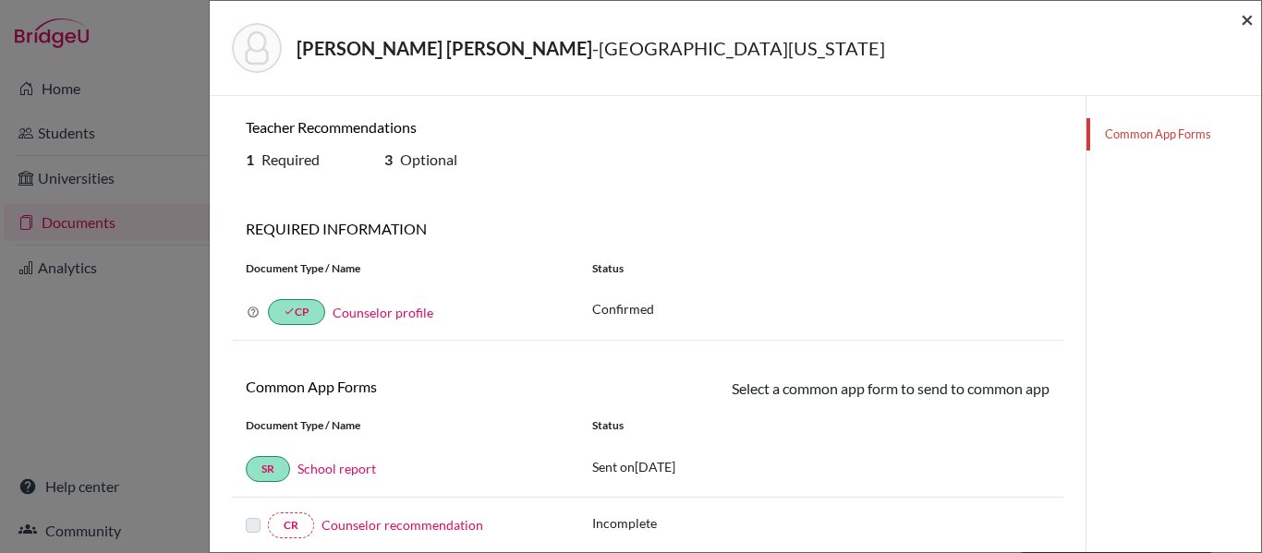
click at [1250, 23] on span "×" at bounding box center [1246, 19] width 13 height 27
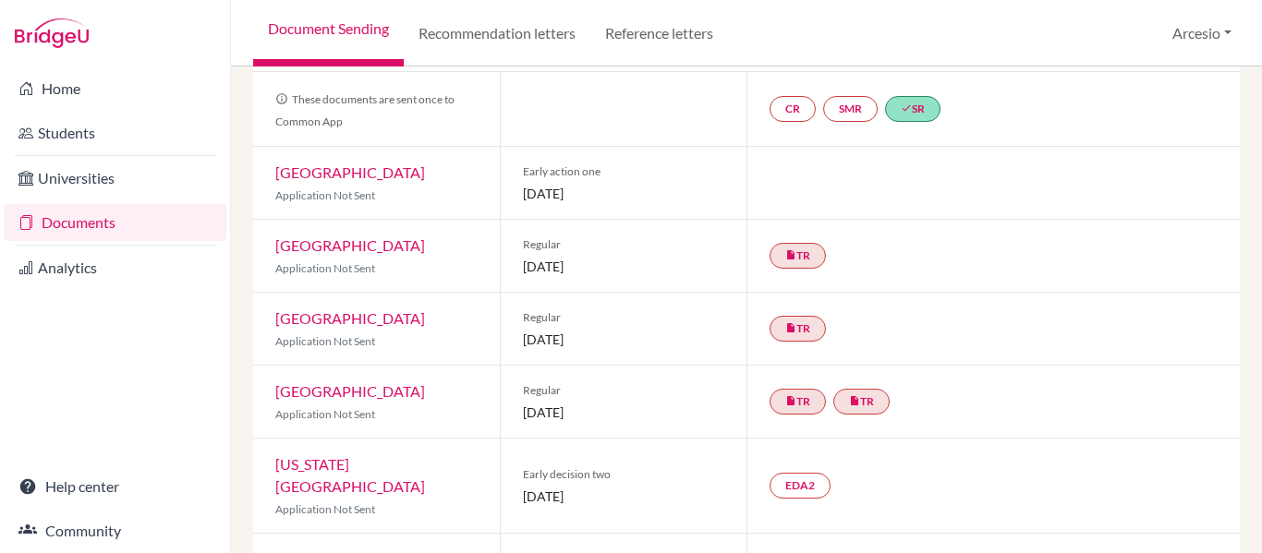
scroll to position [98, 0]
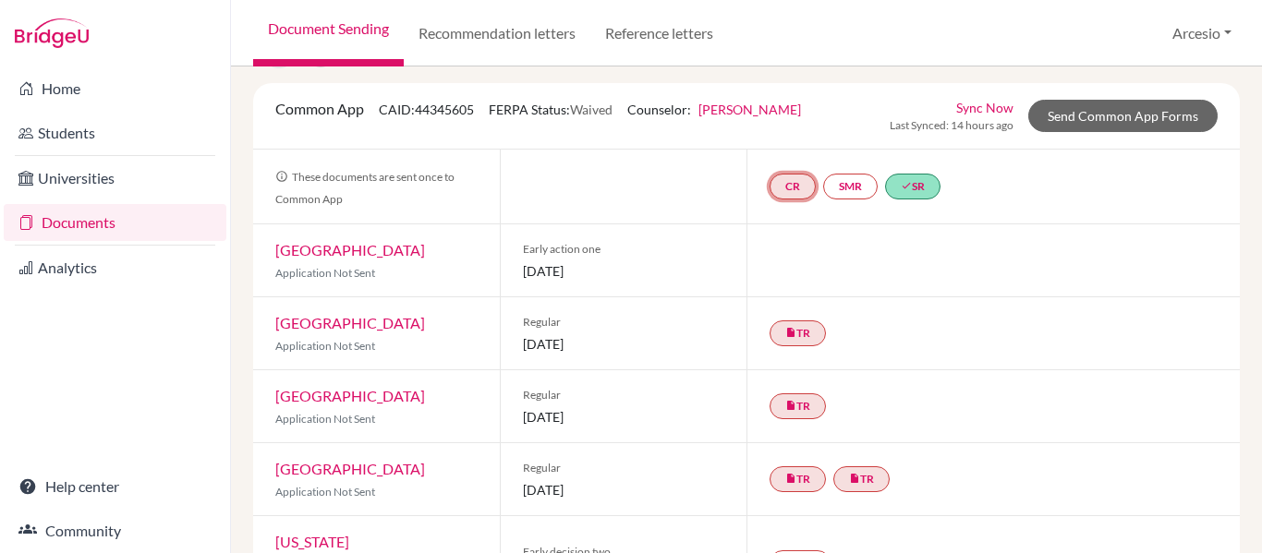
click at [796, 176] on link "CR" at bounding box center [792, 187] width 46 height 26
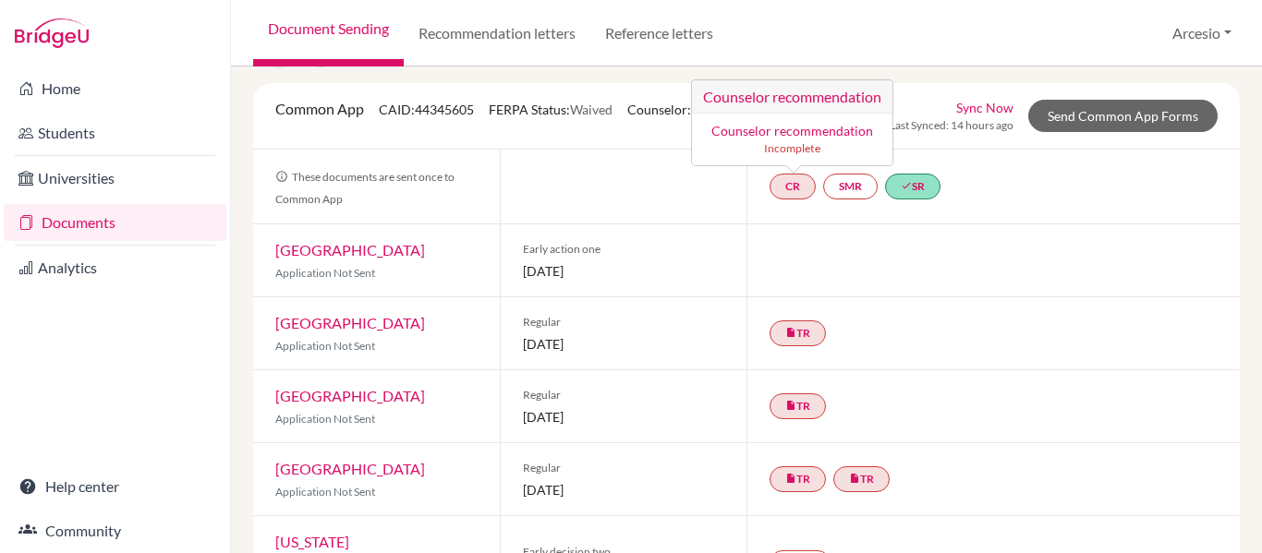
click at [771, 135] on link "Counselor recommendation" at bounding box center [792, 131] width 162 height 16
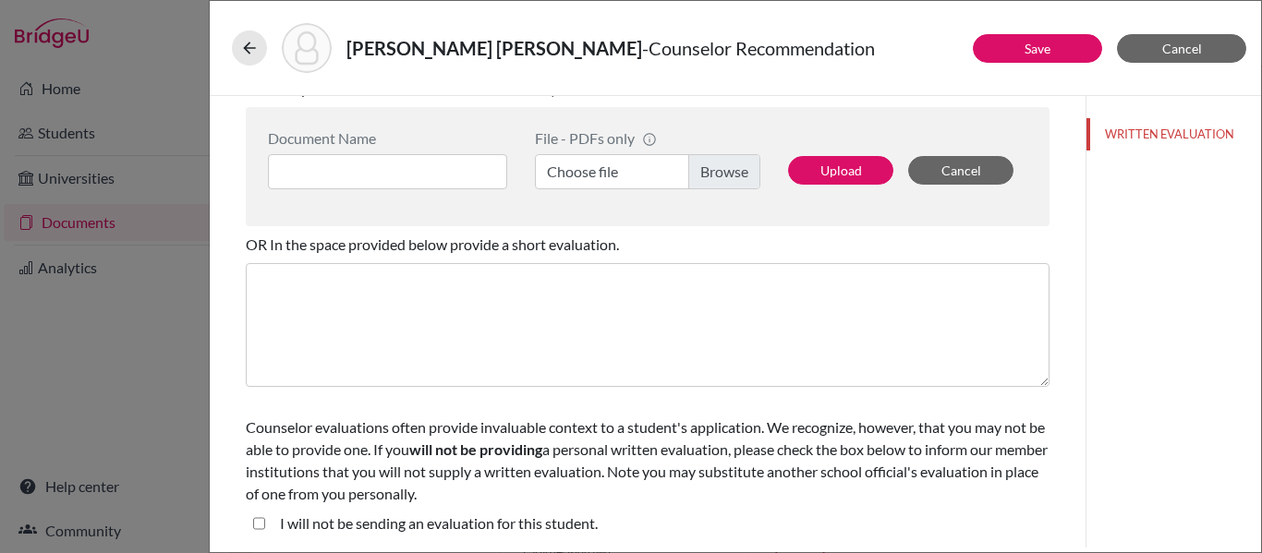
scroll to position [475, 0]
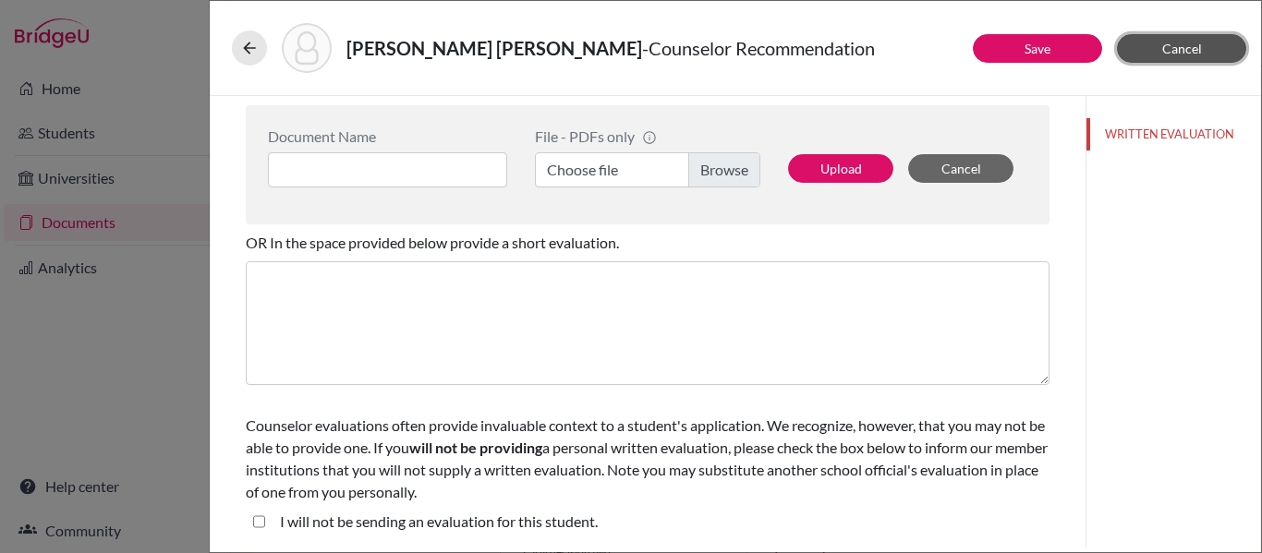
click at [1154, 49] on button "Cancel" at bounding box center [1181, 48] width 129 height 29
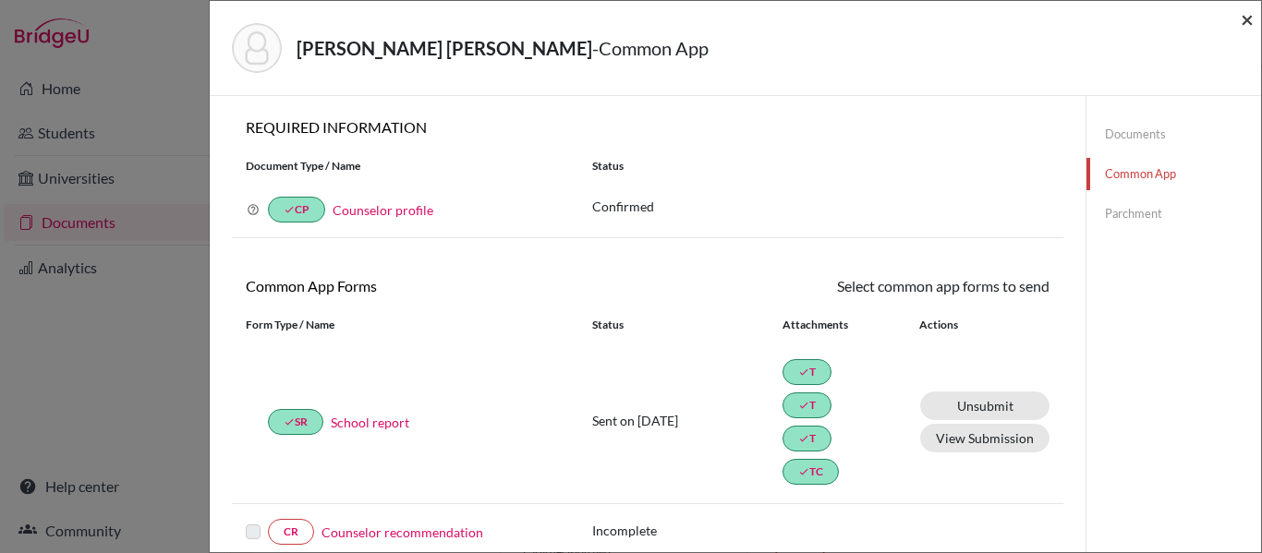
click at [1248, 10] on span "×" at bounding box center [1246, 19] width 13 height 27
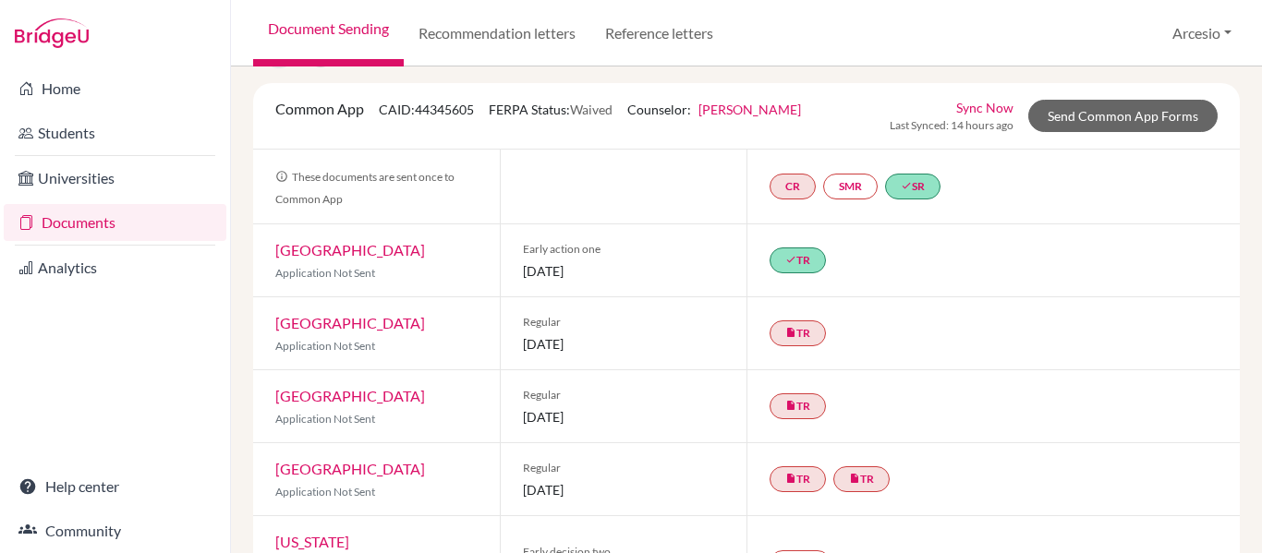
click at [978, 115] on link "Sync Now" at bounding box center [984, 107] width 57 height 19
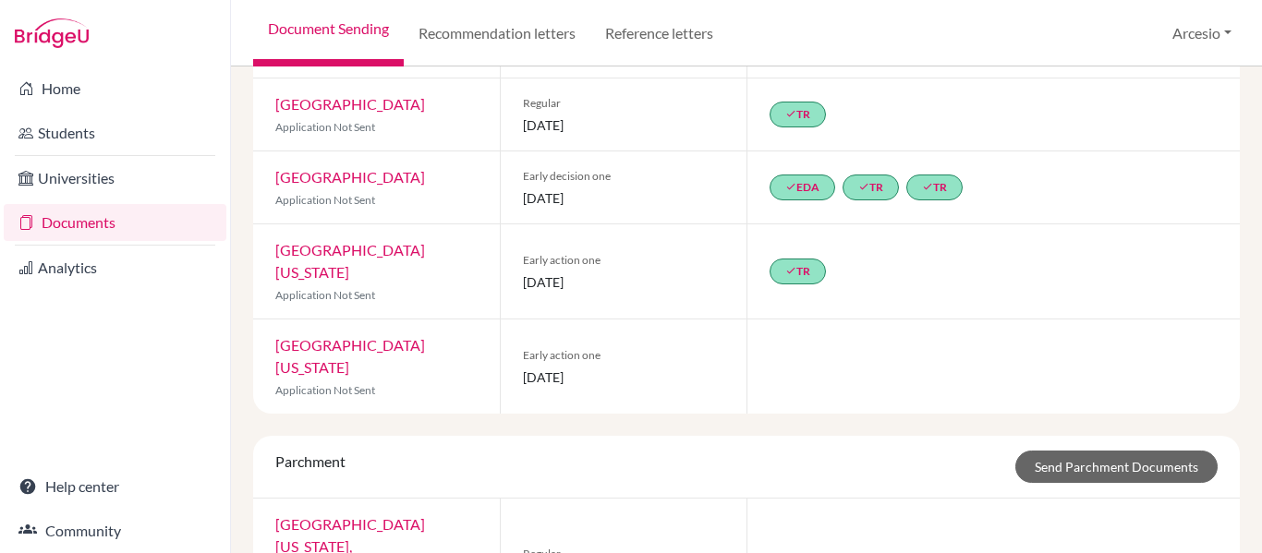
scroll to position [889, 0]
